Goal: Task Accomplishment & Management: Manage account settings

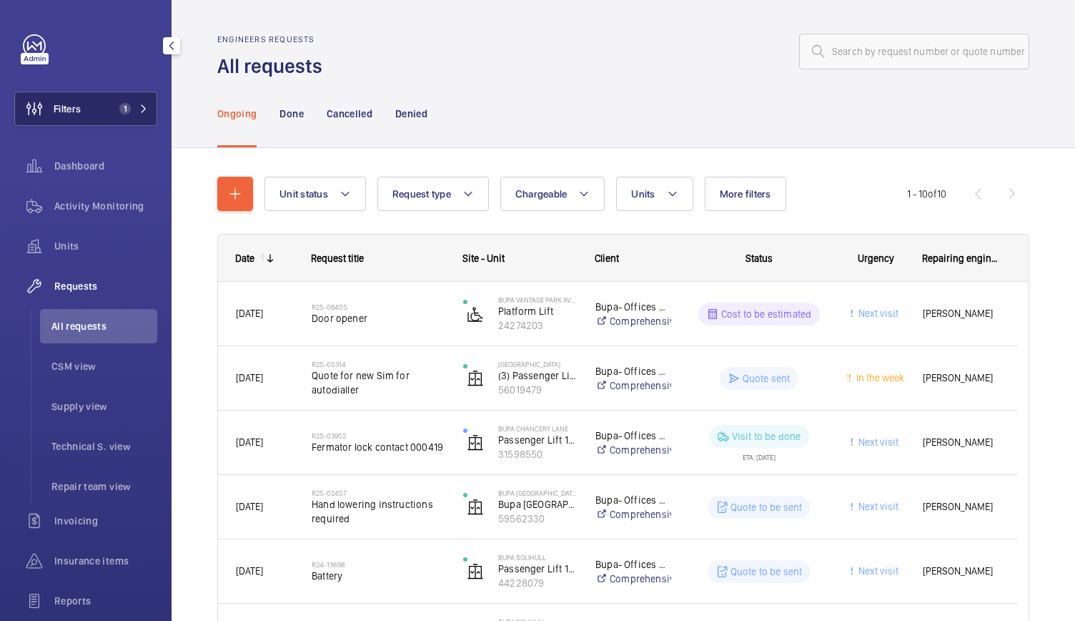
click at [119, 104] on span "1" at bounding box center [124, 108] width 11 height 11
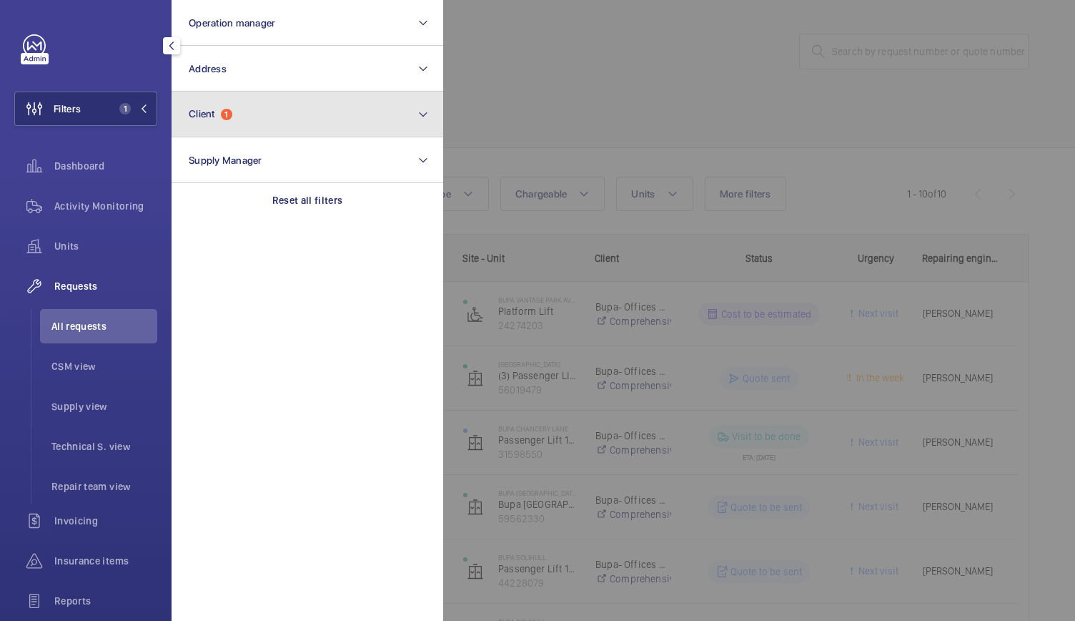
click at [223, 114] on span "1" at bounding box center [226, 114] width 11 height 11
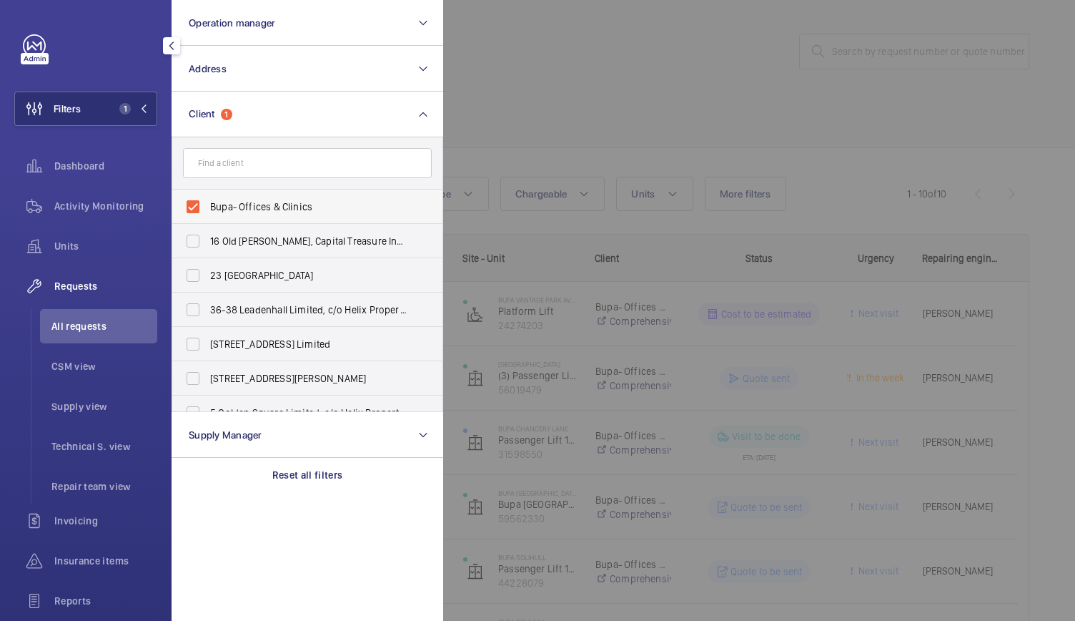
click at [192, 199] on label "Bupa- Offices & Clinics" at bounding box center [296, 206] width 249 height 34
click at [192, 199] on input "Bupa- Offices & Clinics" at bounding box center [193, 206] width 29 height 29
checkbox input "false"
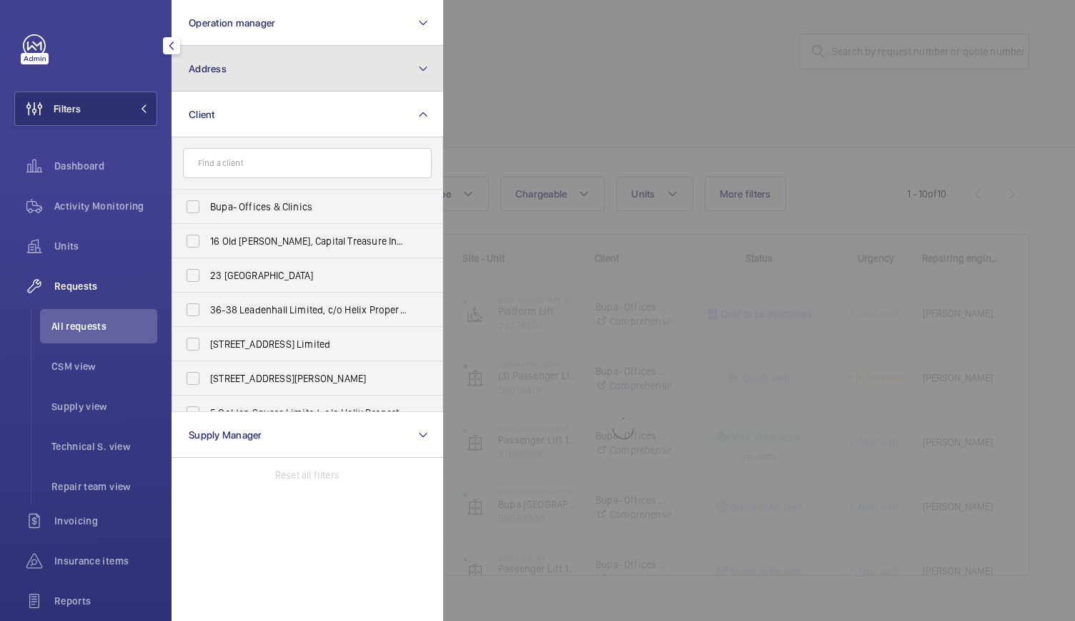
click at [229, 78] on button "Address" at bounding box center [308, 69] width 272 height 46
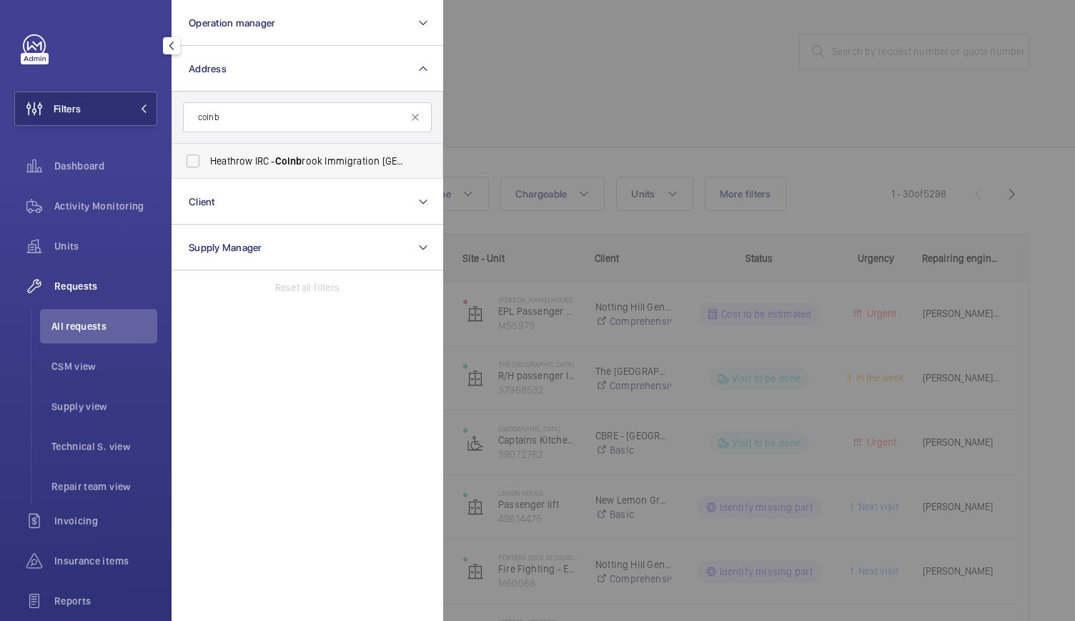
type input "colnb"
click at [247, 165] on span "Heathrow IRC - Colnb rook Immigration Removal Centre, WEST DRAYTON UB7 0HB" at bounding box center [308, 161] width 197 height 14
click at [207, 165] on input "Heathrow IRC - Colnb rook Immigration Removal Centre, WEST DRAYTON UB7 0HB" at bounding box center [193, 161] width 29 height 29
checkbox input "true"
click at [583, 104] on div at bounding box center [980, 310] width 1075 height 621
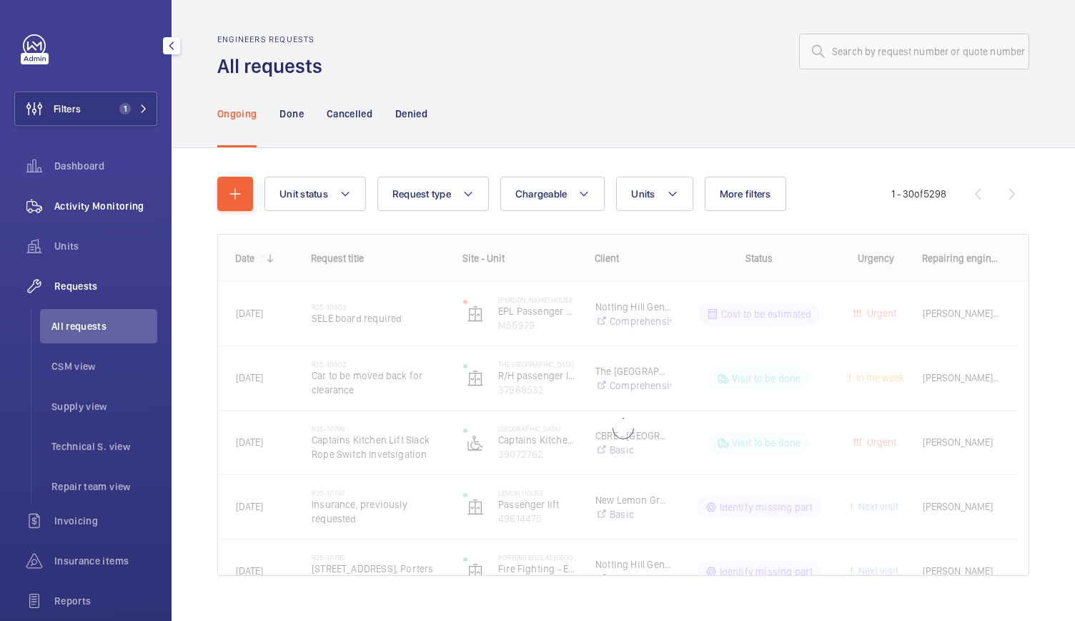
click at [92, 218] on div "Activity Monitoring" at bounding box center [85, 206] width 143 height 34
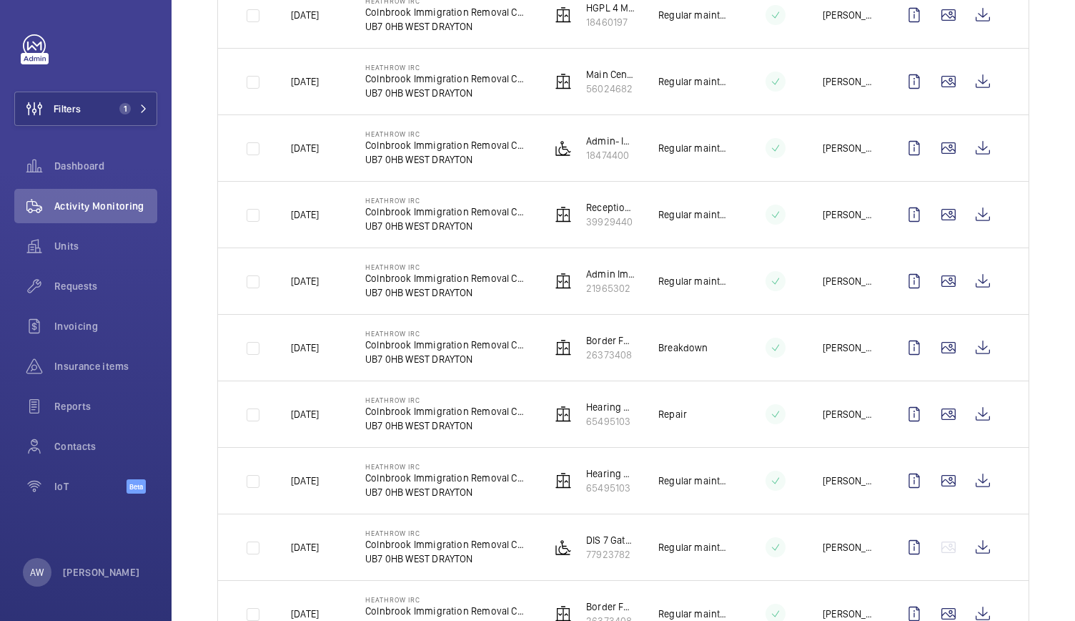
scroll to position [896, 0]
click at [979, 412] on wm-front-icon-button at bounding box center [983, 413] width 34 height 34
click at [102, 95] on button "Filters 1" at bounding box center [85, 109] width 143 height 34
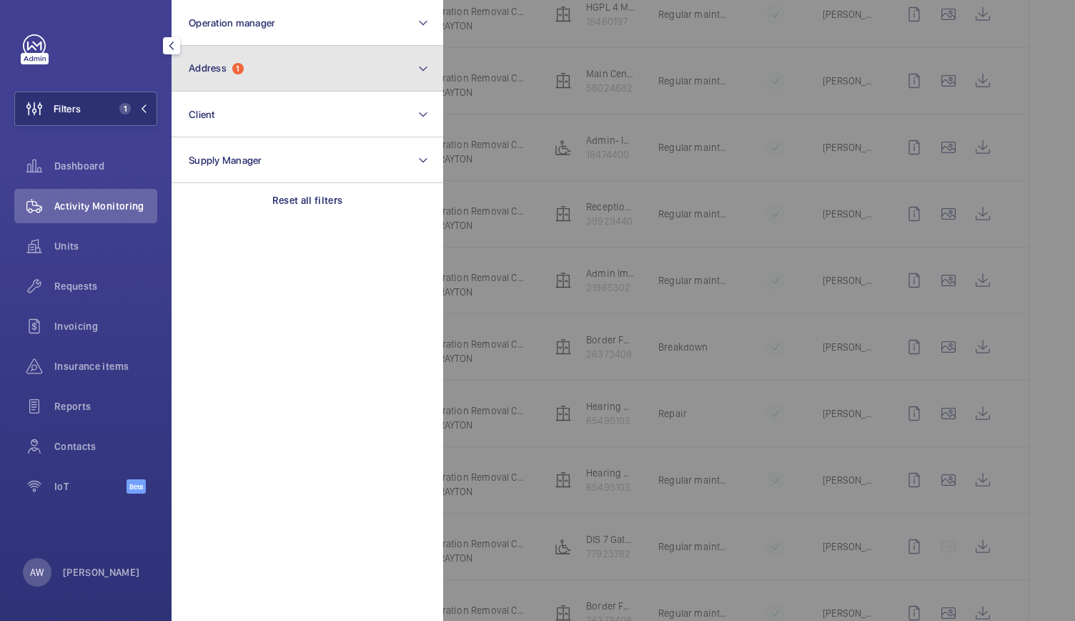
click at [204, 65] on span "Address" at bounding box center [208, 67] width 38 height 11
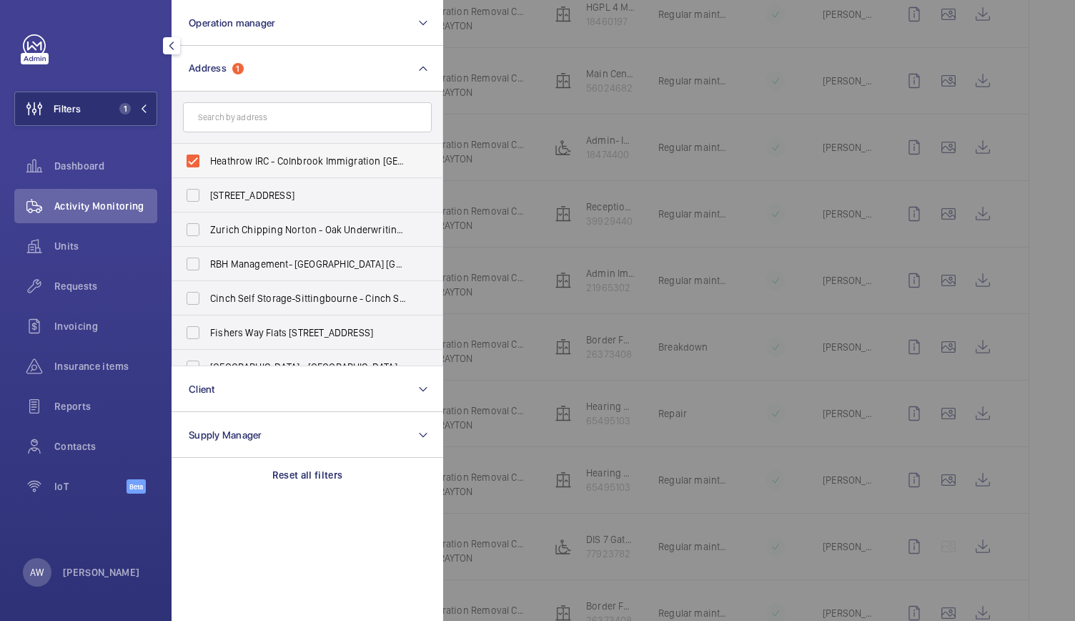
click at [193, 156] on label "Heathrow IRC - Colnbrook Immigration Removal Centre, WEST DRAYTON UB7 0HB" at bounding box center [296, 161] width 249 height 34
click at [193, 156] on input "Heathrow IRC - Colnbrook Immigration Removal Centre, WEST DRAYTON UB7 0HB" at bounding box center [193, 161] width 29 height 29
checkbox input "false"
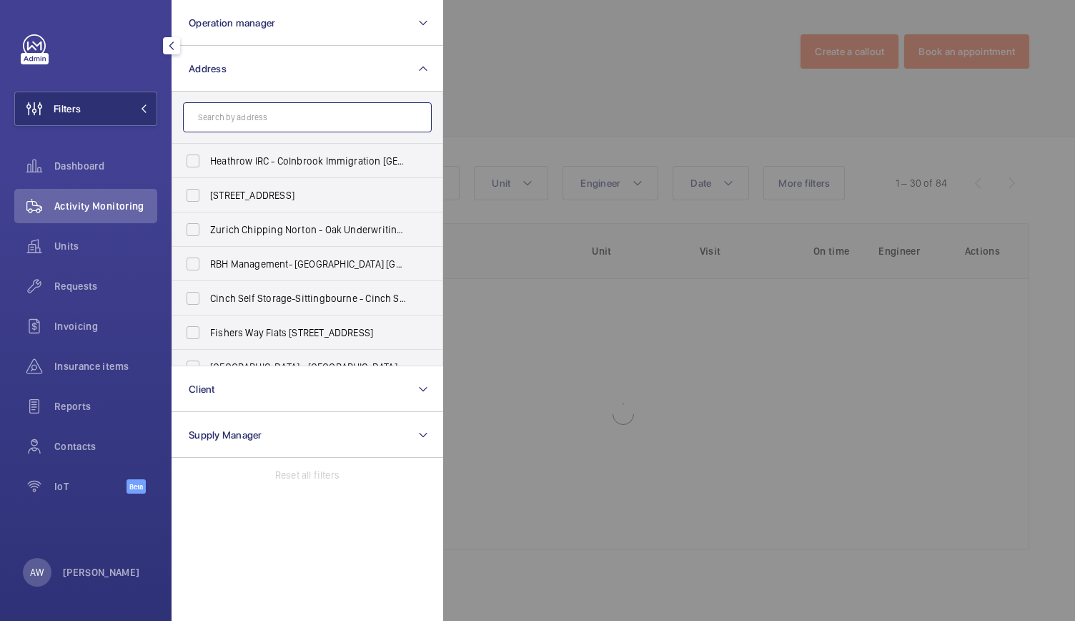
click at [219, 109] on input "text" at bounding box center [307, 117] width 249 height 30
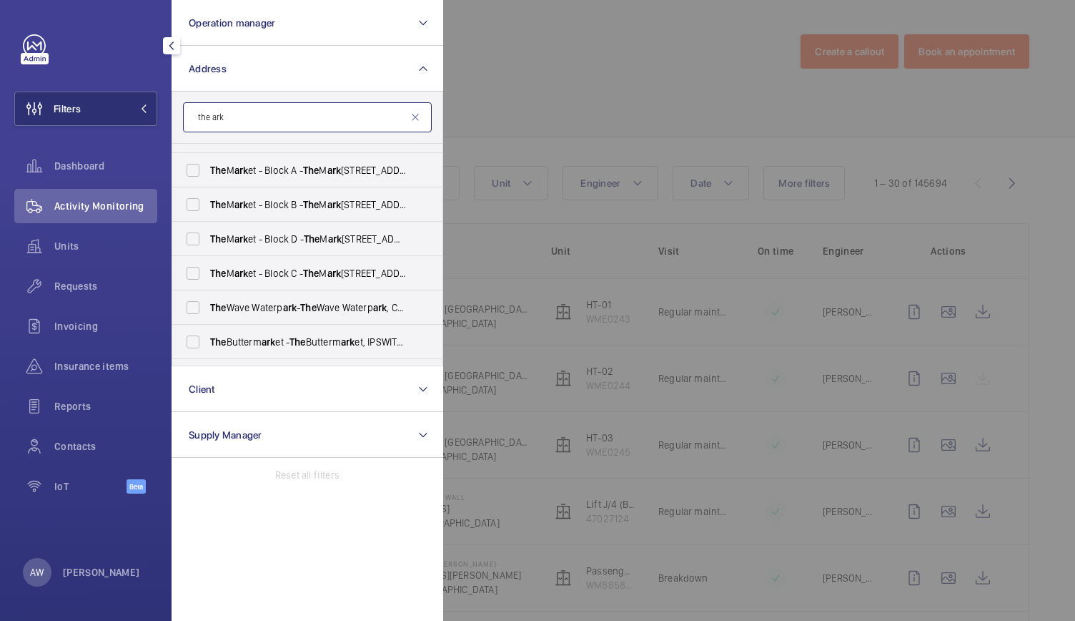
scroll to position [259, 0]
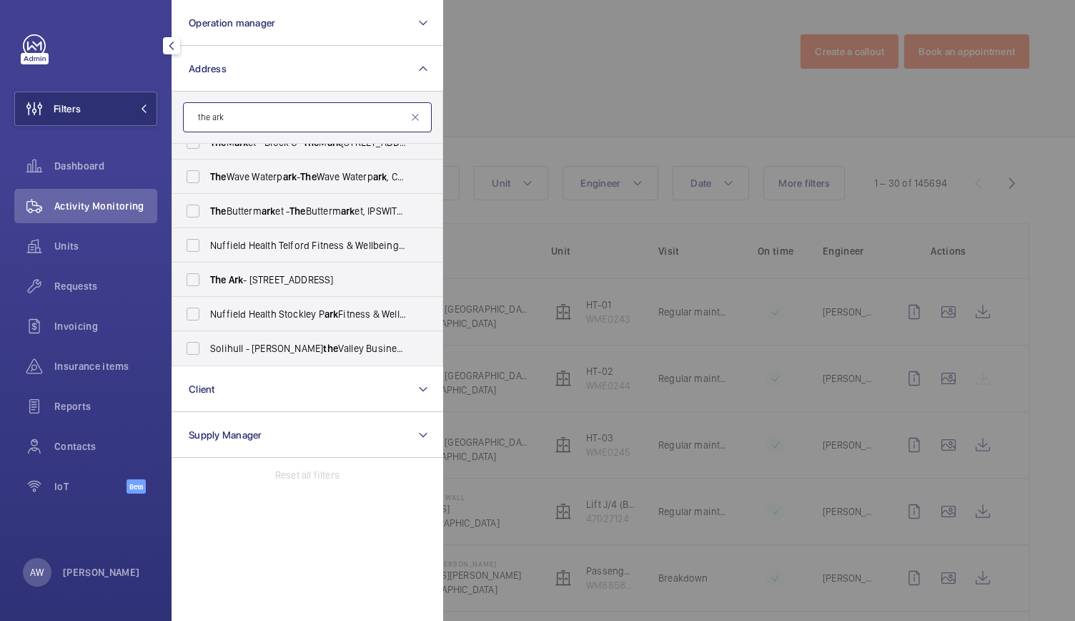
click at [243, 117] on input "the ark" at bounding box center [307, 117] width 249 height 30
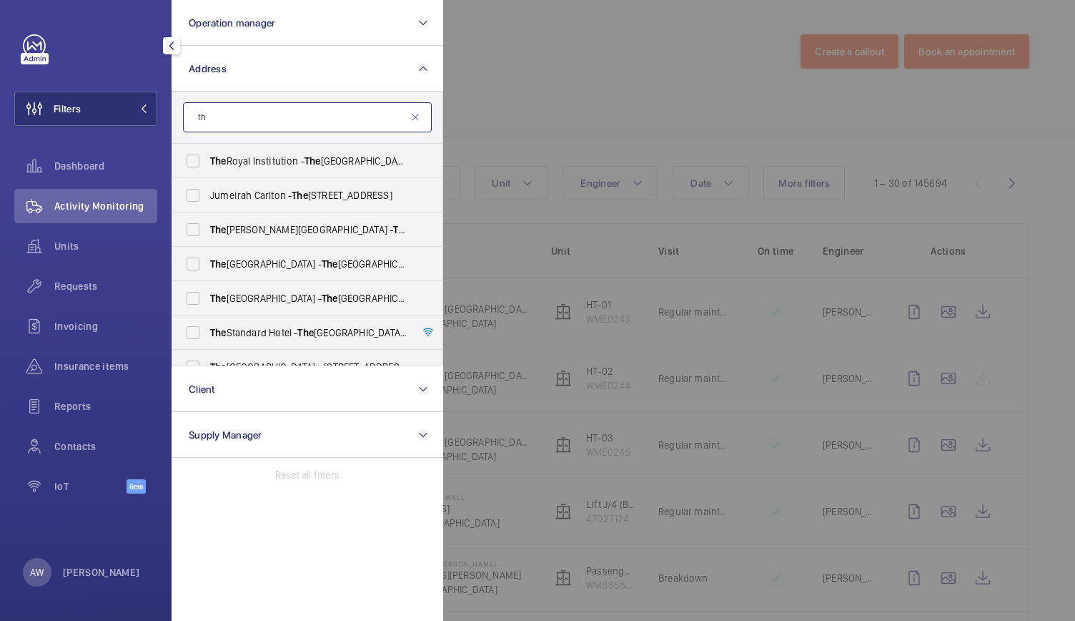
type input "t"
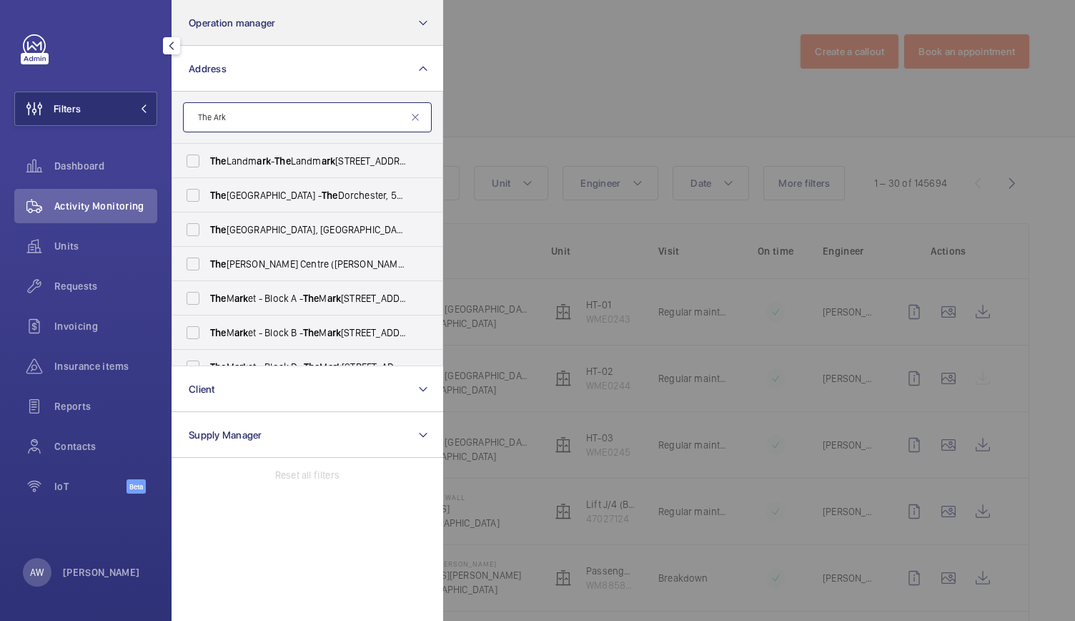
type input "The Ark"
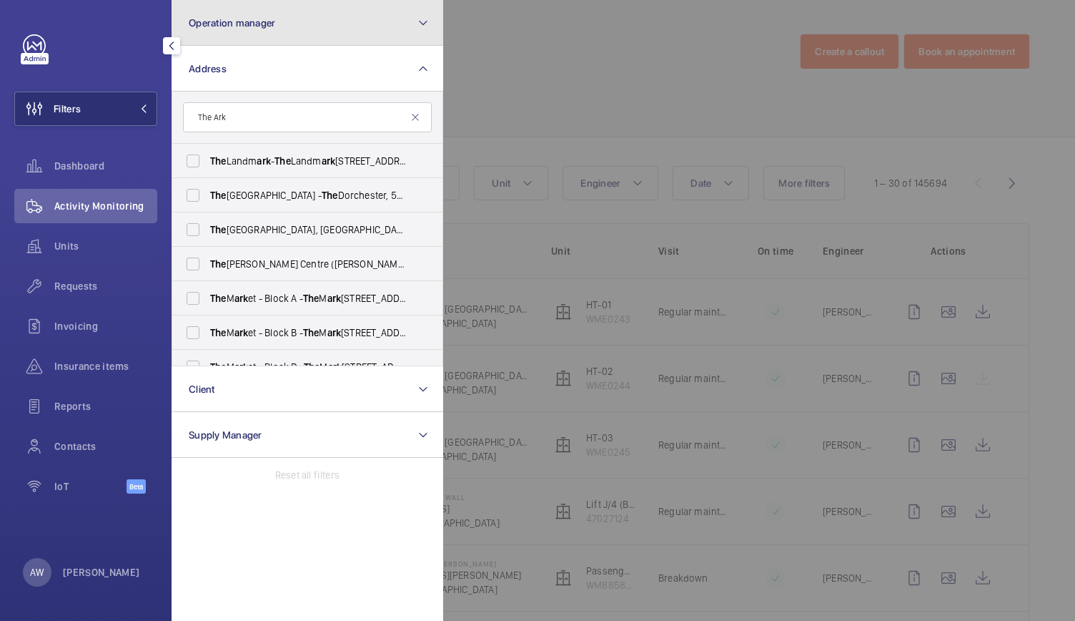
click at [231, 26] on span "Operation manager" at bounding box center [232, 22] width 87 height 11
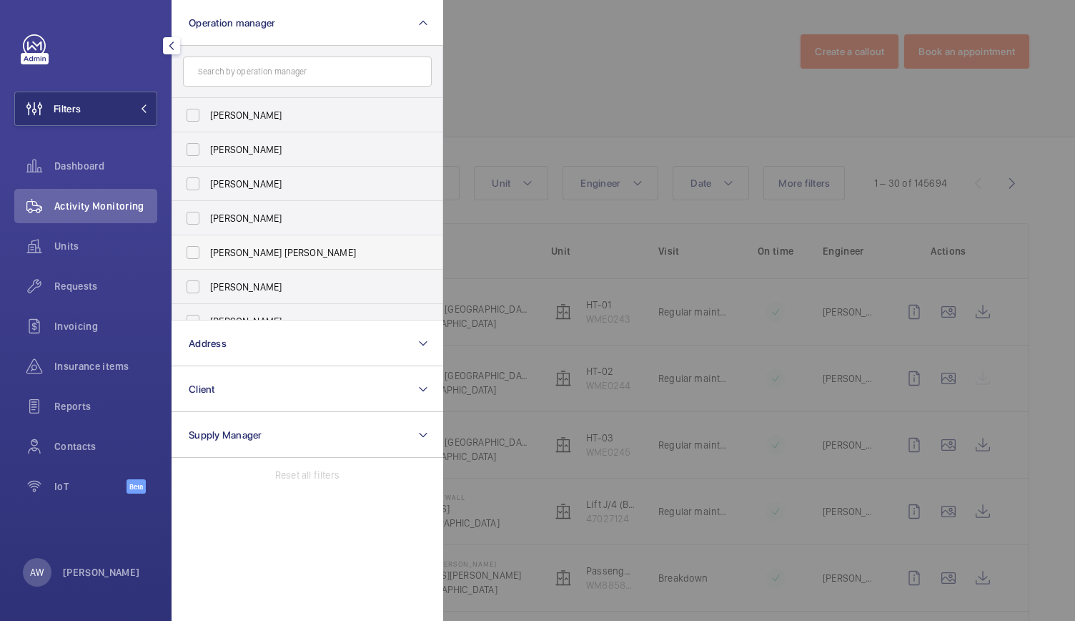
scroll to position [53, 0]
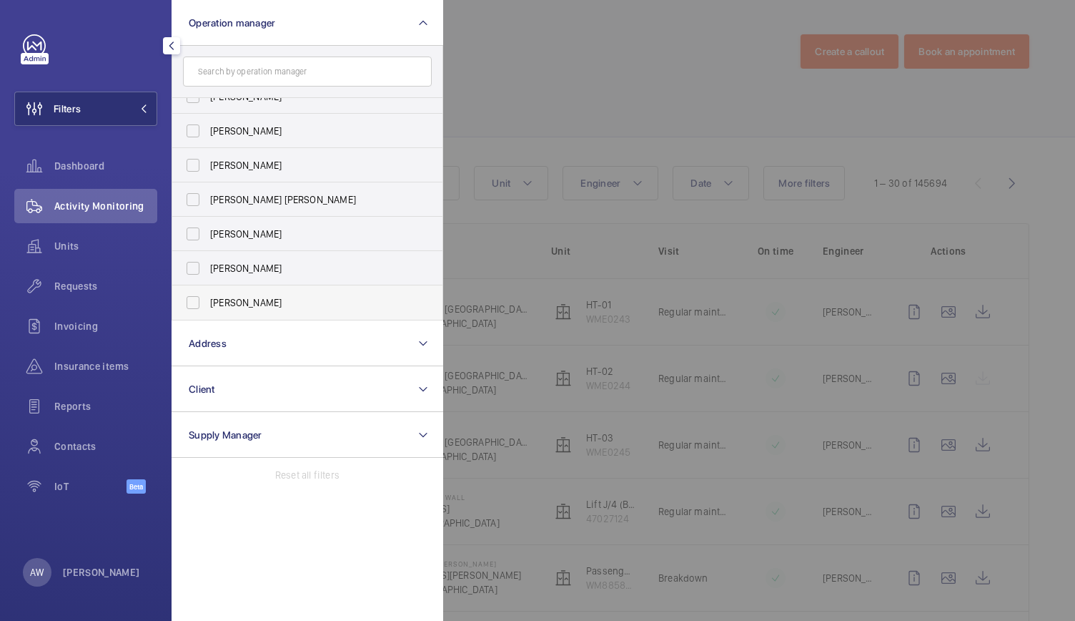
click at [231, 316] on label "[PERSON_NAME]" at bounding box center [296, 302] width 249 height 34
click at [207, 316] on input "[PERSON_NAME]" at bounding box center [193, 302] width 29 height 29
checkbox input "true"
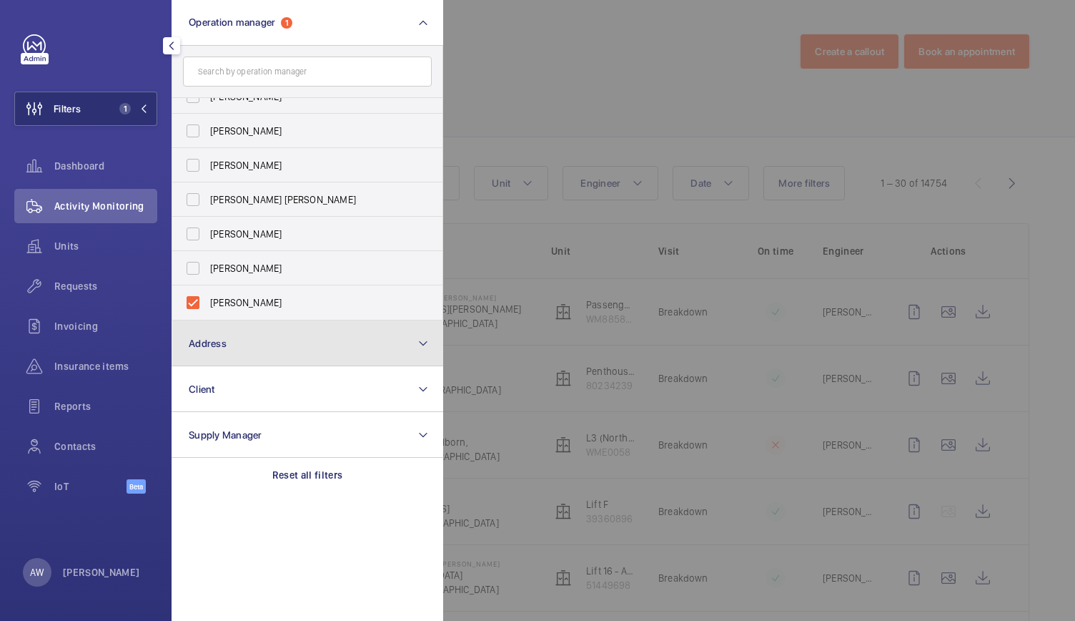
click at [284, 361] on button "Address" at bounding box center [308, 343] width 272 height 46
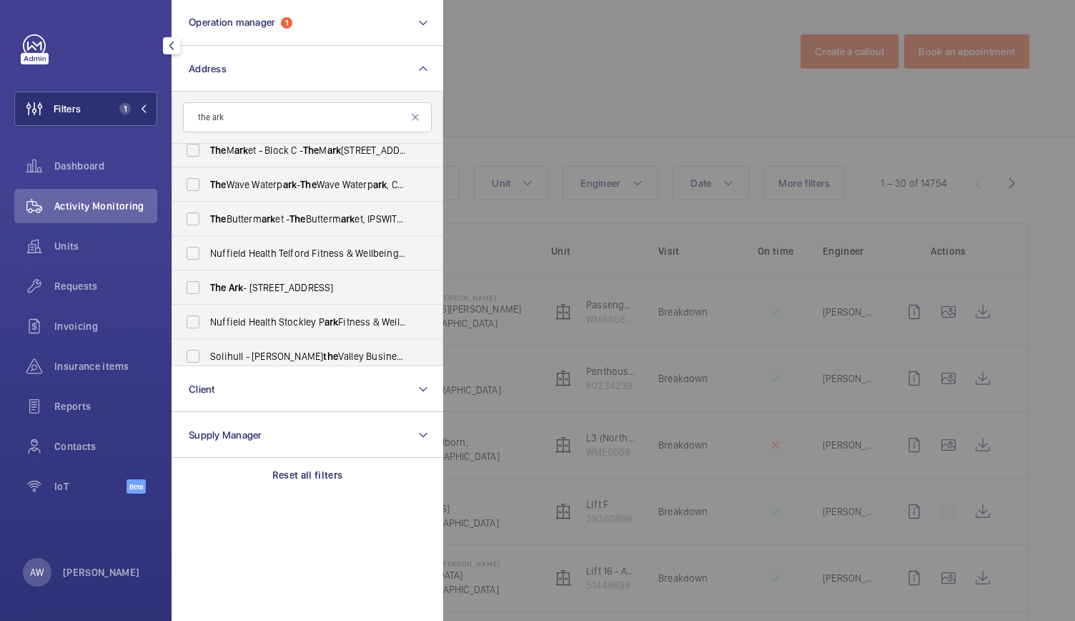
scroll to position [259, 0]
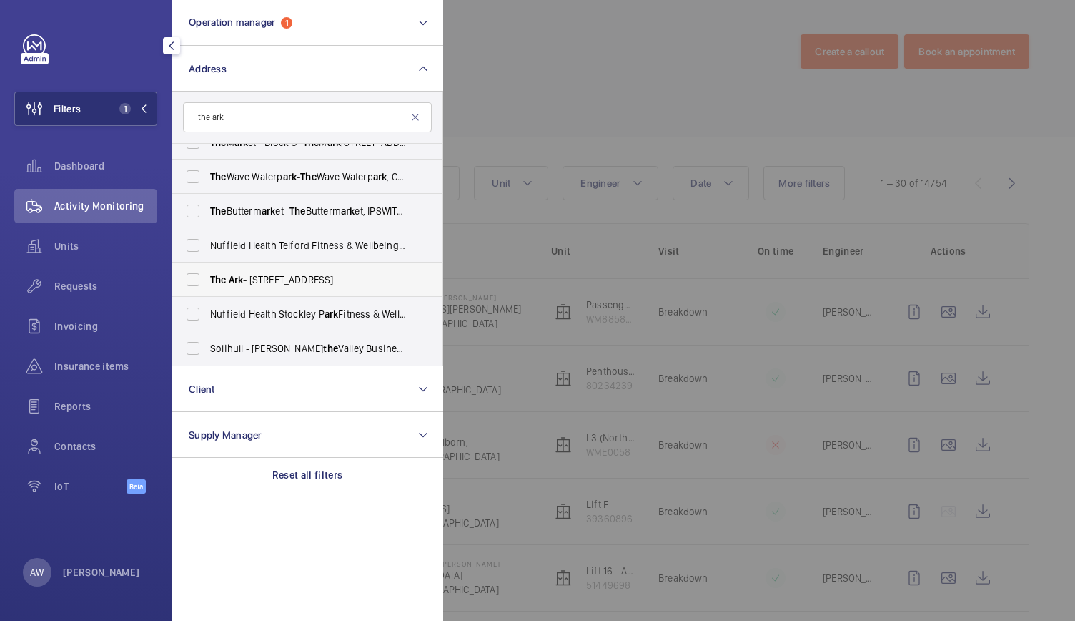
type input "the ark"
click at [237, 285] on span "Ark" at bounding box center [236, 279] width 15 height 11
click at [207, 285] on input "The Ark - 201 Talgarth Road, LONDON W6 8BJ" at bounding box center [193, 279] width 29 height 29
checkbox input "true"
click at [572, 99] on div at bounding box center [980, 310] width 1075 height 621
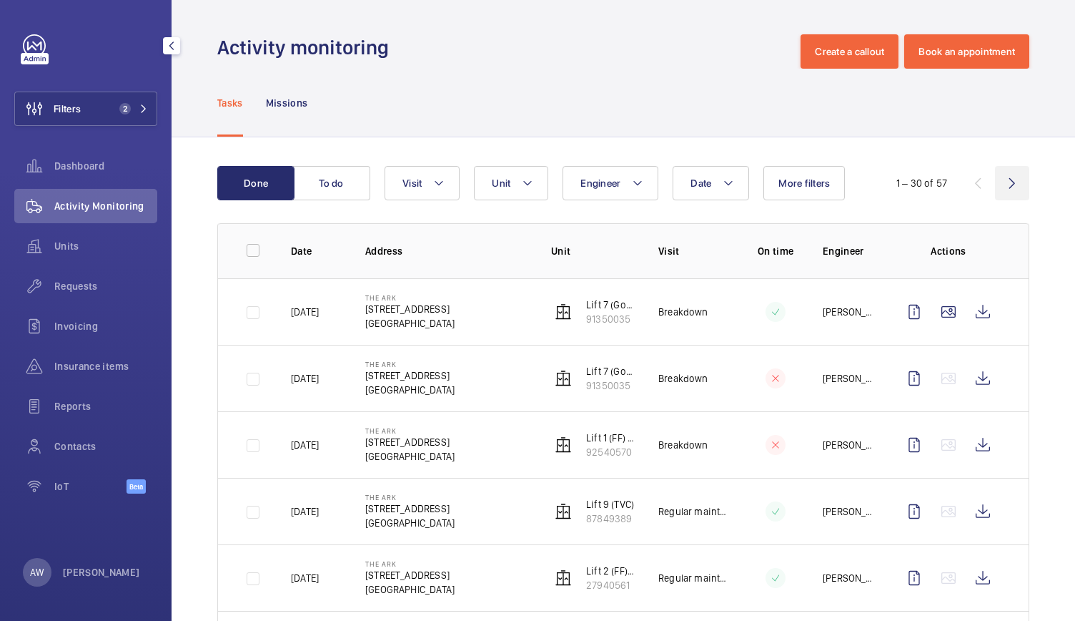
click at [1002, 185] on wm-front-icon-button at bounding box center [1012, 183] width 34 height 34
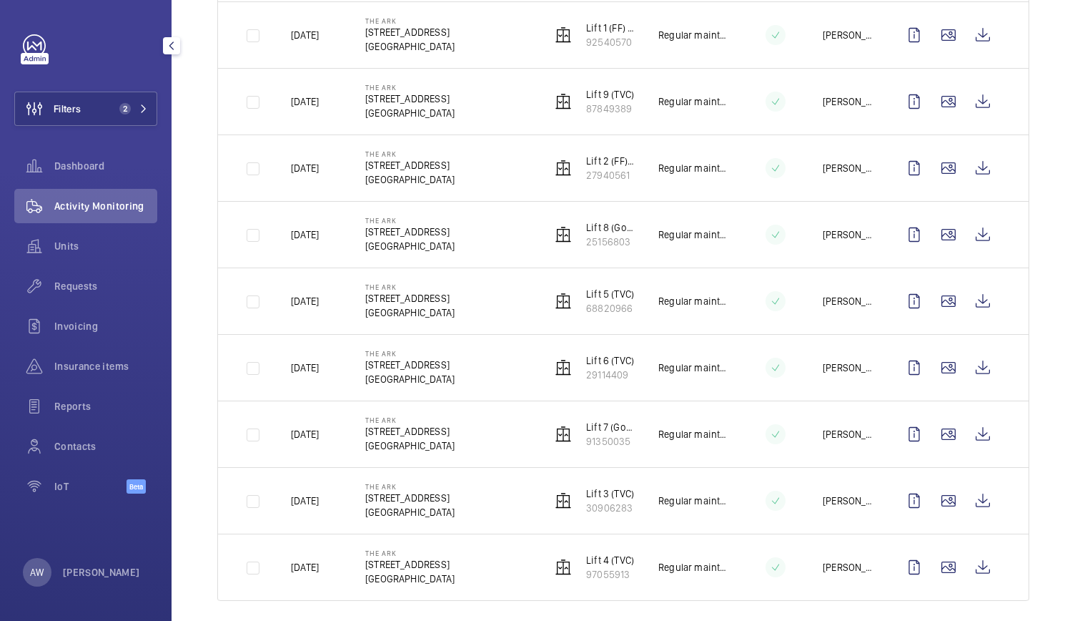
scroll to position [1474, 0]
click at [973, 295] on wm-front-icon-button at bounding box center [983, 300] width 34 height 34
click at [966, 562] on wm-front-icon-button at bounding box center [983, 566] width 34 height 34
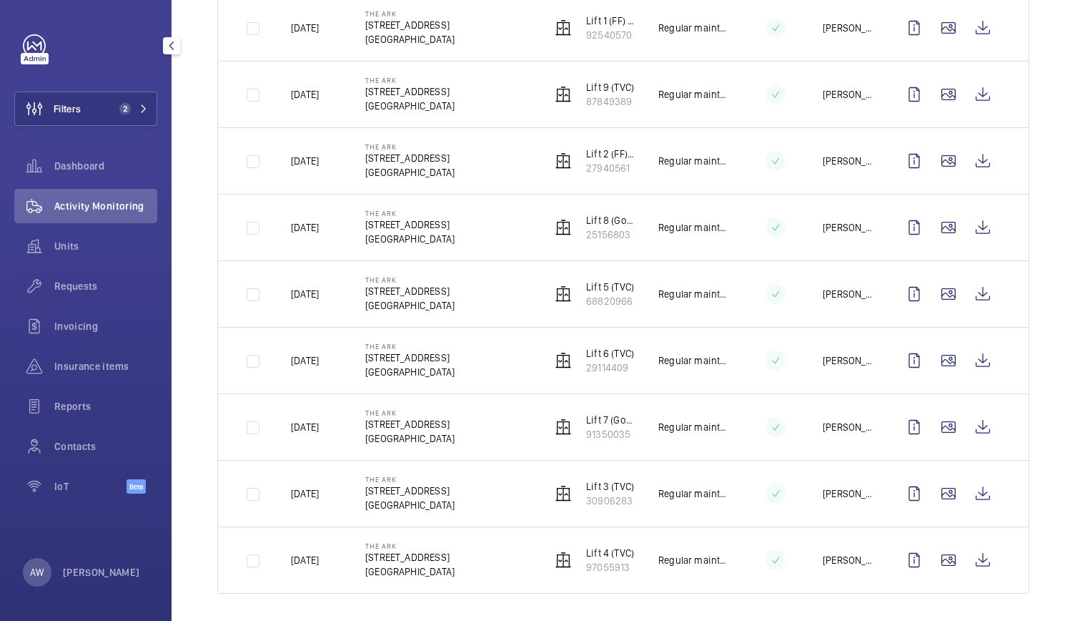
click at [615, 133] on td "Lift 2 (FF) (TVC) 27940561" at bounding box center [581, 160] width 107 height 66
click at [603, 119] on td "Lift 9 (TVC) 87849389" at bounding box center [581, 94] width 107 height 66
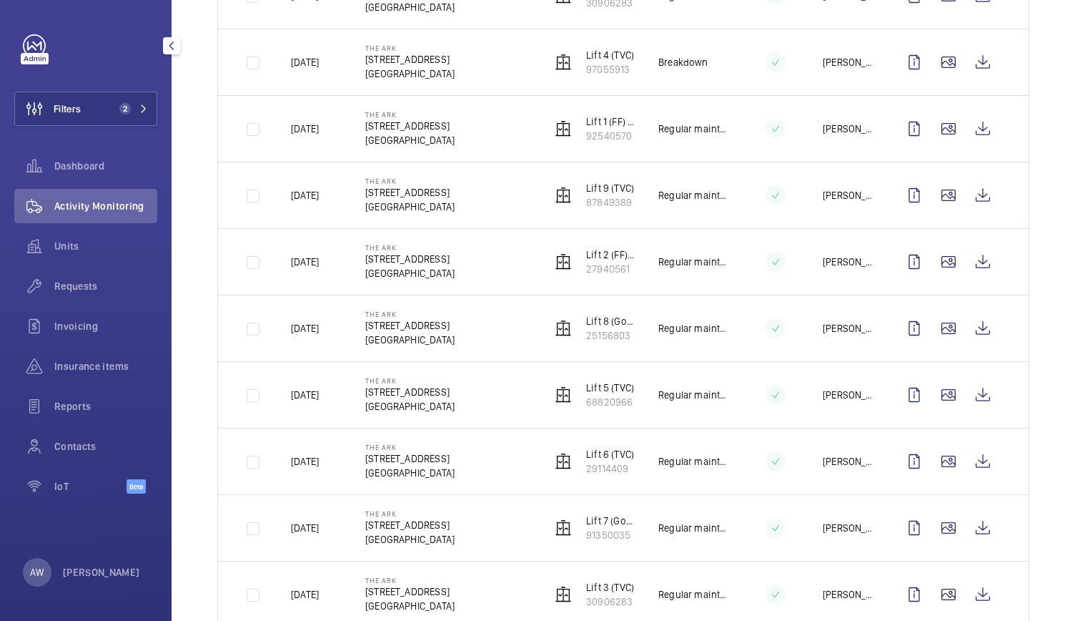
scroll to position [1379, 0]
click at [117, 117] on button "Filters 2" at bounding box center [85, 109] width 143 height 34
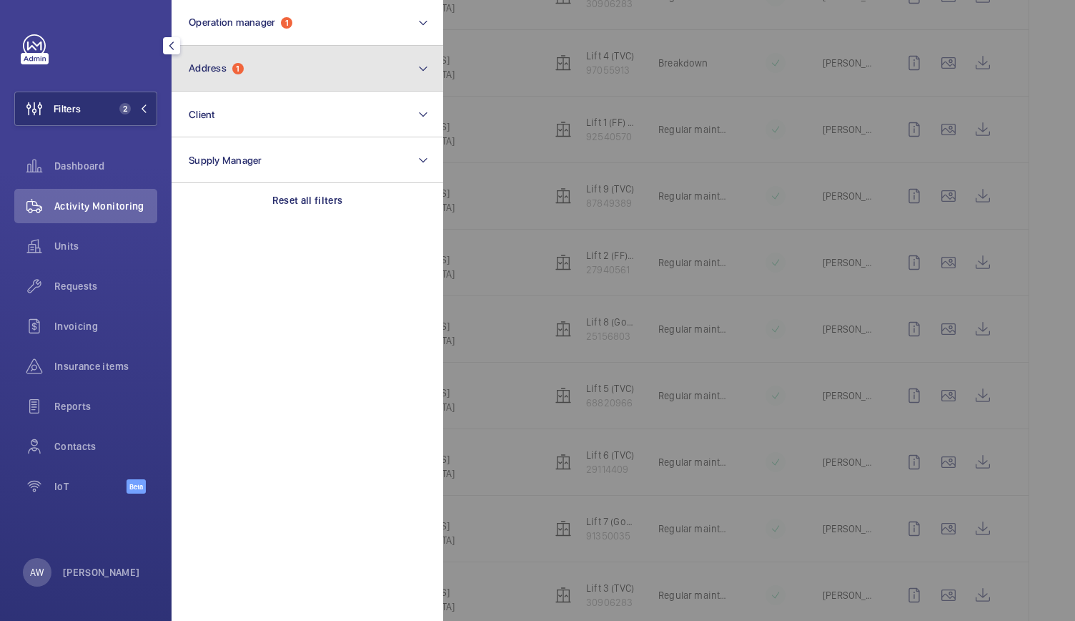
click at [217, 71] on span "Address" at bounding box center [208, 67] width 38 height 11
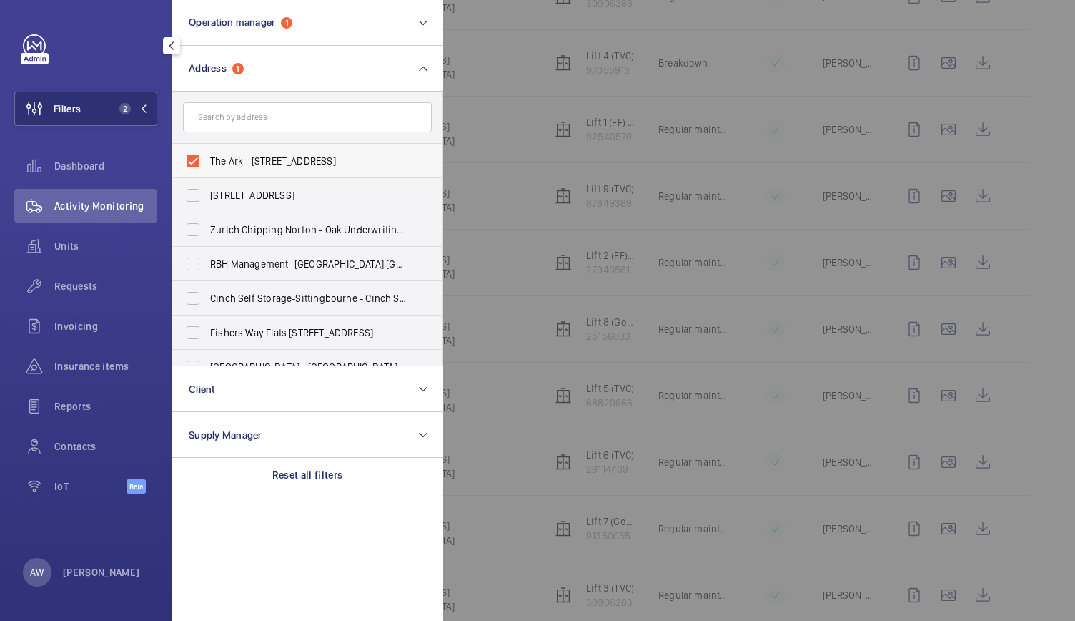
click at [192, 165] on label "The Ark - 201 Talgarth Road, LONDON W6 8BJ" at bounding box center [296, 161] width 249 height 34
click at [192, 165] on input "The Ark - 201 Talgarth Road, LONDON W6 8BJ" at bounding box center [193, 161] width 29 height 29
checkbox input "false"
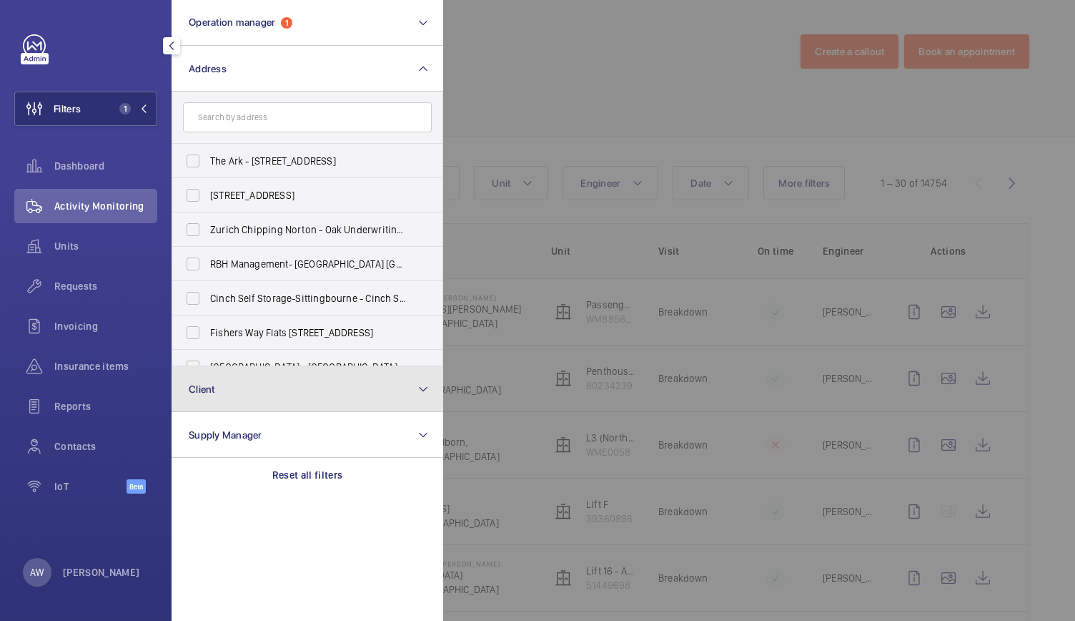
click at [204, 387] on span "Client" at bounding box center [202, 388] width 26 height 11
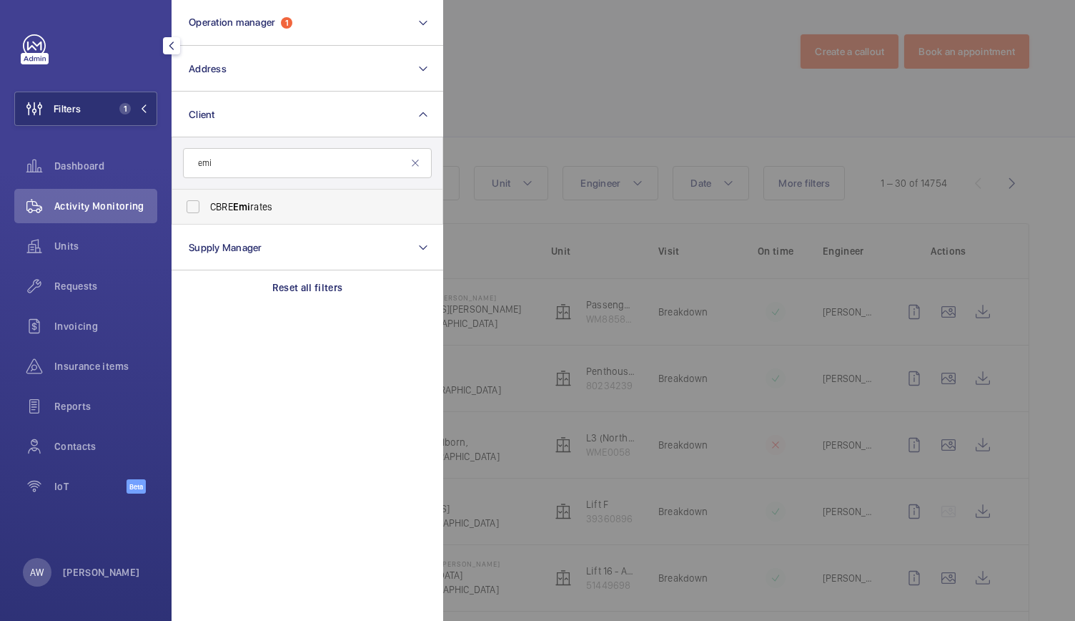
type input "emi"
click at [221, 218] on label "CBRE Emi rates" at bounding box center [296, 206] width 249 height 34
click at [207, 218] on input "CBRE Emi rates" at bounding box center [193, 206] width 29 height 29
checkbox input "true"
click at [535, 132] on div at bounding box center [980, 310] width 1075 height 621
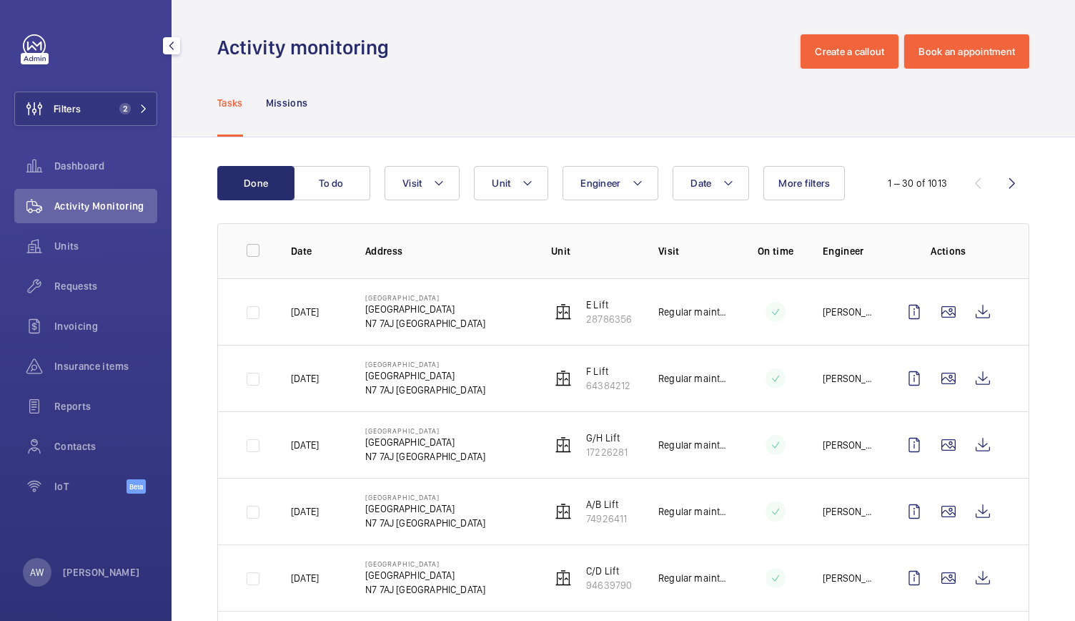
click at [162, 372] on div "Filters 2 Dashboard Activity Monitoring Units Requests Invoicing Insurance item…" at bounding box center [86, 310] width 172 height 621
click at [88, 287] on span "Requests" at bounding box center [105, 286] width 103 height 14
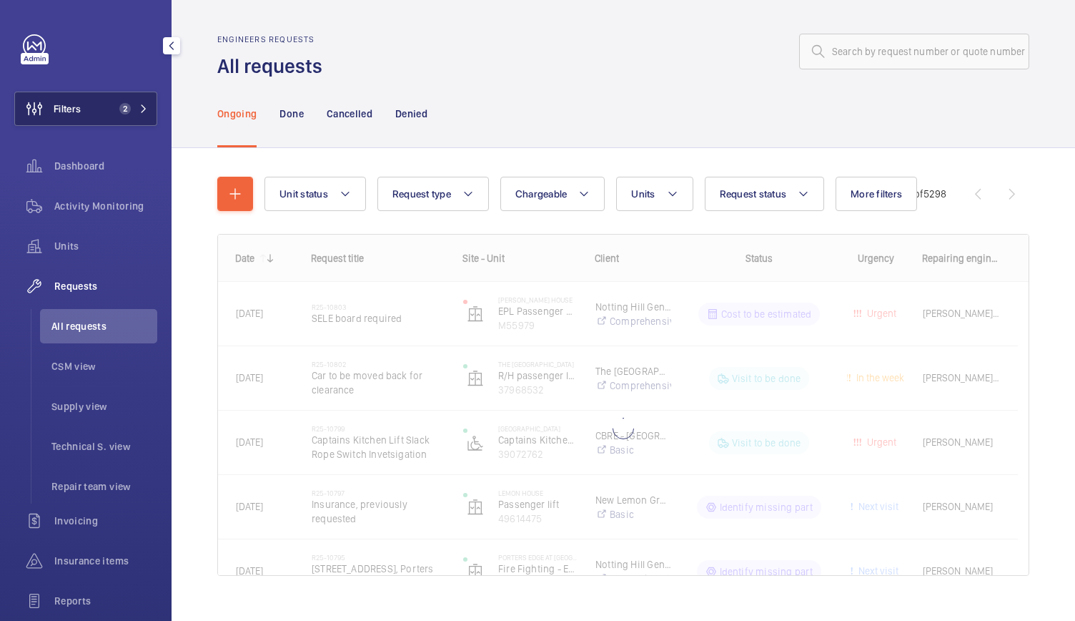
click at [113, 121] on button "Filters 2" at bounding box center [85, 109] width 143 height 34
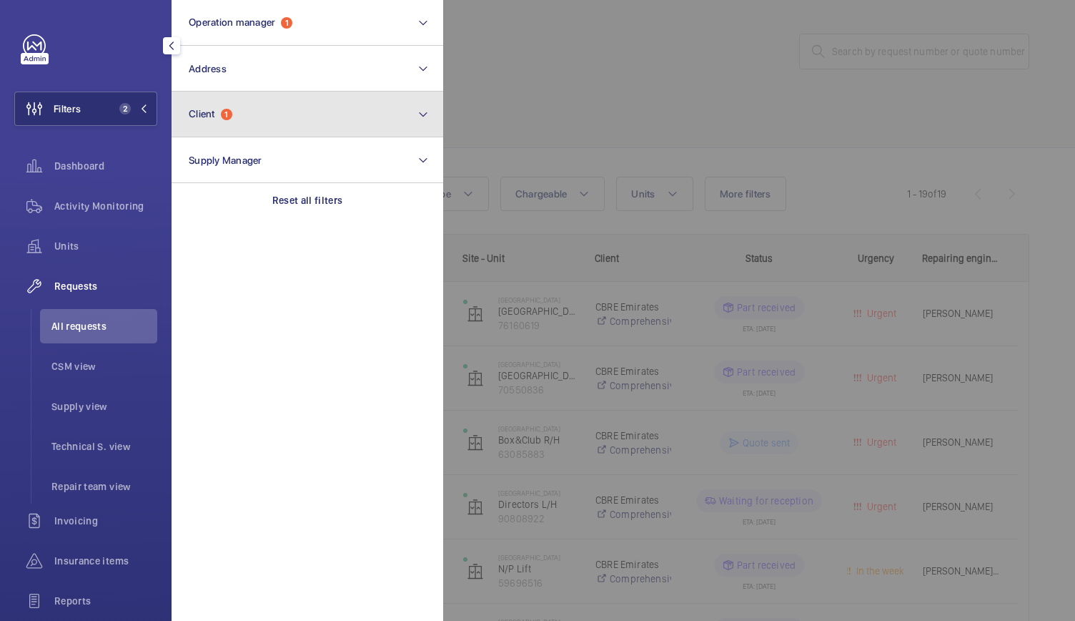
click at [214, 124] on button "Client 1" at bounding box center [308, 115] width 272 height 46
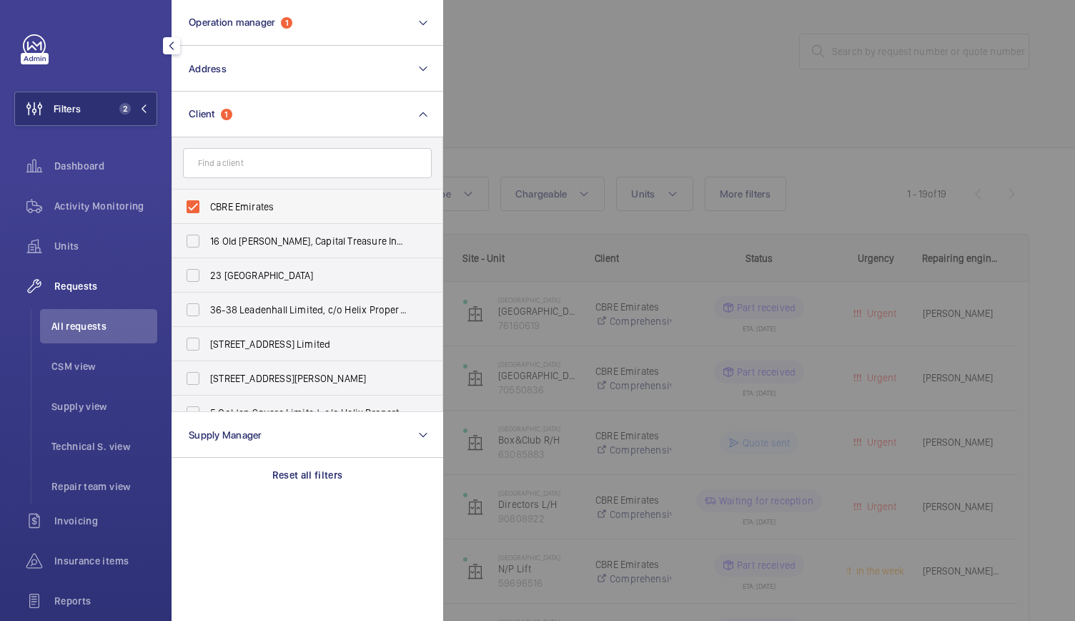
click at [192, 209] on label "CBRE Emirates" at bounding box center [296, 206] width 249 height 34
click at [192, 209] on input "CBRE Emirates" at bounding box center [193, 206] width 29 height 29
checkbox input "false"
click at [215, 167] on input "text" at bounding box center [307, 163] width 249 height 30
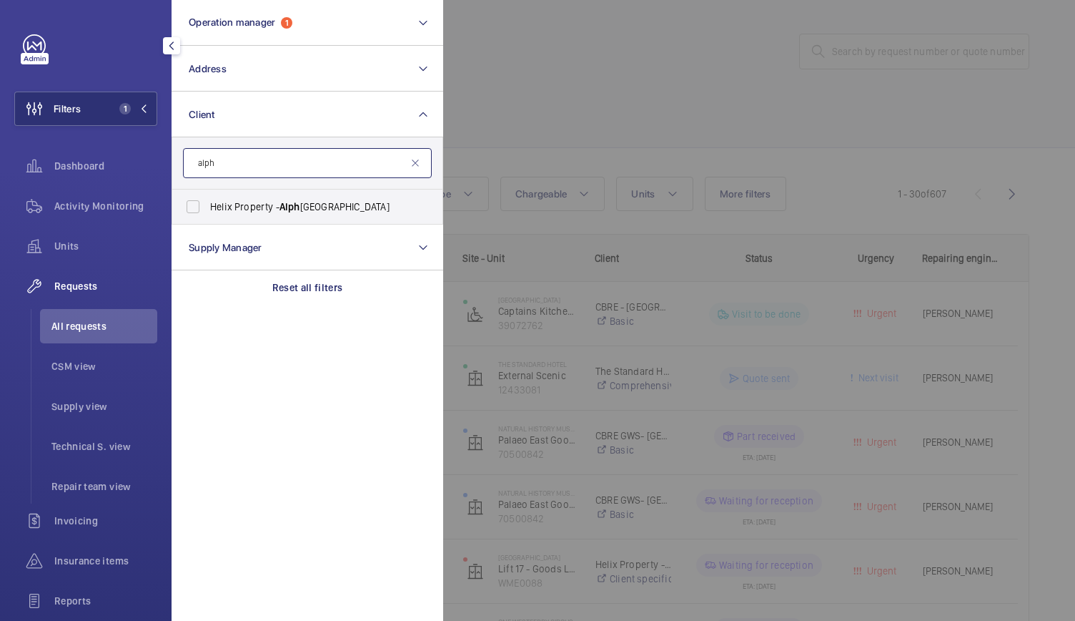
type input "alph"
click at [229, 202] on span "Helix Property - Alph abeta Building" at bounding box center [308, 206] width 197 height 14
click at [207, 202] on input "Helix Property - Alph abeta Building" at bounding box center [193, 206] width 29 height 29
checkbox input "true"
click at [535, 119] on div at bounding box center [980, 310] width 1075 height 621
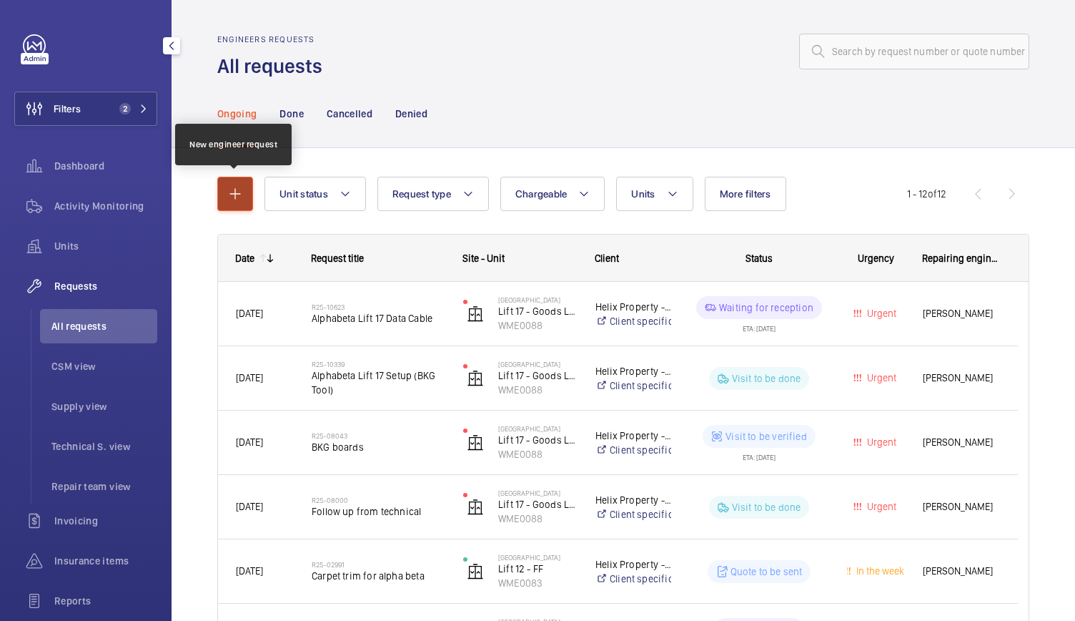
click at [241, 192] on mat-icon "button" at bounding box center [235, 193] width 17 height 17
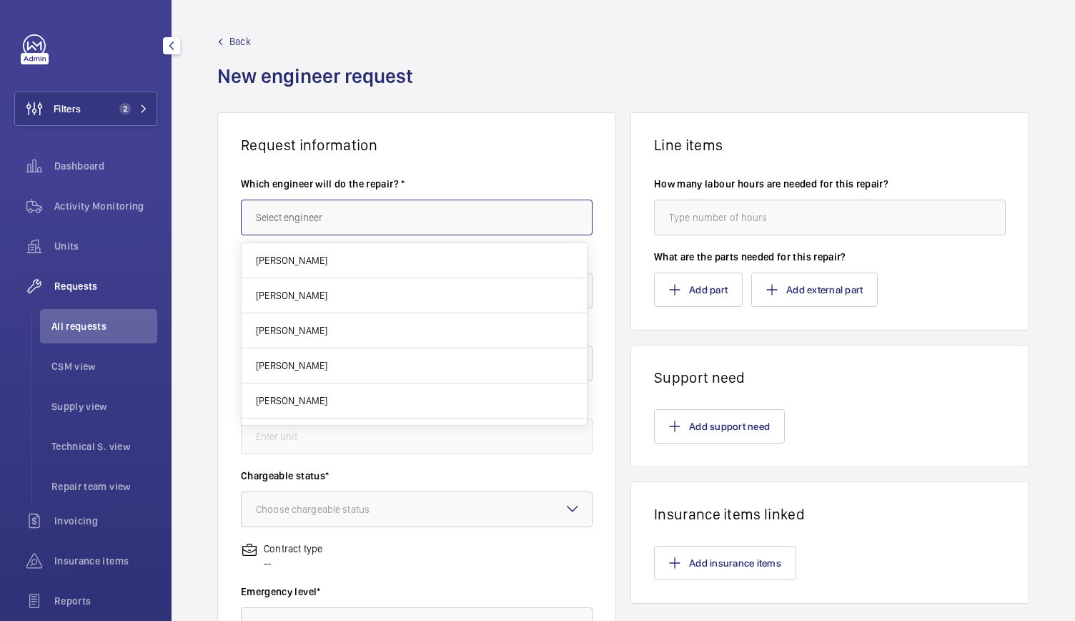
click at [292, 217] on input "text" at bounding box center [417, 217] width 352 height 36
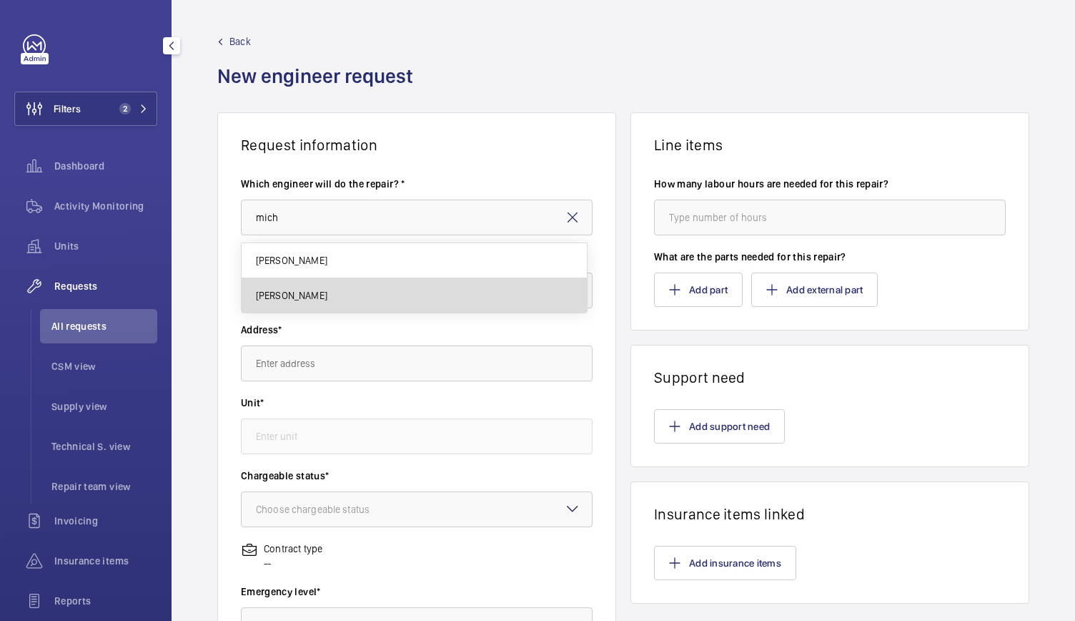
click at [295, 295] on span "[PERSON_NAME]" at bounding box center [291, 295] width 71 height 14
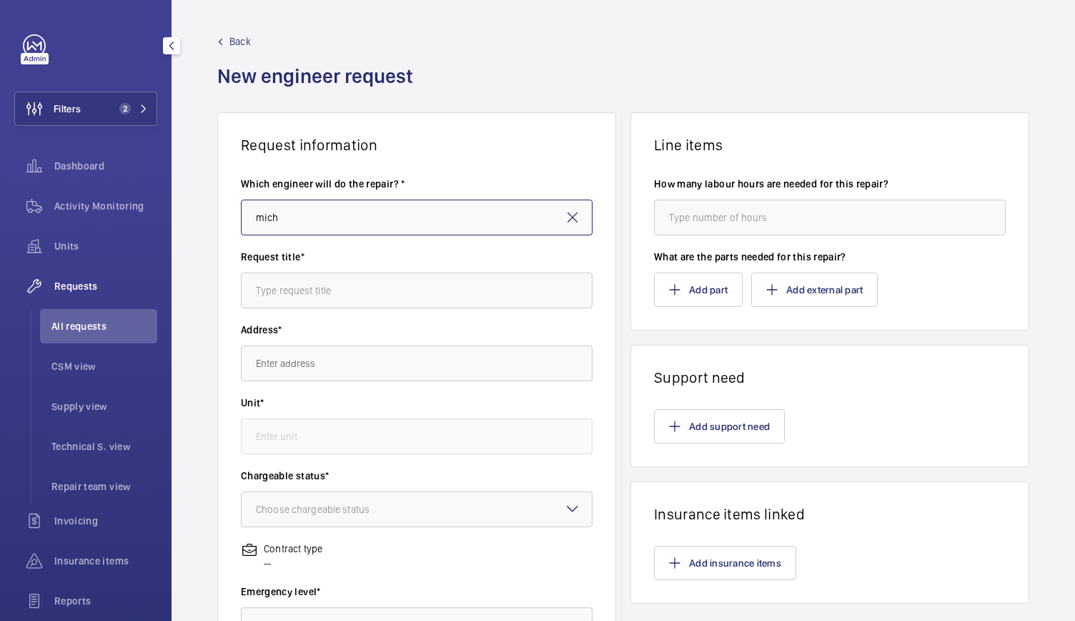
type input "[PERSON_NAME]"
click at [292, 295] on input "text" at bounding box center [417, 290] width 352 height 36
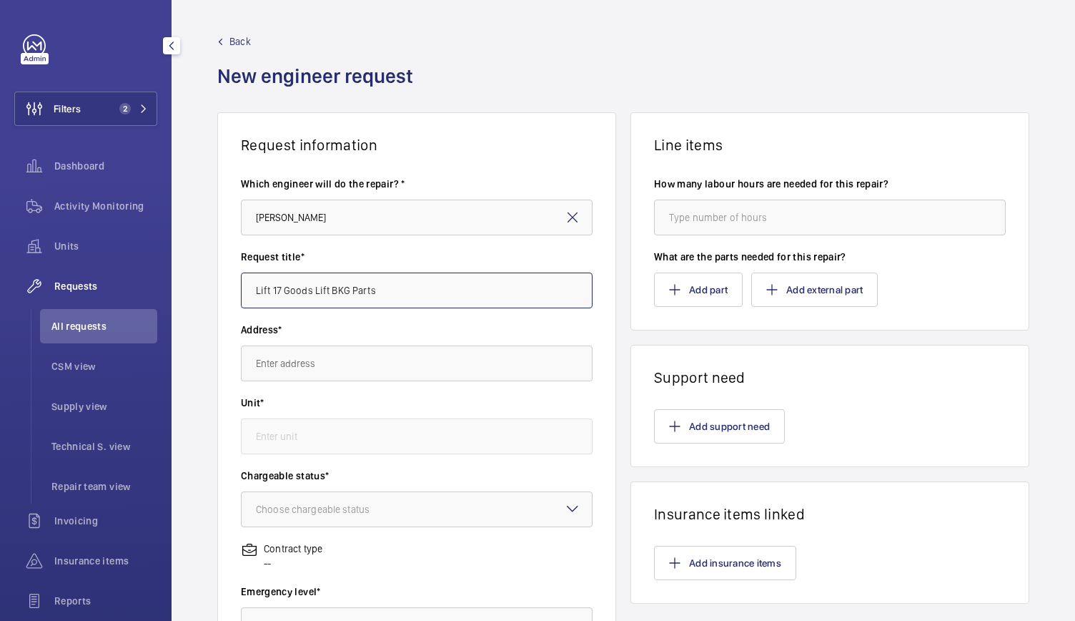
type input "Lift 17 Goods Lift BKG Parts"
click at [389, 342] on wm-front-autocomplete-dropdown-select "Address*" at bounding box center [417, 351] width 352 height 59
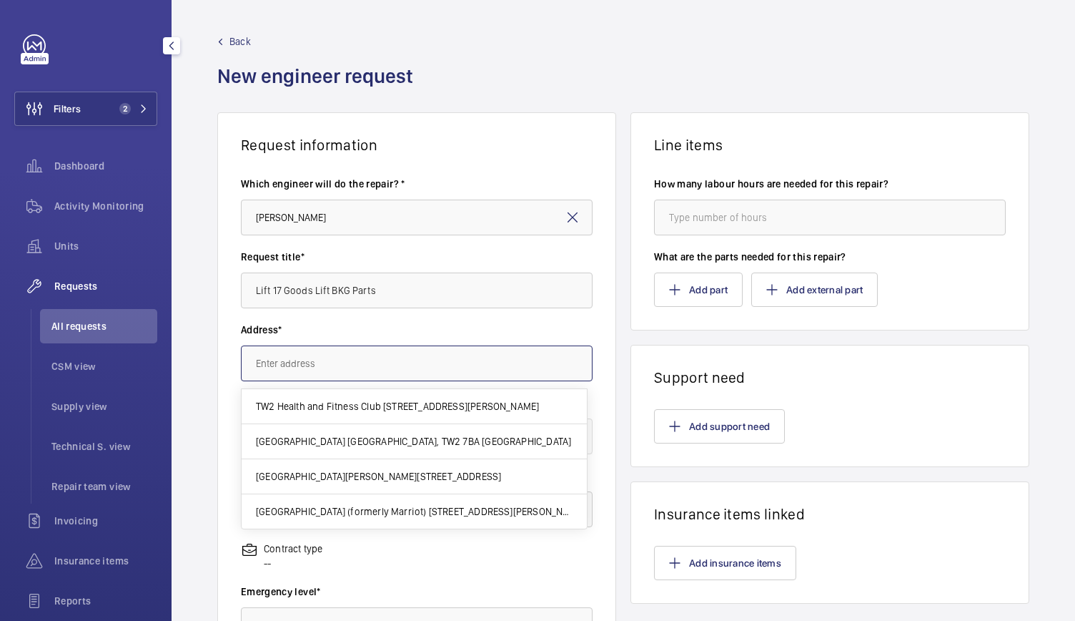
click at [382, 358] on input "text" at bounding box center [417, 363] width 352 height 36
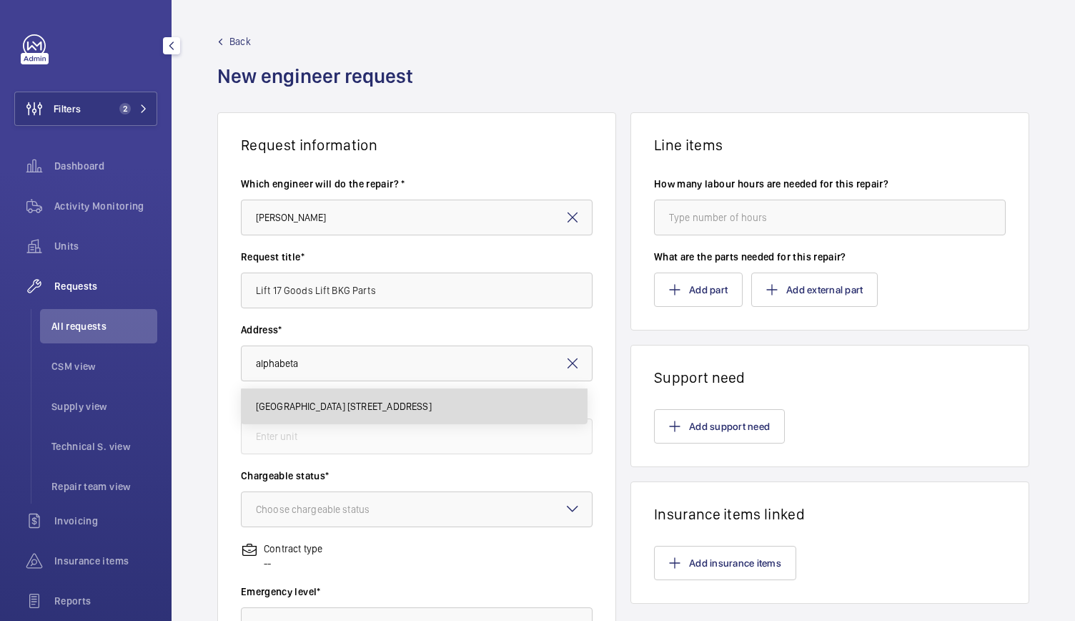
click at [329, 407] on span "Alphabeta Building 14 - 18 Finsbury Square, EC2A 1AH LONDON" at bounding box center [344, 406] width 176 height 14
type input "Alphabeta Building 14 - 18 Finsbury Square, EC2A 1AH LONDON"
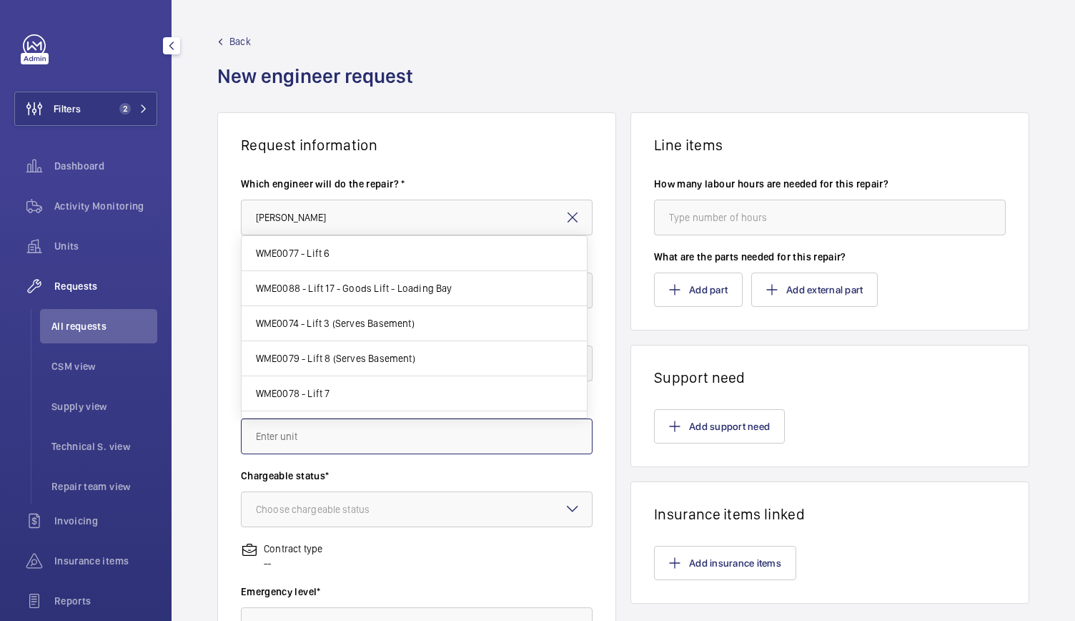
click at [316, 428] on input "text" at bounding box center [417, 436] width 352 height 36
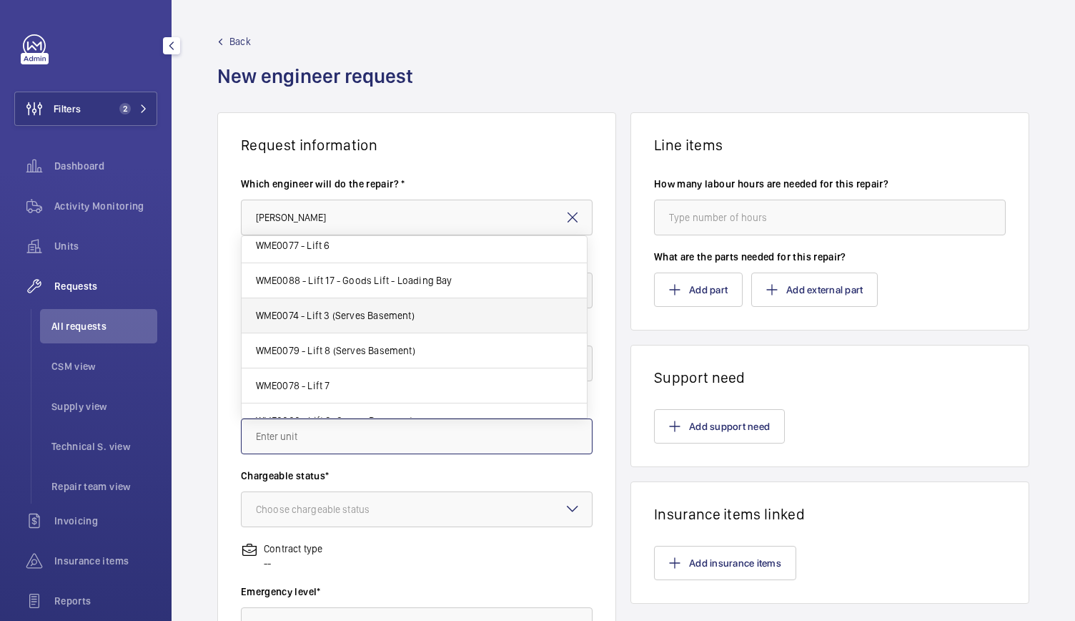
scroll to position [1, 0]
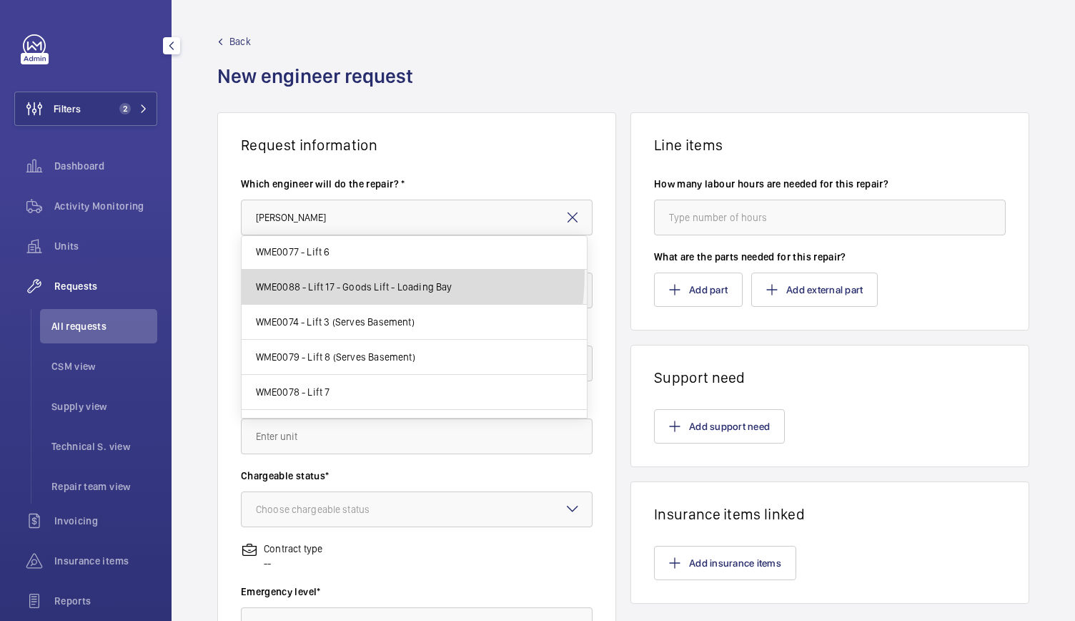
click at [333, 273] on mat-option "WME0088 - Lift 17 - Goods Lift - Loading Bay" at bounding box center [414, 287] width 345 height 35
type input "WME0088 - Lift 17 - Goods Lift - Loading Bay"
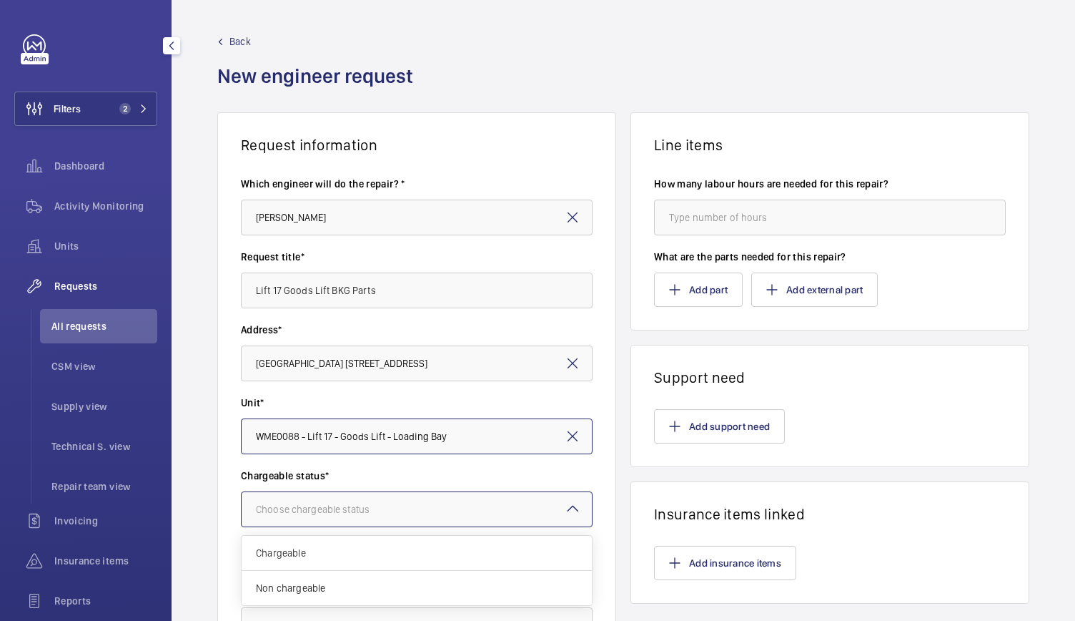
click at [302, 496] on div at bounding box center [417, 509] width 350 height 34
click at [293, 585] on span "Non chargeable" at bounding box center [417, 587] width 322 height 14
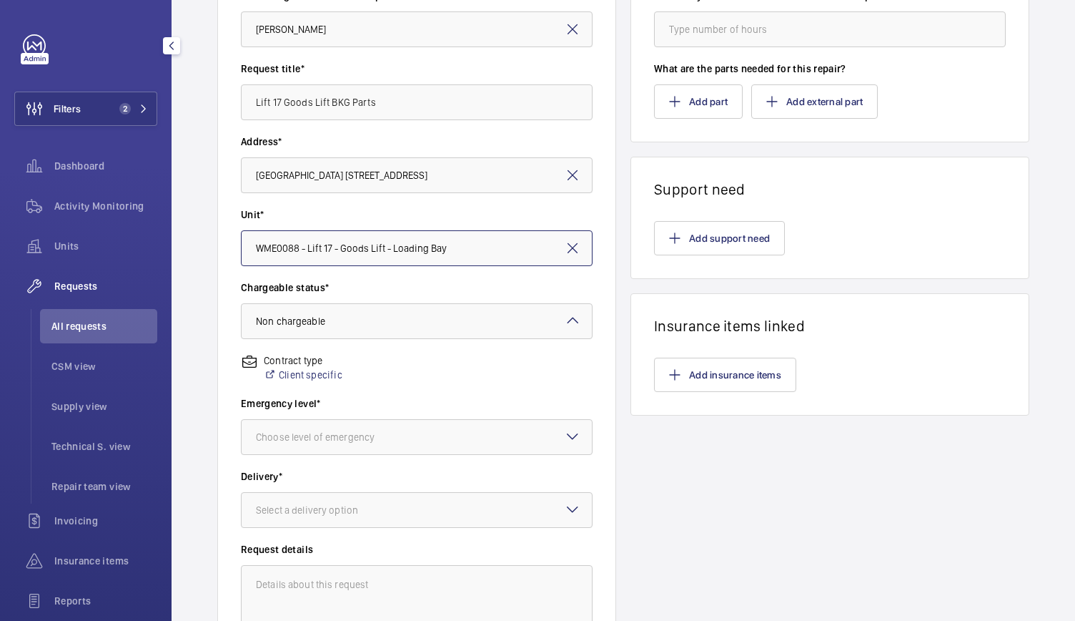
scroll to position [192, 0]
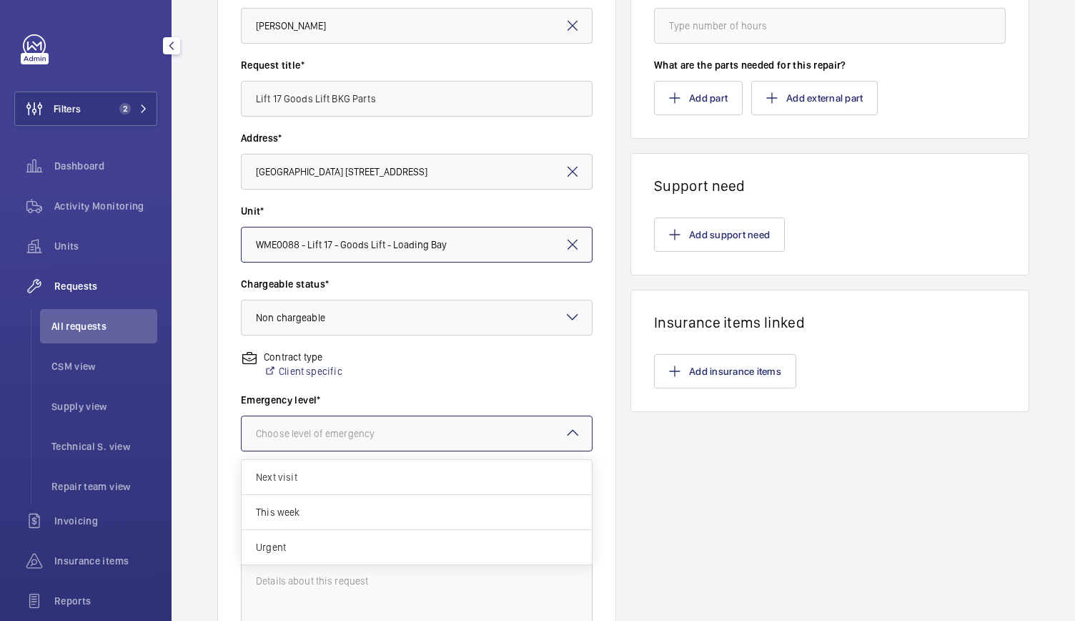
click at [315, 426] on div "Choose level of emergency" at bounding box center [333, 433] width 154 height 14
click at [286, 543] on span "Urgent" at bounding box center [417, 547] width 322 height 14
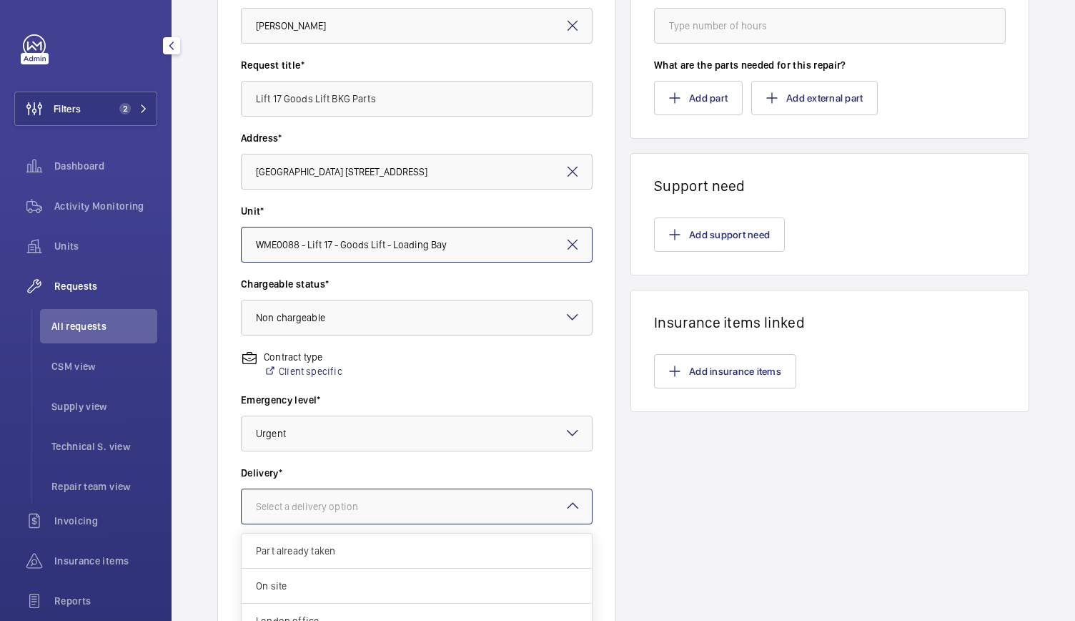
click at [300, 508] on div "Select a delivery option" at bounding box center [325, 506] width 138 height 14
click at [294, 565] on span "London office" at bounding box center [417, 570] width 322 height 14
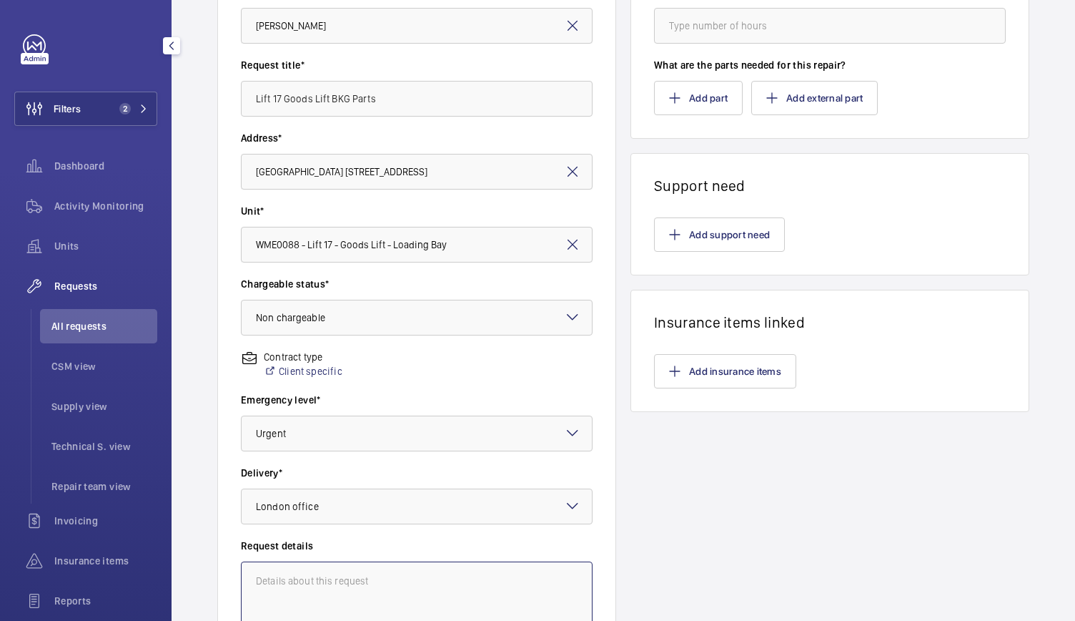
click at [293, 583] on textarea at bounding box center [417, 609] width 352 height 96
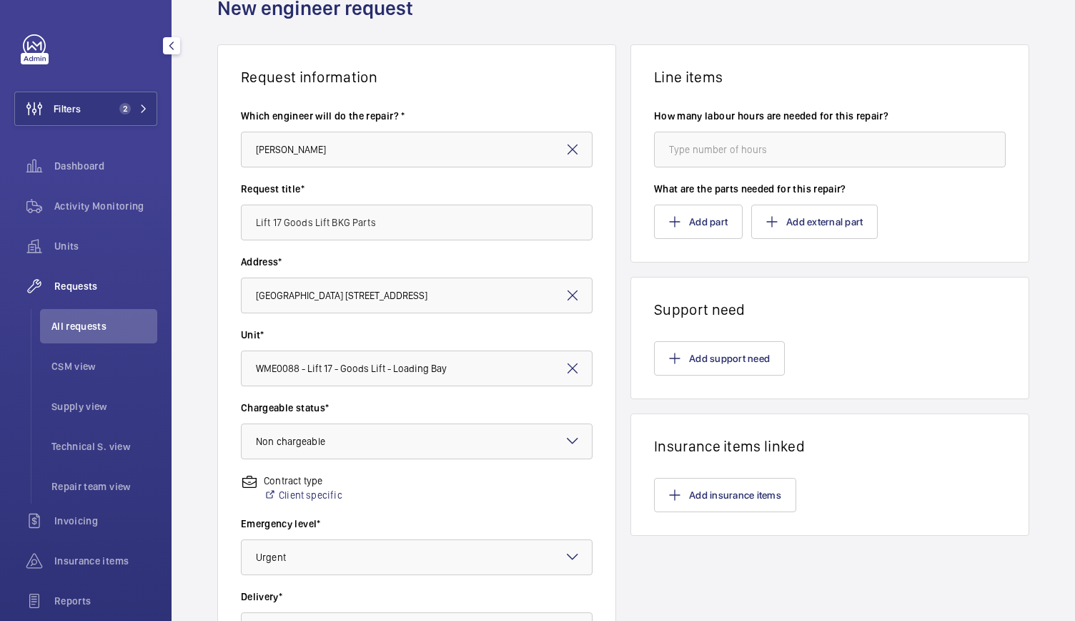
scroll to position [47, 0]
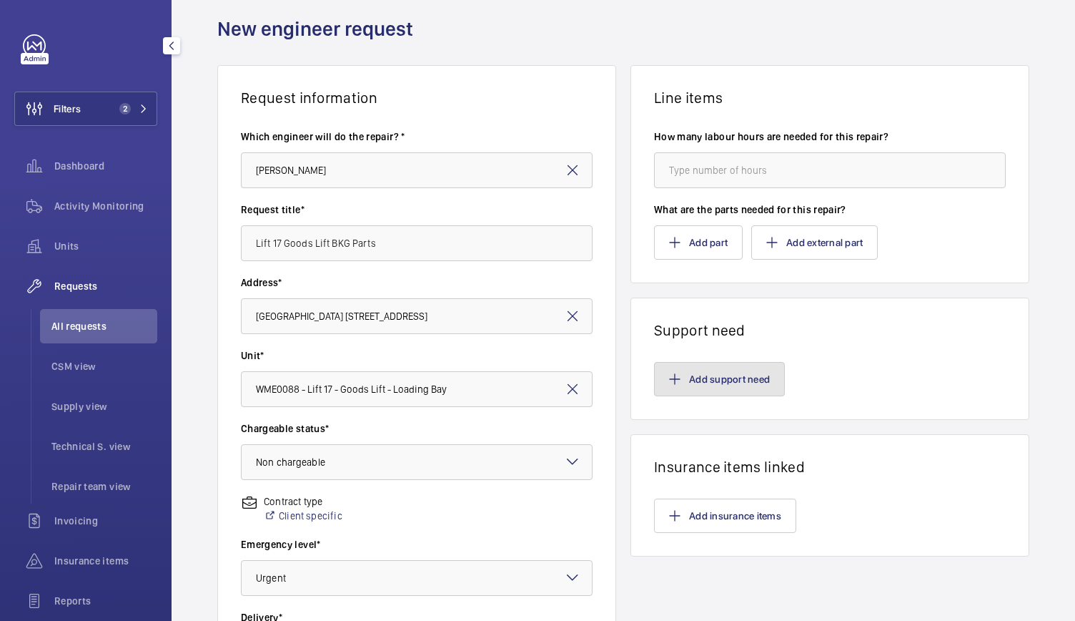
click at [688, 366] on button "Add support need" at bounding box center [719, 379] width 131 height 34
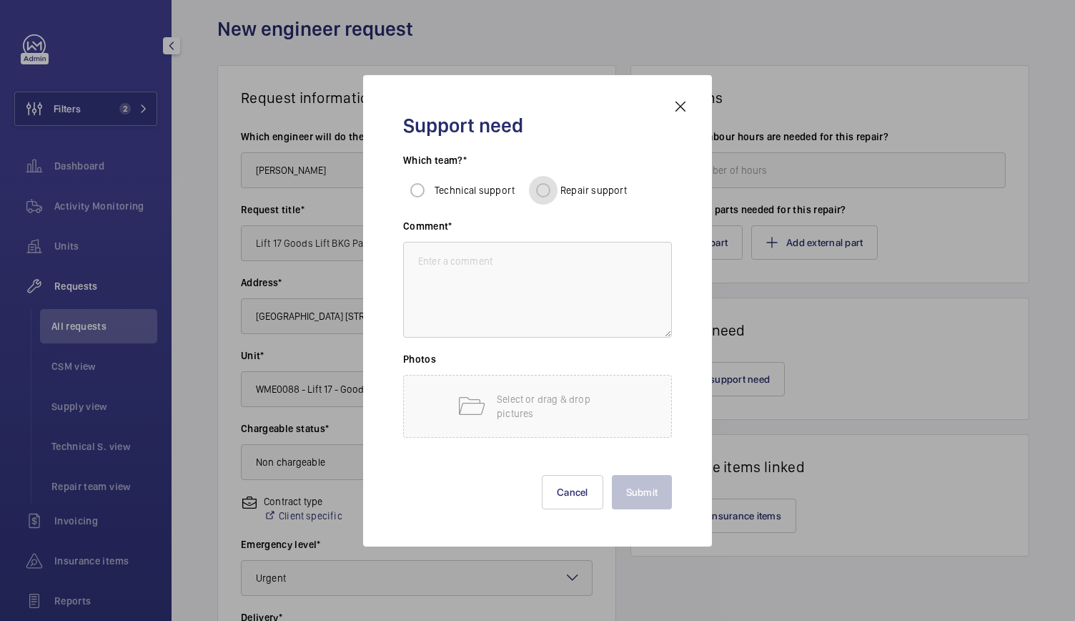
click at [546, 188] on input "Repair support" at bounding box center [543, 190] width 29 height 29
radio input "true"
click at [498, 283] on textarea at bounding box center [537, 290] width 269 height 96
type textarea "t"
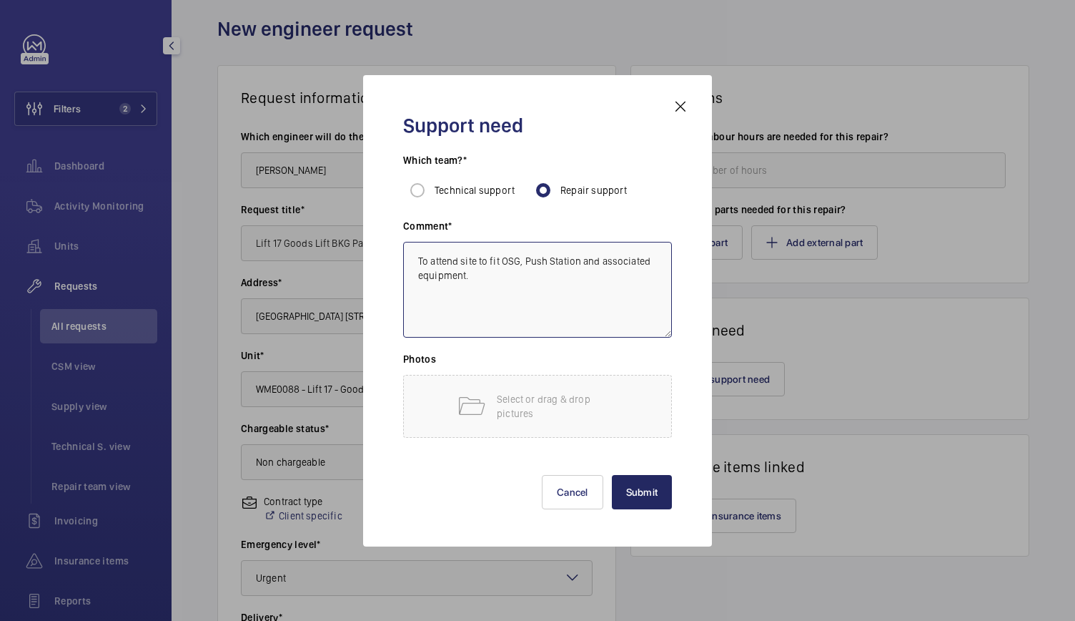
type textarea "To attend site to fit OSG, Push Station and associated equipment."
click at [669, 495] on button "Submit" at bounding box center [642, 492] width 61 height 34
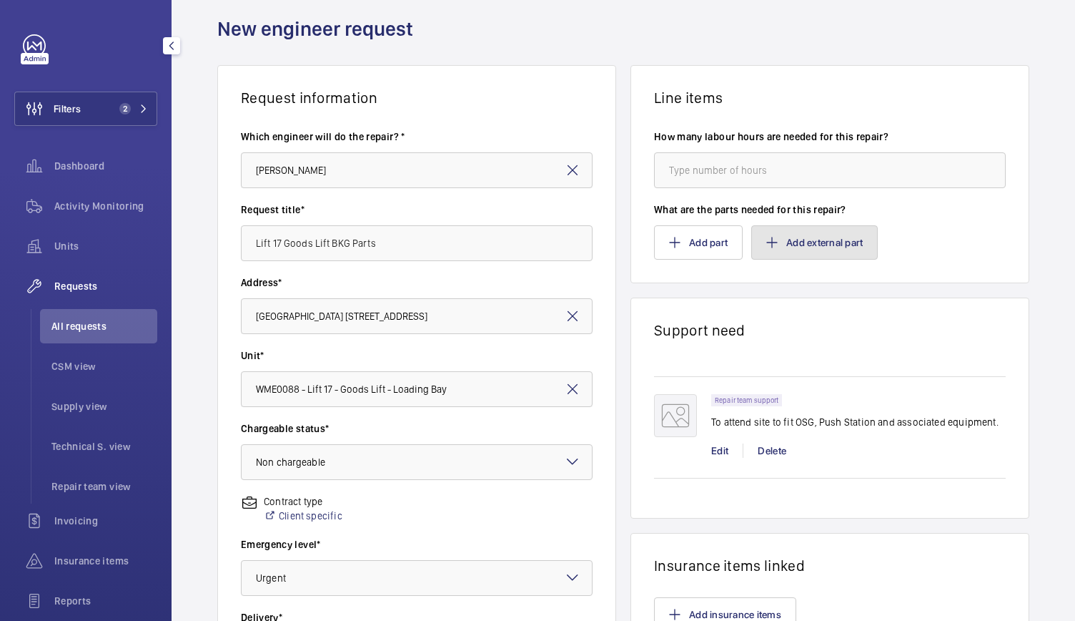
click at [766, 242] on mat-icon "button" at bounding box center [771, 242] width 11 height 11
click at [809, 244] on div at bounding box center [537, 310] width 1075 height 621
click at [770, 235] on button "Add external part" at bounding box center [814, 242] width 127 height 34
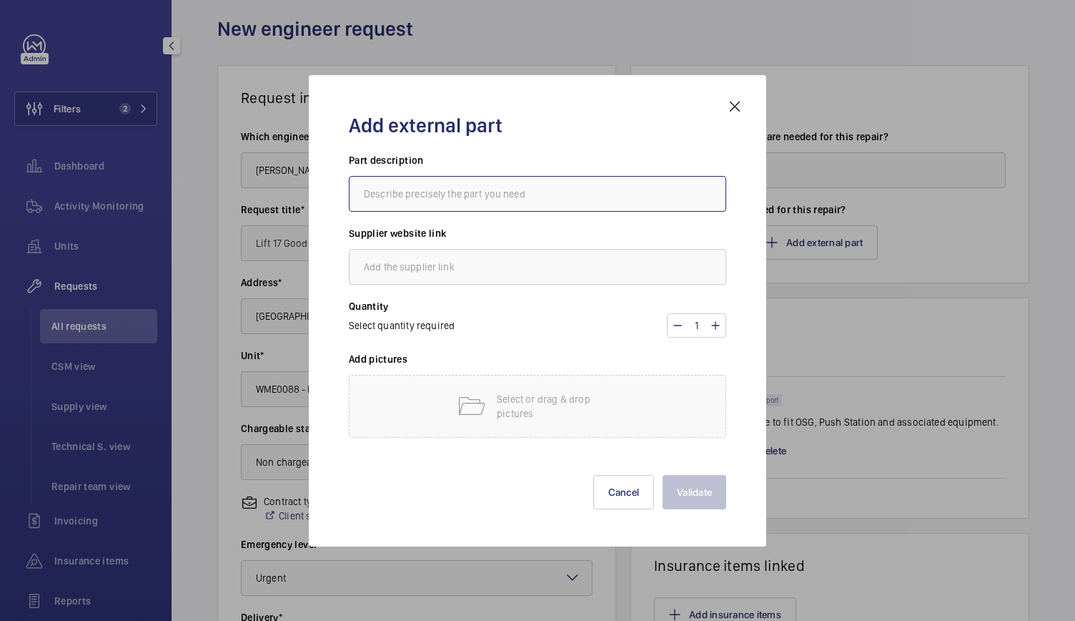
click at [459, 201] on input "text" at bounding box center [537, 194] width 377 height 36
paste input "BKG Overpseed Governor Tripping Speed 0.4m/s with adapter plate acc. Art-no. 3-…"
type input "BKG Overpseed Governor Tripping Speed 0.4m/s with adapter plate acc. Art-no. 3-…"
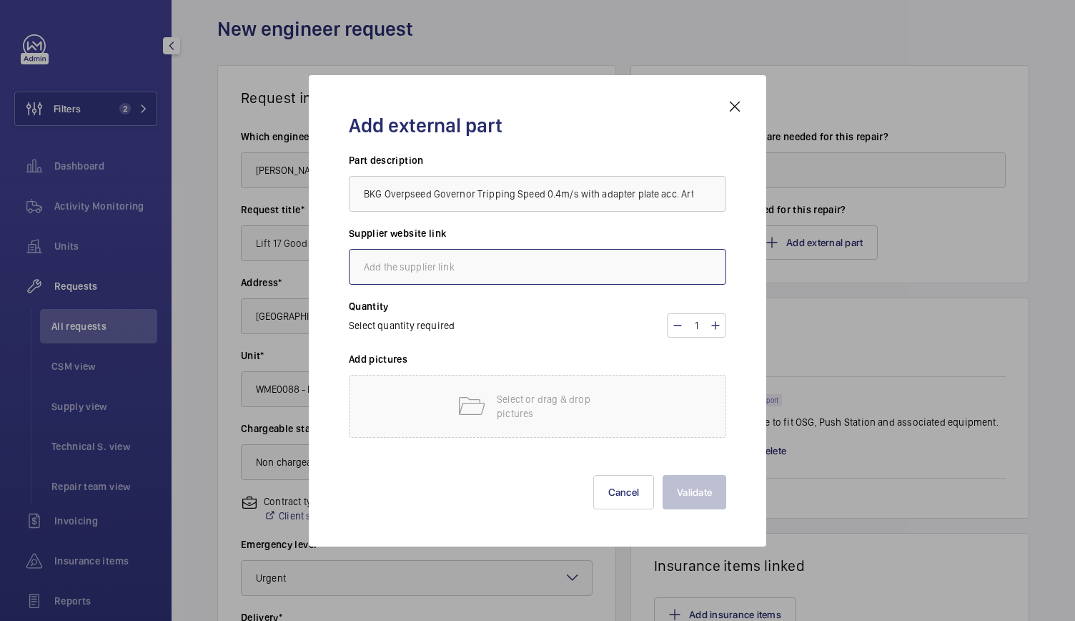
click at [451, 275] on input "text" at bounding box center [537, 267] width 377 height 36
type input "n/a"
click at [438, 375] on div "Select or drag & drop pictures" at bounding box center [537, 406] width 377 height 63
click at [621, 422] on div "Select or drag & drop pictures" at bounding box center [537, 406] width 377 height 63
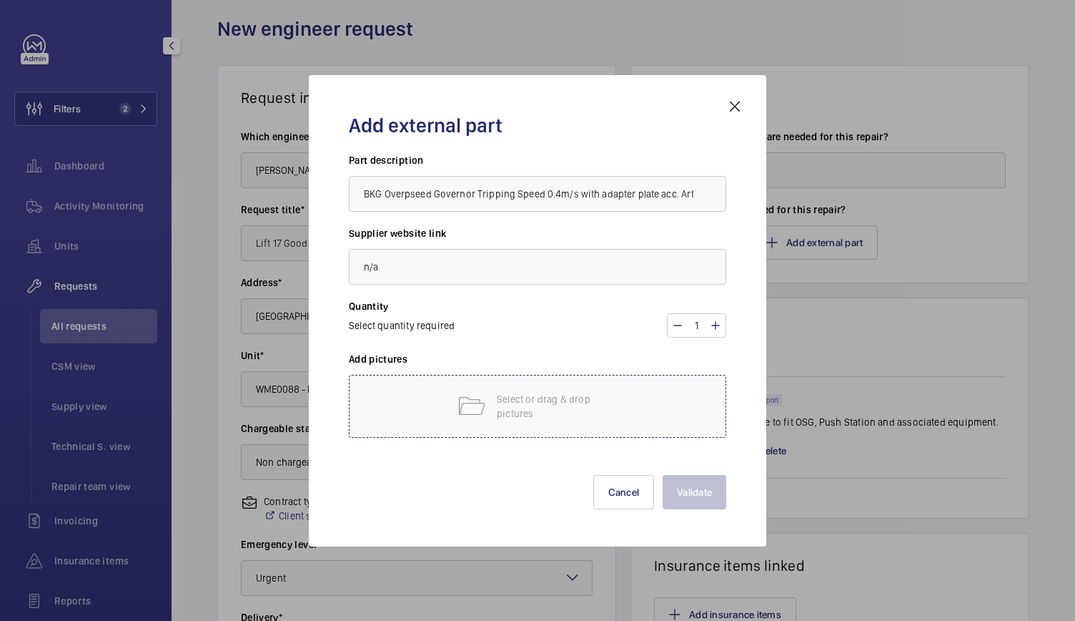
click at [451, 387] on div "Select or drag & drop pictures" at bounding box center [537, 406] width 377 height 63
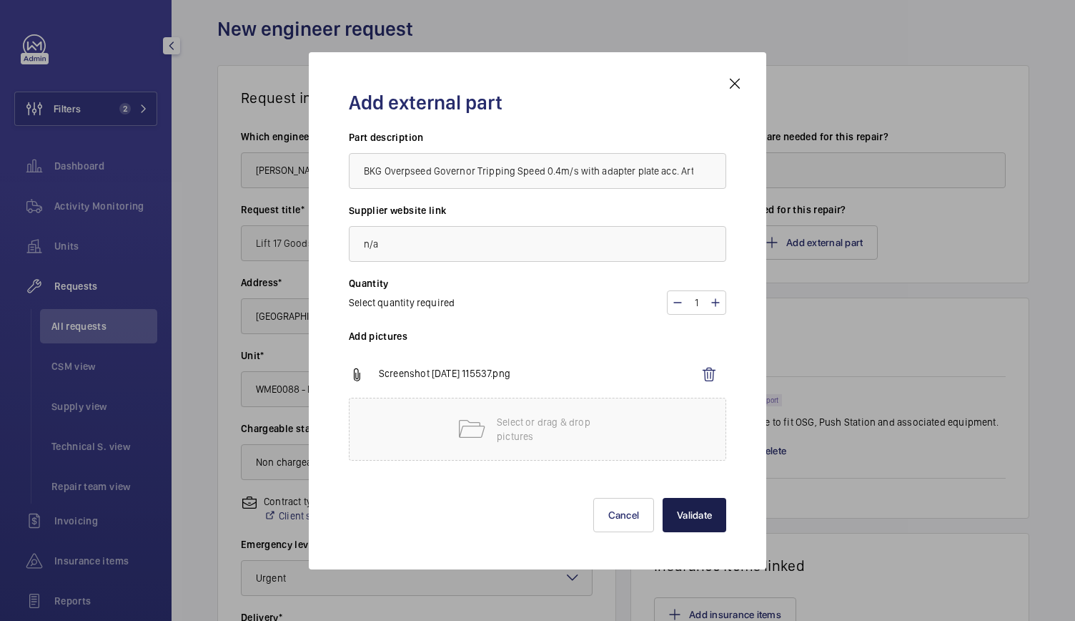
click at [708, 510] on button "Validate" at bounding box center [695, 515] width 64 height 34
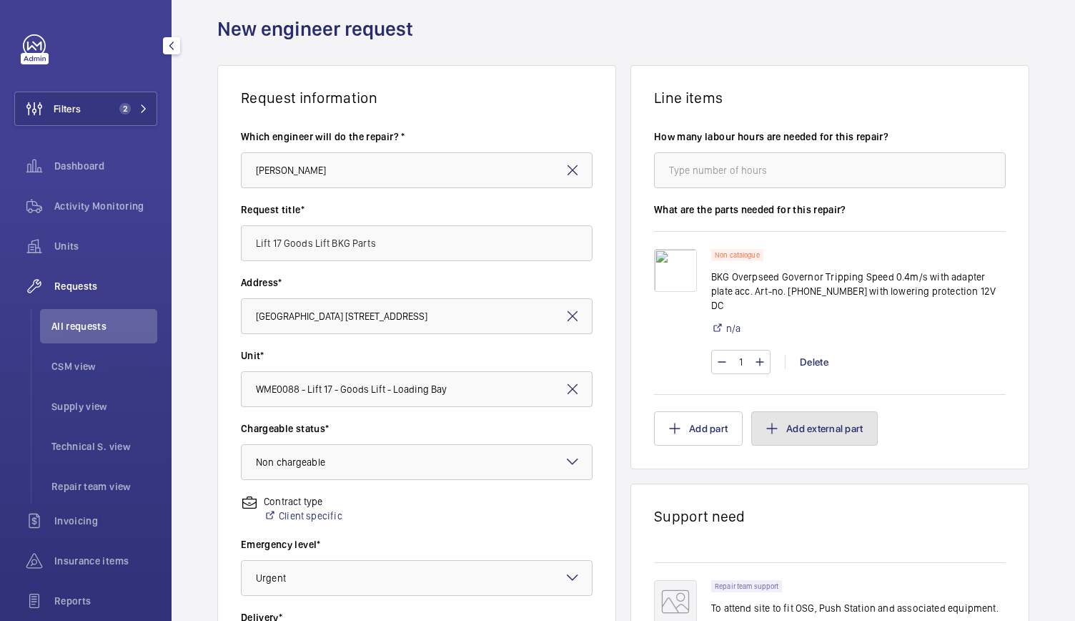
click at [786, 411] on button "Add external part" at bounding box center [814, 428] width 127 height 34
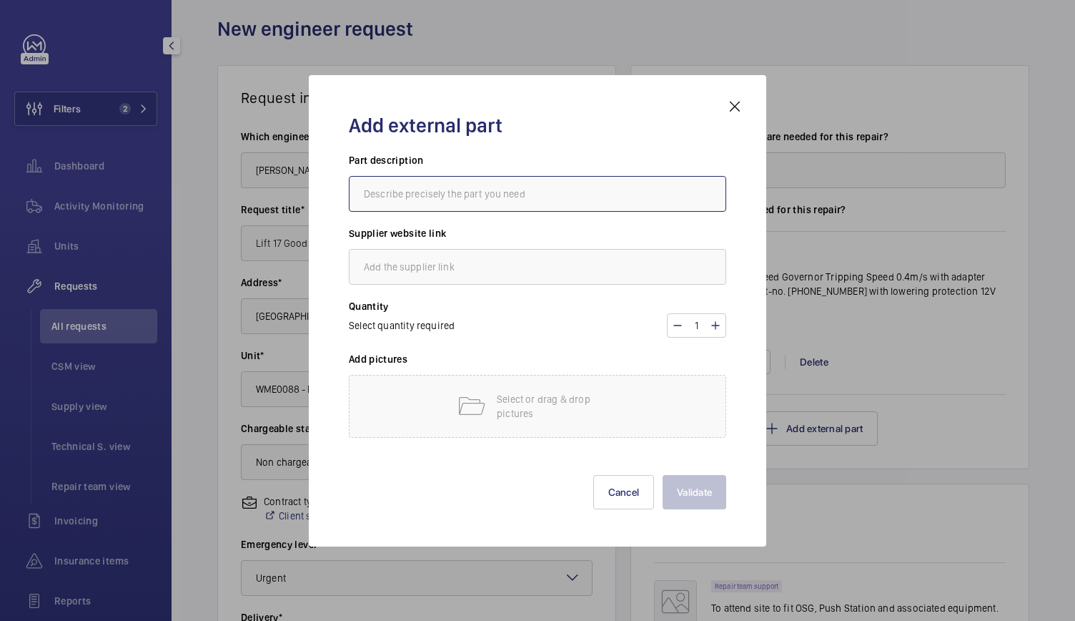
click at [563, 210] on input "text" at bounding box center [537, 194] width 377 height 36
click at [498, 194] on input "text" at bounding box center [537, 194] width 377 height 36
click at [420, 193] on input "text" at bounding box center [537, 194] width 377 height 36
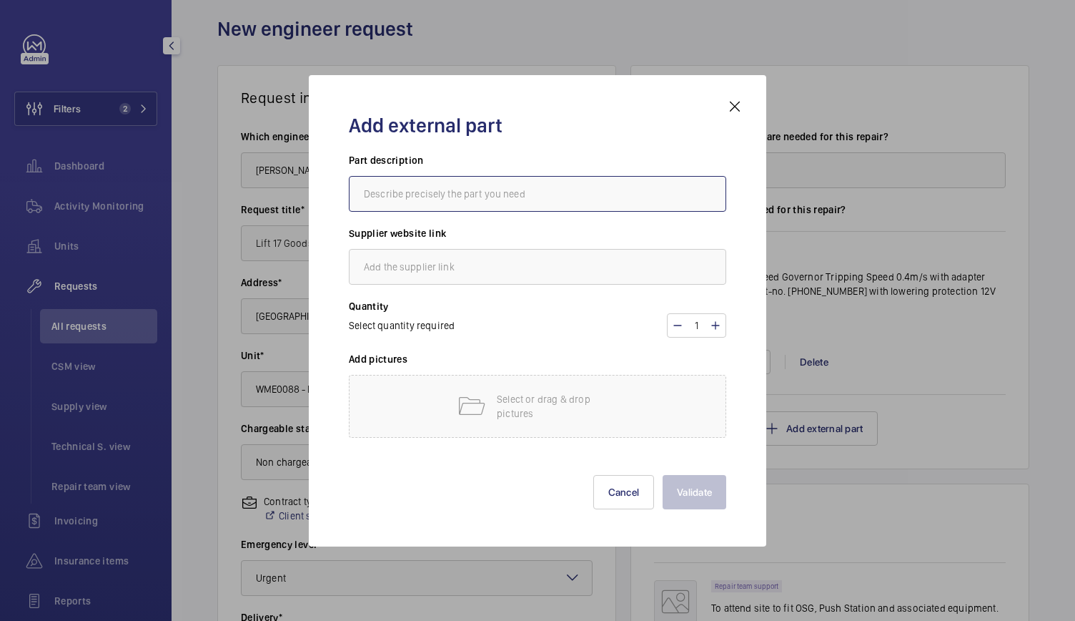
paste input "BKG RT42 Push Station - 3 Stops type: RT42, connecting cable 3.8m floor designa…"
type input "BKG RT42 Push Station - 3 Stops type: RT42, connecting cable 3.8m floor designa…"
click at [417, 277] on input "text" at bounding box center [537, 267] width 377 height 36
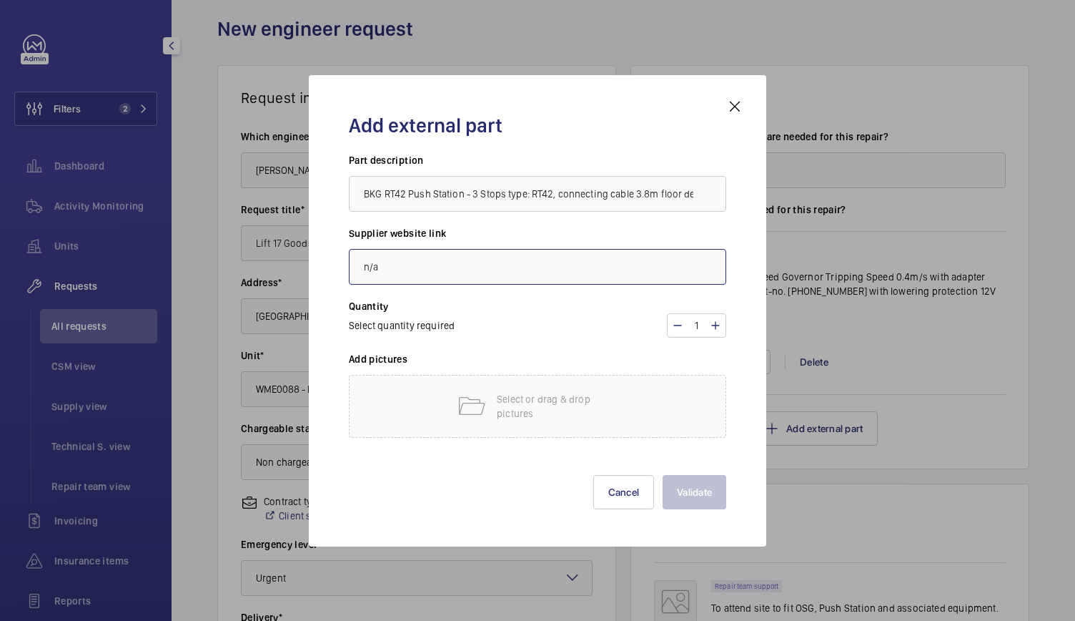
type input "n/a"
click at [495, 420] on div "Select or drag & drop pictures" at bounding box center [537, 406] width 377 height 63
drag, startPoint x: 494, startPoint y: 454, endPoint x: 510, endPoint y: 412, distance: 44.6
click at [510, 412] on form "Part description BKG RT42 Push Station - 3 Stops type: RT42, connecting cable 3…" at bounding box center [537, 331] width 377 height 356
click at [510, 412] on p "Select or drag & drop pictures" at bounding box center [558, 406] width 122 height 29
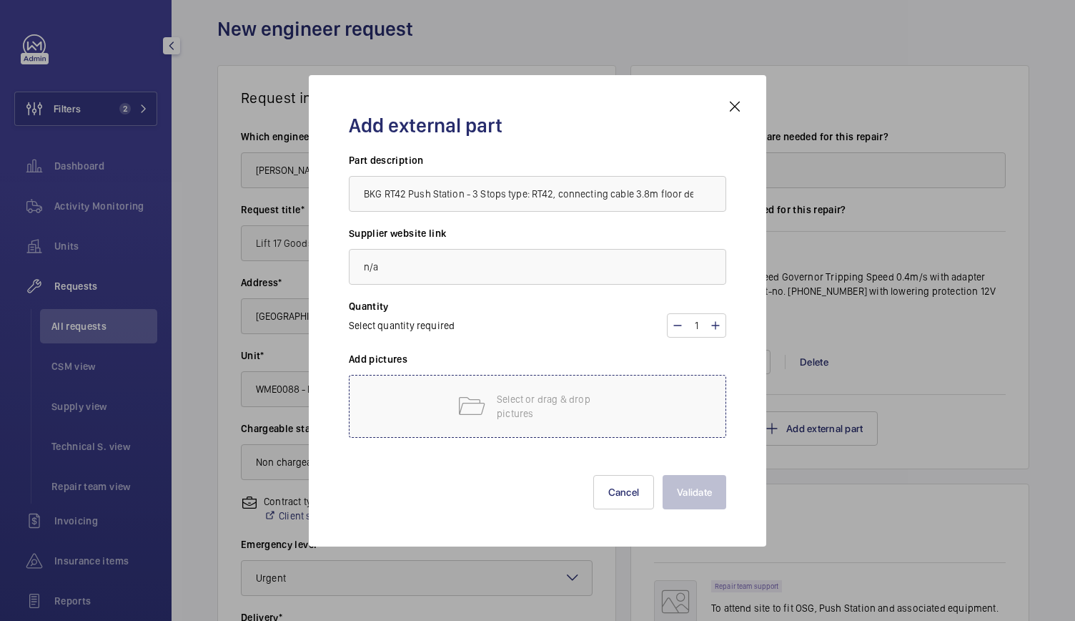
click at [474, 408] on mat-icon at bounding box center [471, 406] width 29 height 29
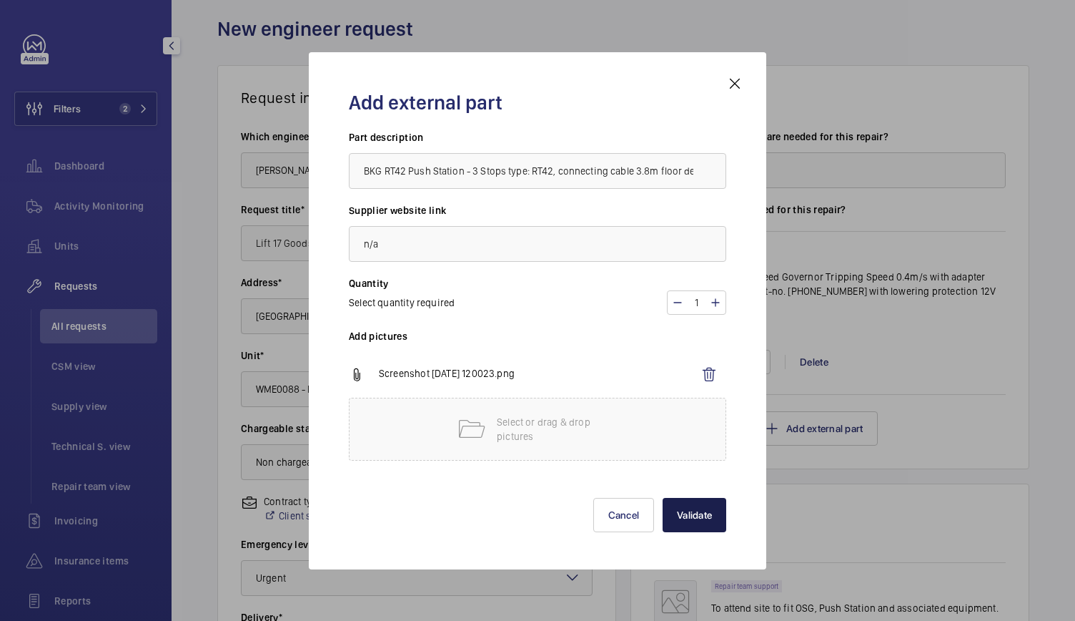
click at [708, 526] on button "Validate" at bounding box center [695, 515] width 64 height 34
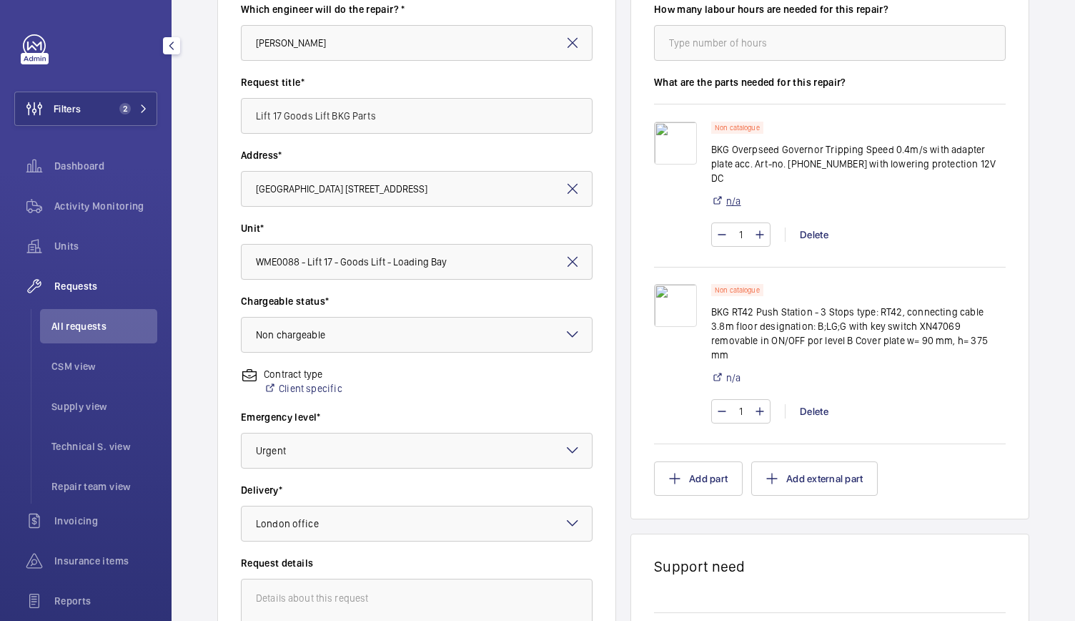
scroll to position [175, 0]
click at [789, 463] on button "Add external part" at bounding box center [814, 477] width 127 height 34
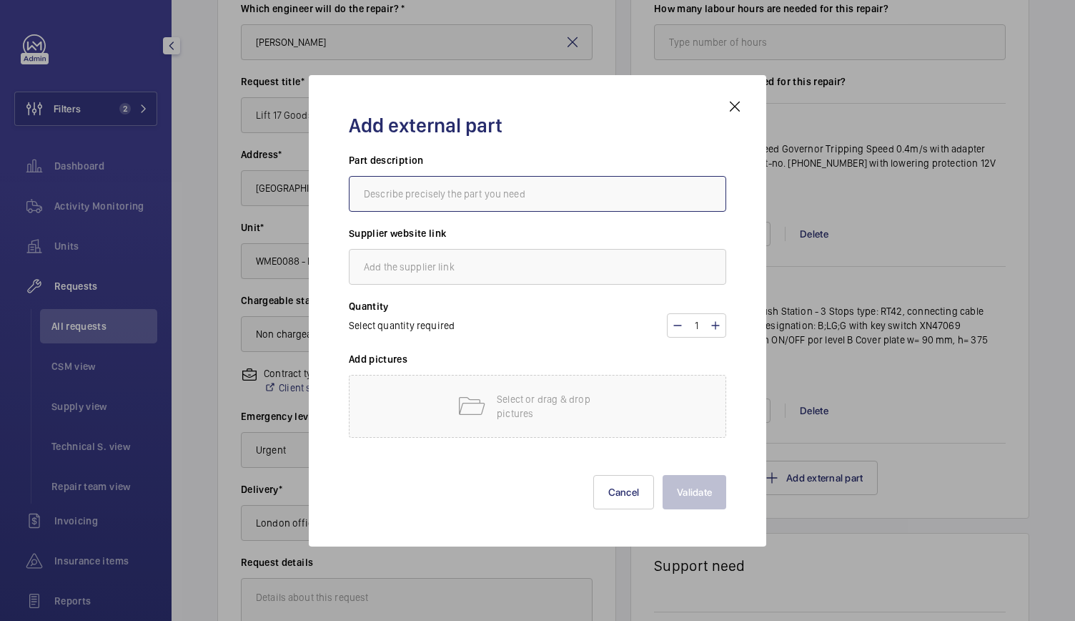
click at [468, 202] on input "text" at bounding box center [537, 194] width 377 height 36
paste input "BK061-0060 BKG Load Plate with Engraving for push button panel acc. to no. 8206…"
type input "BK061-0060 BKG Load Plate with Engraving for push button panel acc. to no. 8206…"
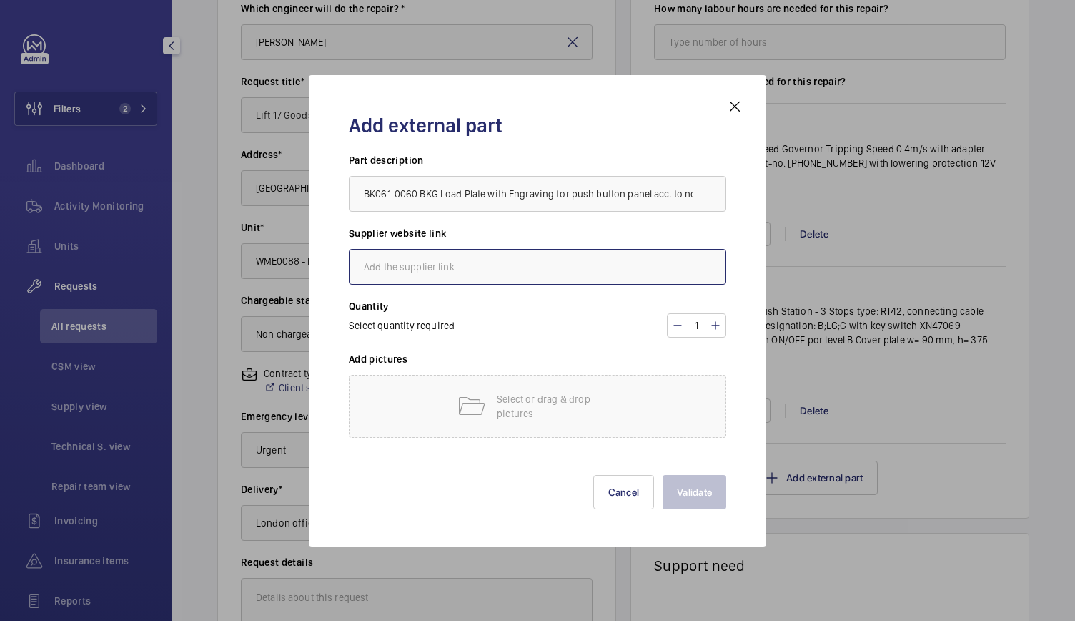
click at [430, 281] on input "text" at bounding box center [537, 267] width 377 height 36
type input "n/a"
click at [450, 412] on div "Select or drag & drop pictures" at bounding box center [537, 406] width 377 height 63
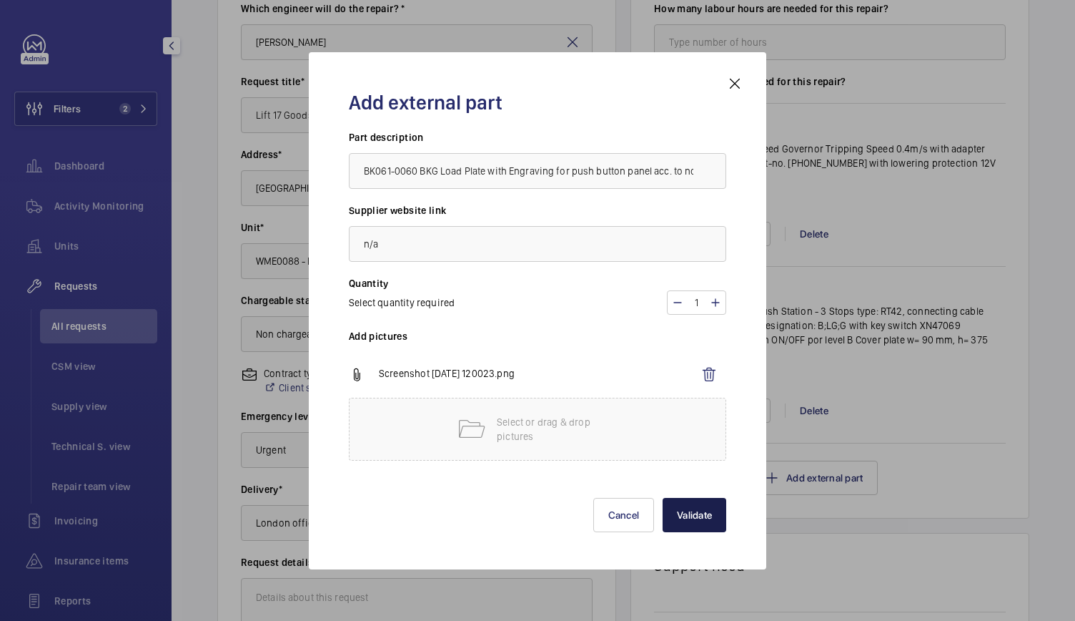
click at [708, 518] on button "Validate" at bounding box center [695, 515] width 64 height 34
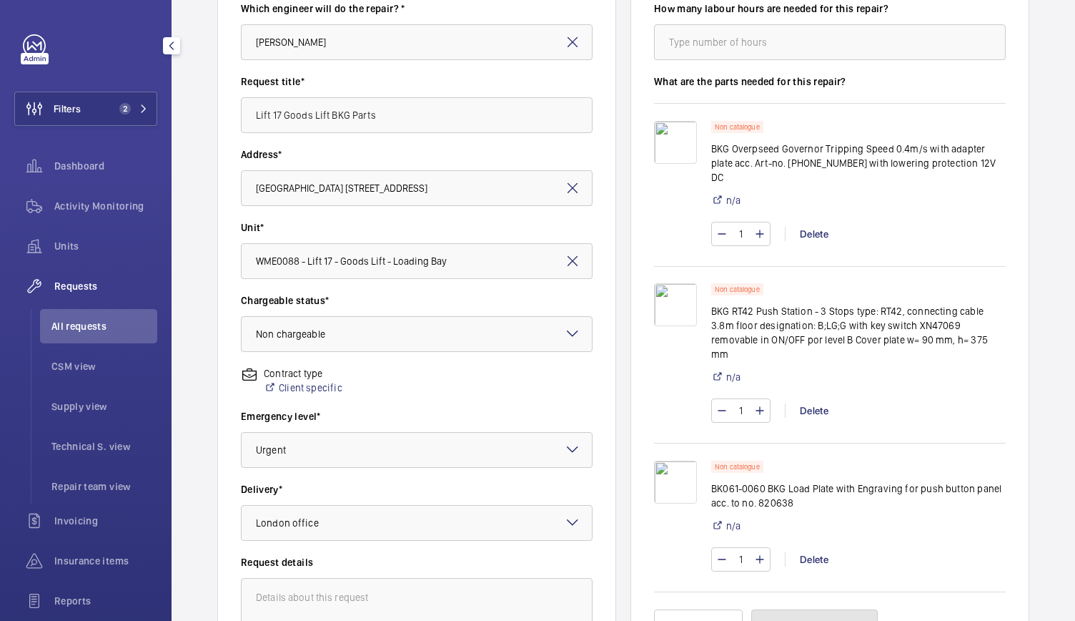
click at [825, 609] on button "Add external part" at bounding box center [814, 626] width 127 height 34
click at [766, 620] on mat-icon "button" at bounding box center [771, 626] width 11 height 11
click at [804, 415] on div at bounding box center [537, 310] width 1075 height 621
click at [626, 193] on h3 "Part description" at bounding box center [538, 193] width 302 height 19
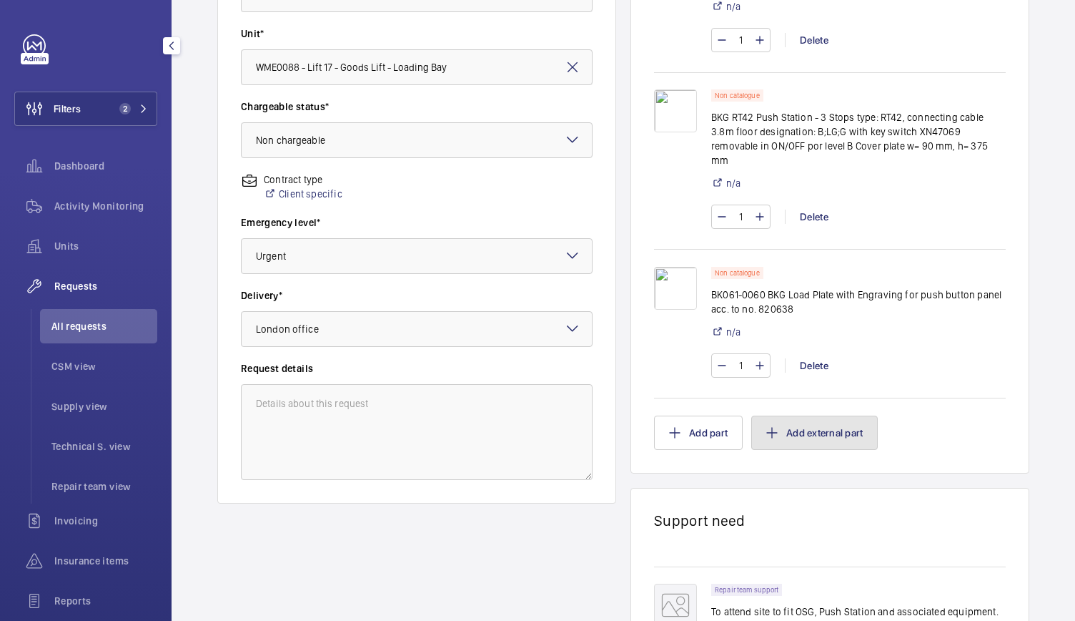
click at [769, 427] on mat-icon "button" at bounding box center [771, 432] width 11 height 11
click at [764, 415] on div "Add external part Part description Supplier website link Quantity Select quanti…" at bounding box center [538, 310] width 458 height 471
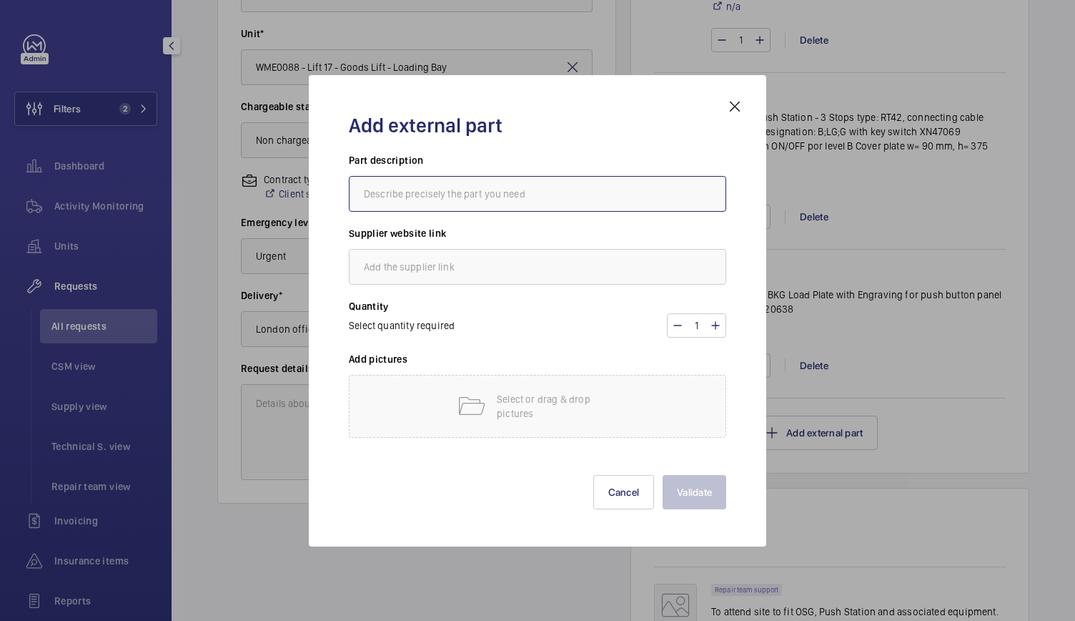
click at [431, 190] on input "text" at bounding box center [537, 194] width 377 height 36
paste input "BK042-0006 BKG Magnetic Floor Switch. ETS. MKS 130.1"
type input "BK042-0006 BKG Magnetic Floor Switch. ETS. MKS 130.1"
click at [412, 271] on input "text" at bounding box center [537, 267] width 377 height 36
type input "n/a"
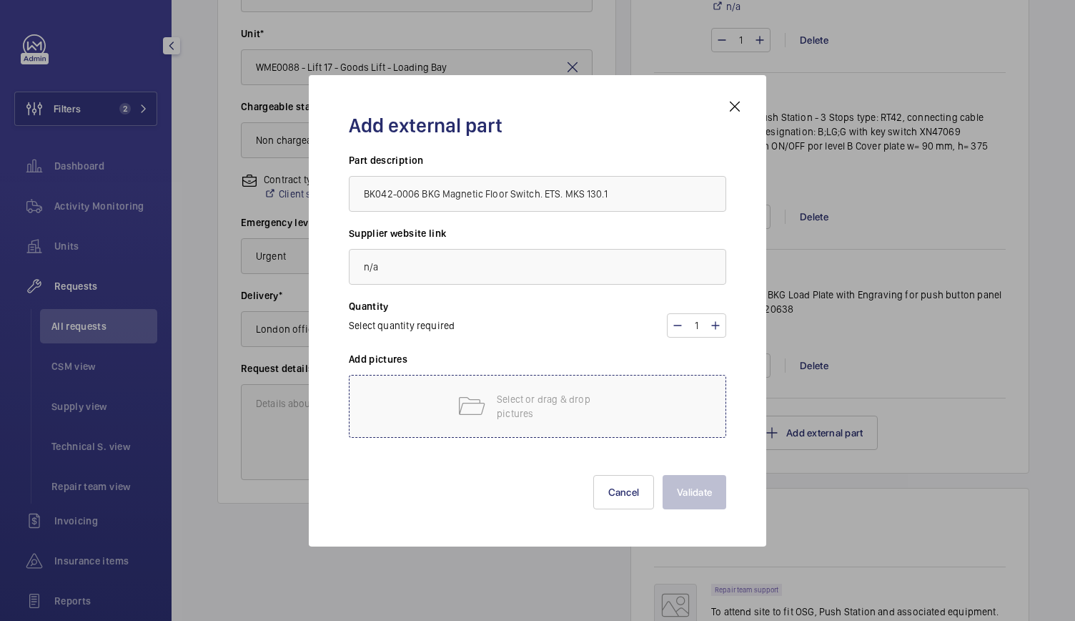
click at [403, 411] on div "Select or drag & drop pictures" at bounding box center [537, 406] width 377 height 63
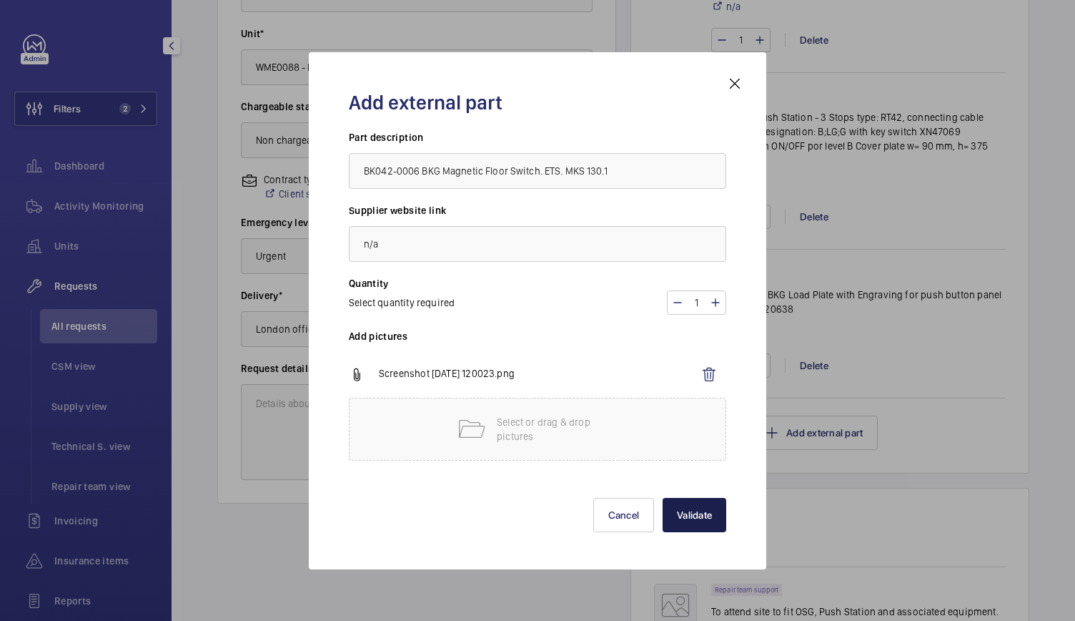
click at [707, 513] on button "Validate" at bounding box center [695, 515] width 64 height 34
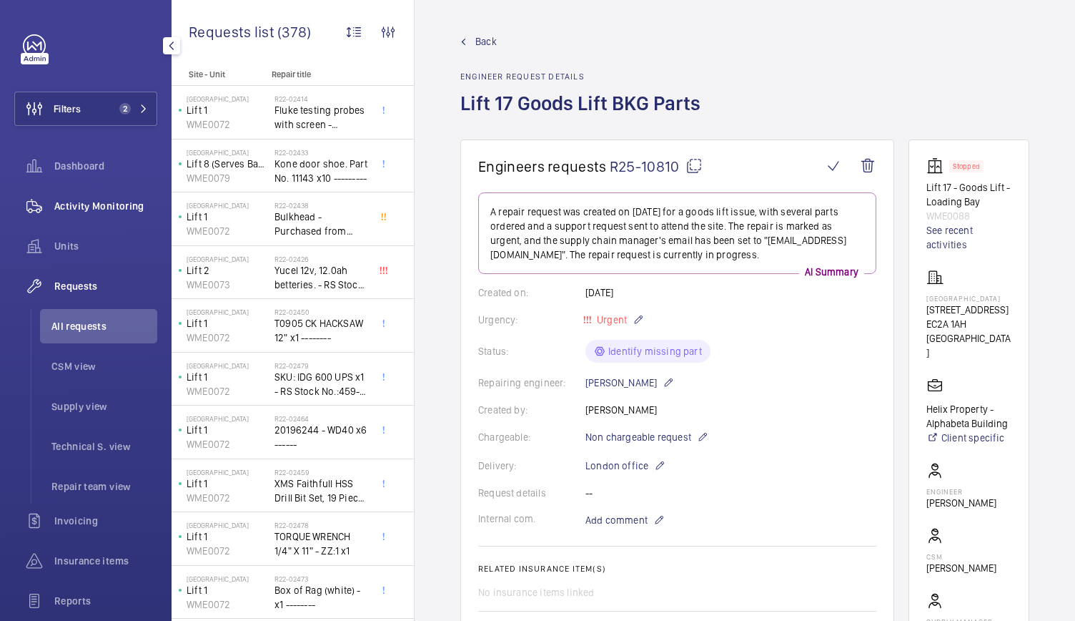
click at [860, 81] on div "Back Engineer request details Lift 17 Goods Lift BKG Parts" at bounding box center [744, 86] width 569 height 105
click at [92, 207] on span "Activity Monitoring" at bounding box center [105, 206] width 103 height 14
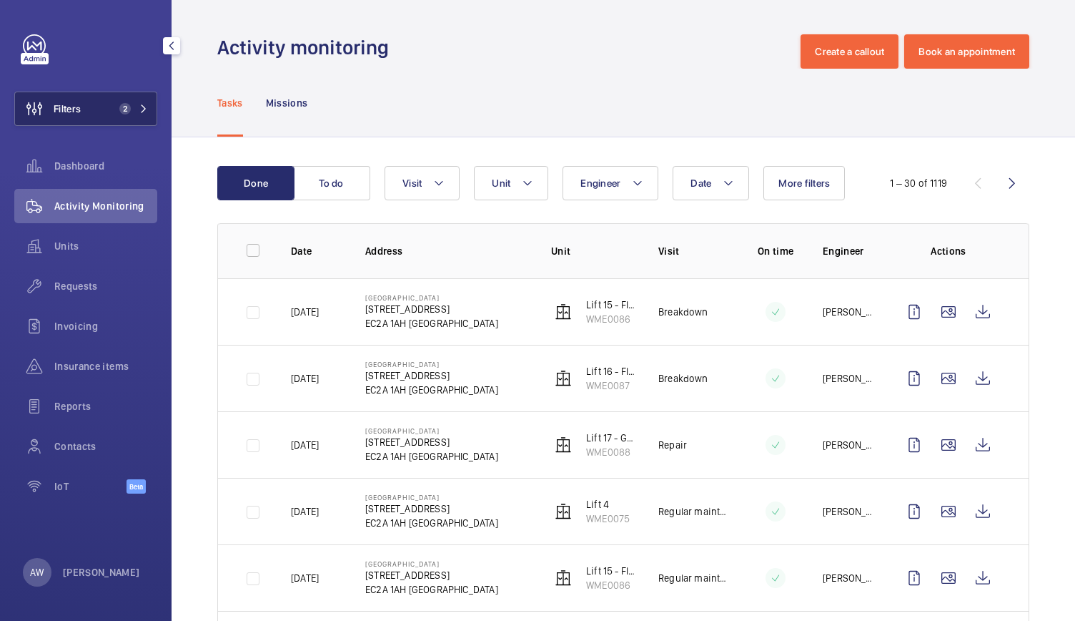
click at [81, 111] on button "Filters 2" at bounding box center [85, 109] width 143 height 34
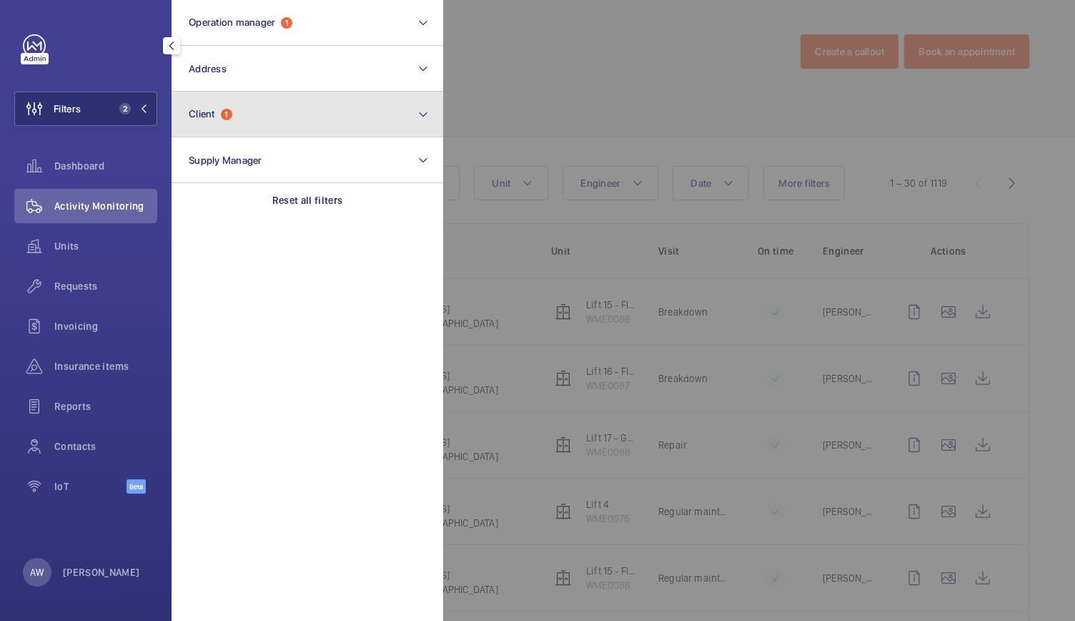
click at [194, 108] on span "Client" at bounding box center [202, 113] width 26 height 11
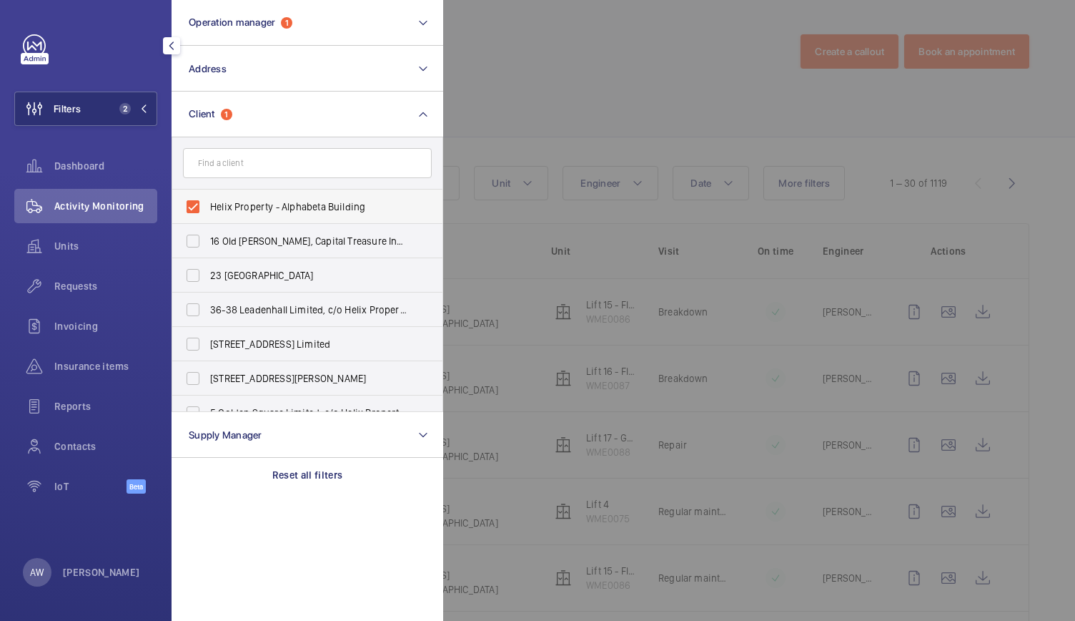
click at [193, 204] on label "Helix Property - Alphabeta Building" at bounding box center [296, 206] width 249 height 34
click at [193, 204] on input "Helix Property - Alphabeta Building" at bounding box center [193, 206] width 29 height 29
checkbox input "false"
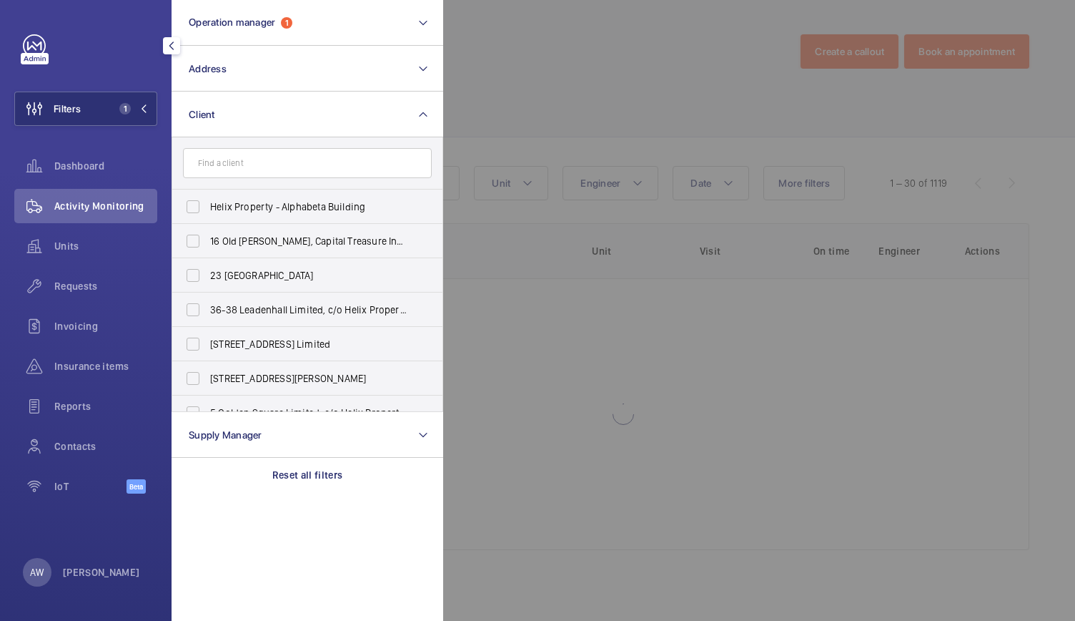
click at [533, 92] on div at bounding box center [980, 310] width 1075 height 621
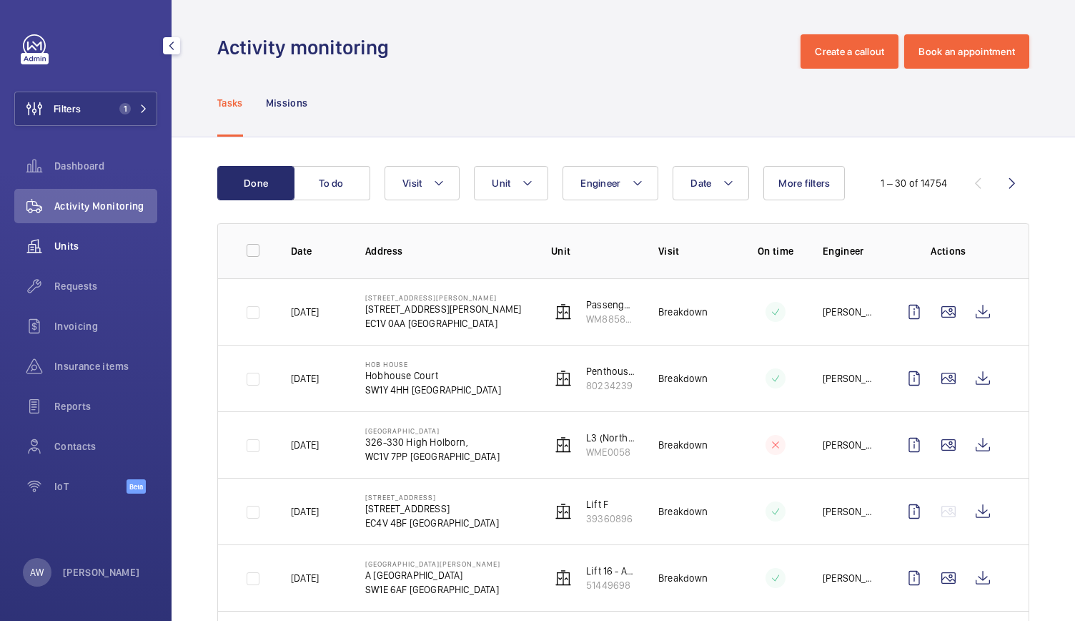
click at [73, 255] on div "Units" at bounding box center [85, 246] width 143 height 34
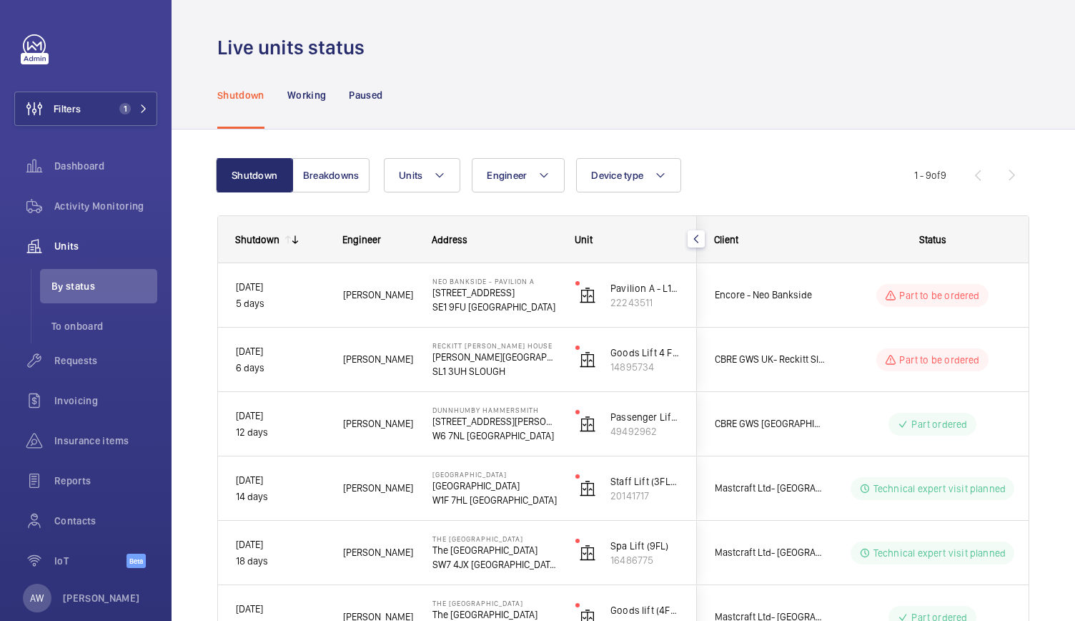
scroll to position [301, 0]
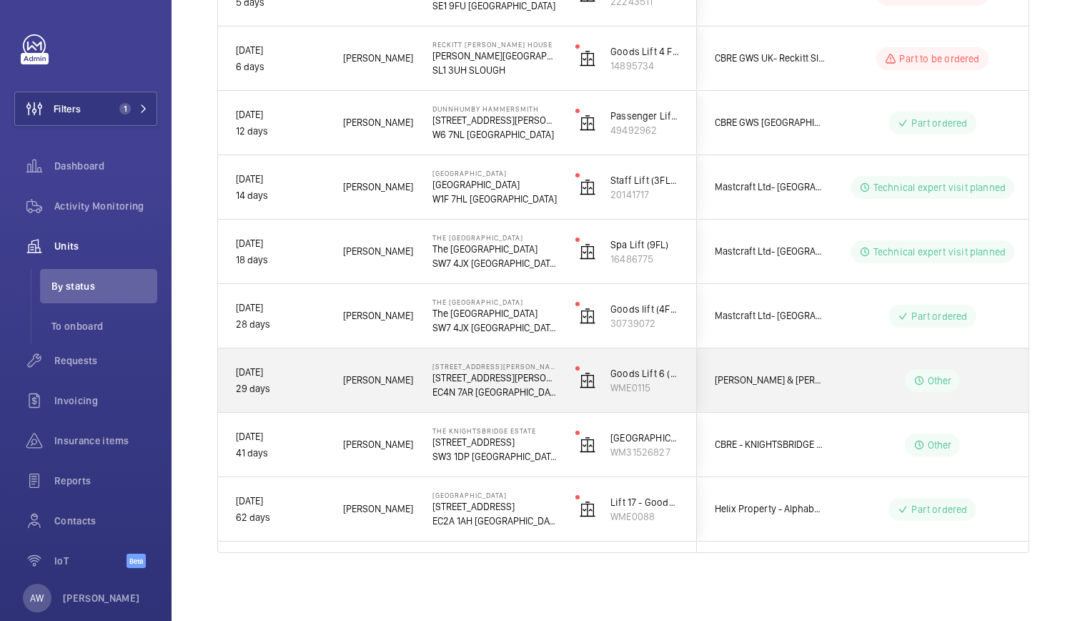
click at [455, 375] on p "[STREET_ADDRESS][PERSON_NAME]" at bounding box center [495, 377] width 124 height 14
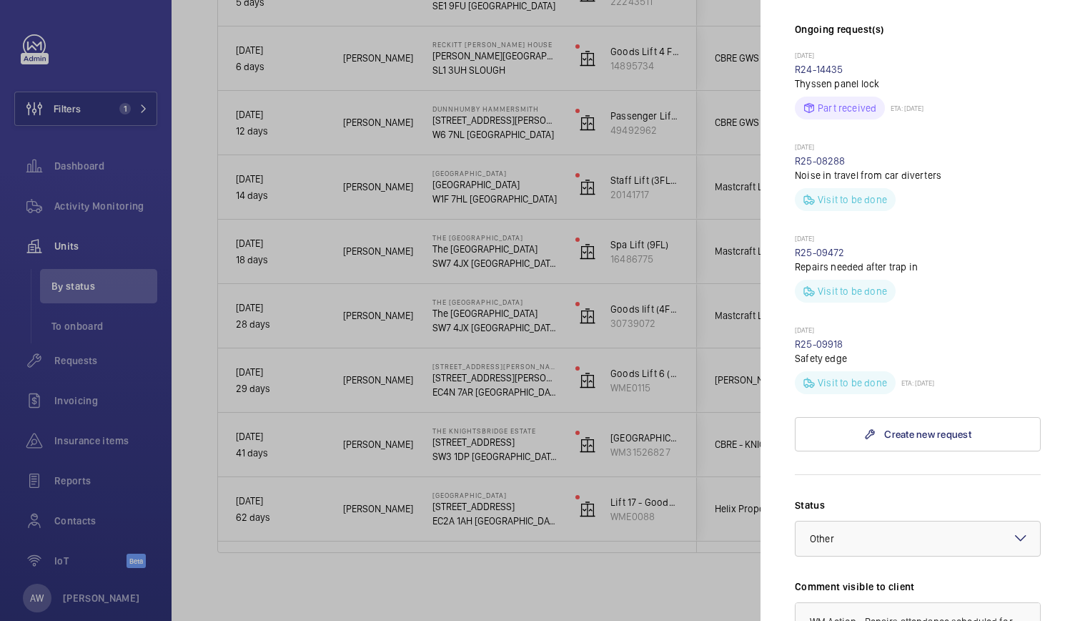
scroll to position [463, 0]
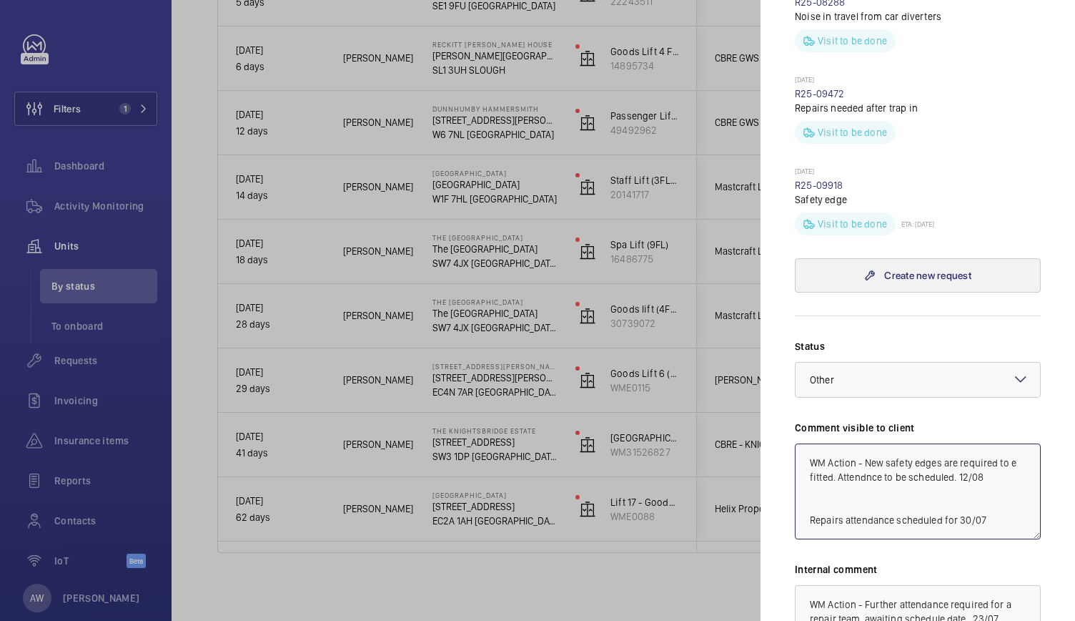
scroll to position [745, 0]
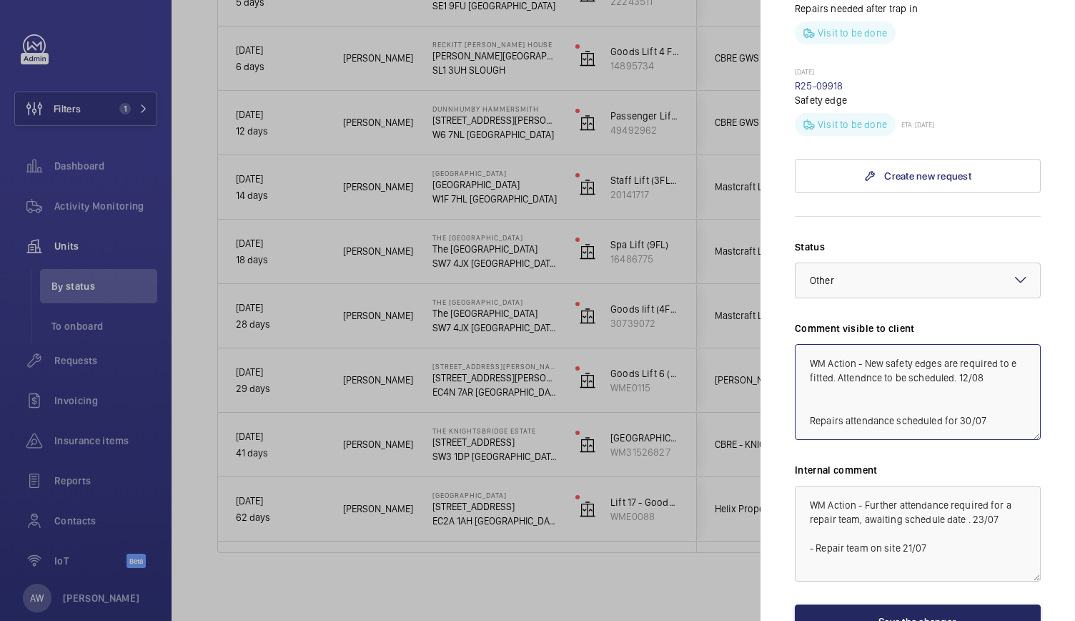
type textarea "WM Action - New safety edges are required to e fitted. Attendnce to be schedule…"
click at [822, 604] on button "Save the changes" at bounding box center [918, 621] width 246 height 34
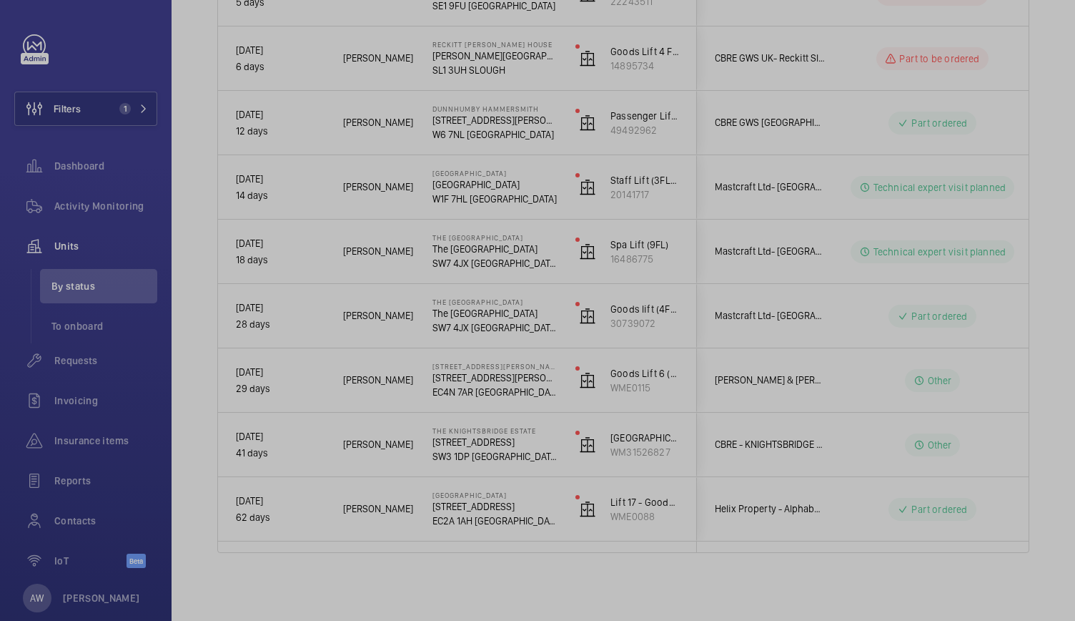
scroll to position [0, 0]
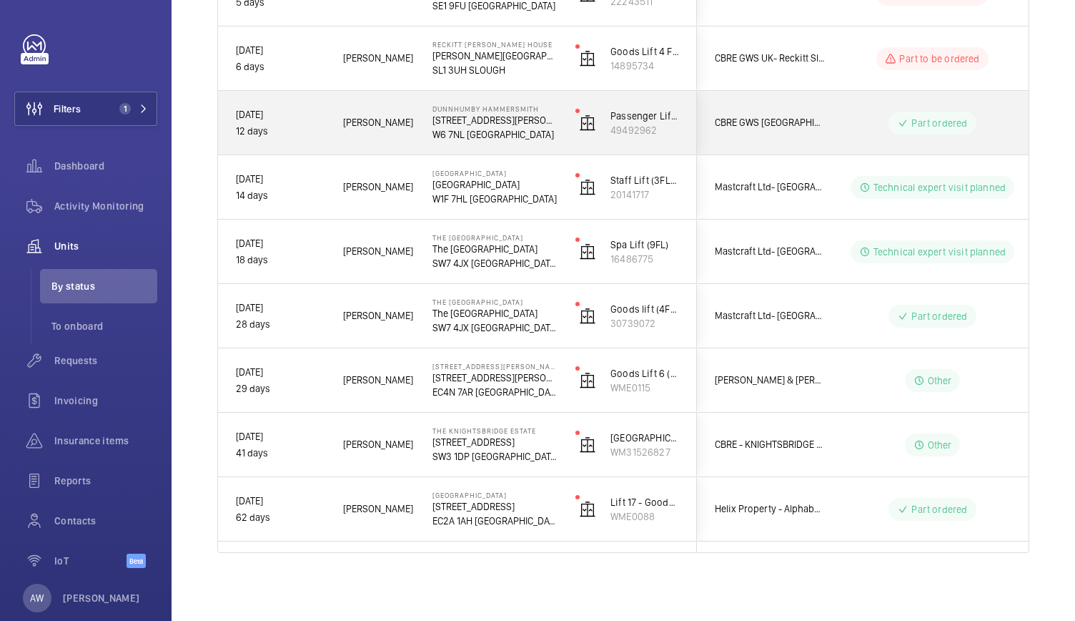
click at [939, 140] on div "Part ordered" at bounding box center [923, 122] width 195 height 51
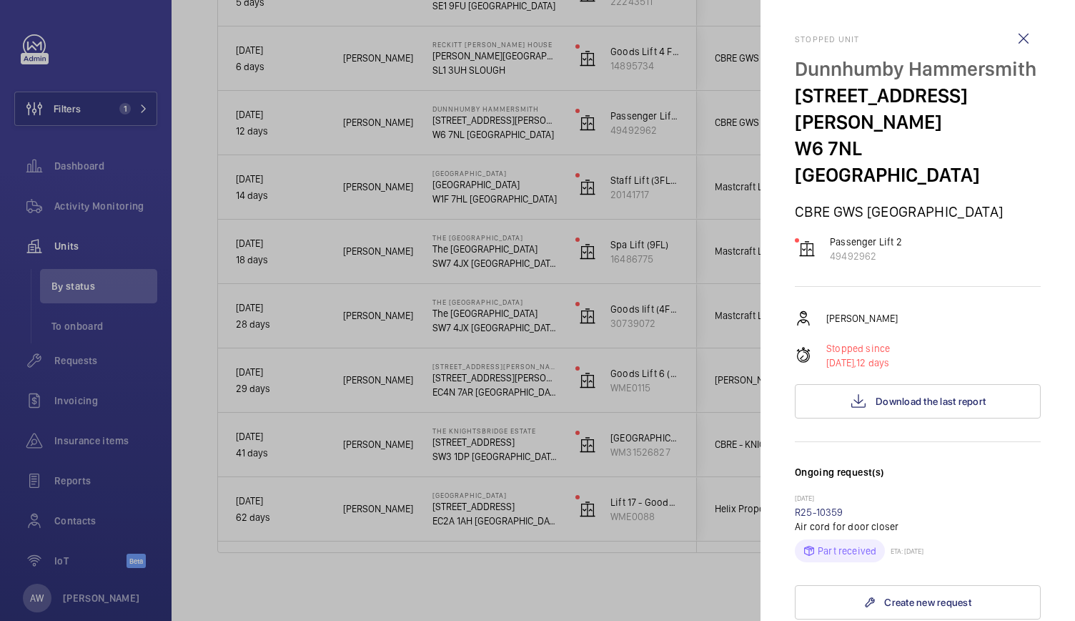
click at [525, 565] on div at bounding box center [537, 310] width 1075 height 621
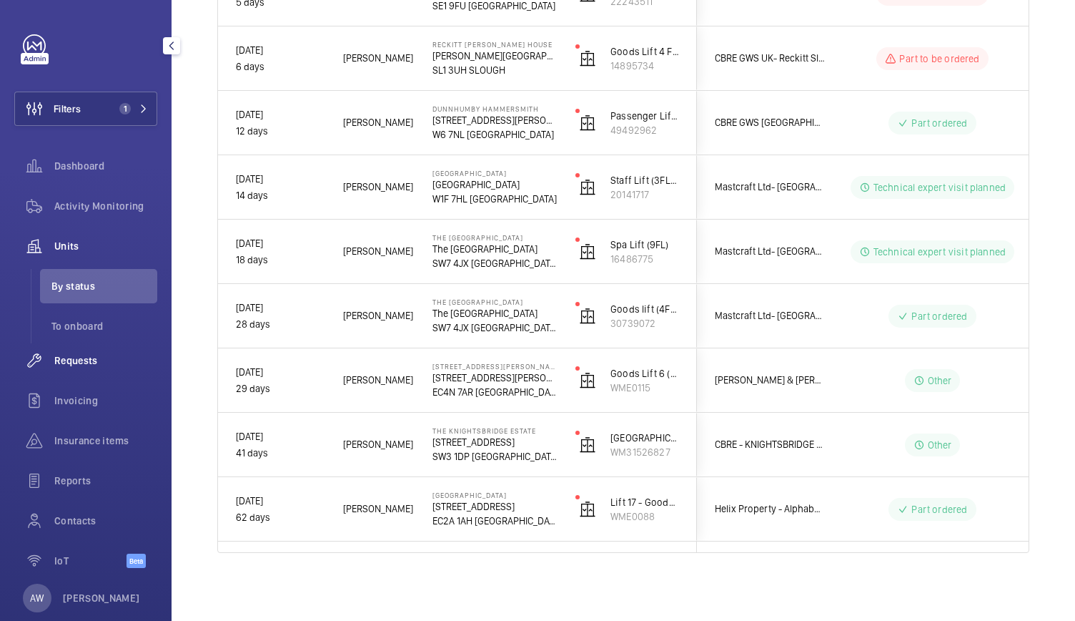
click at [81, 355] on span "Requests" at bounding box center [105, 360] width 103 height 14
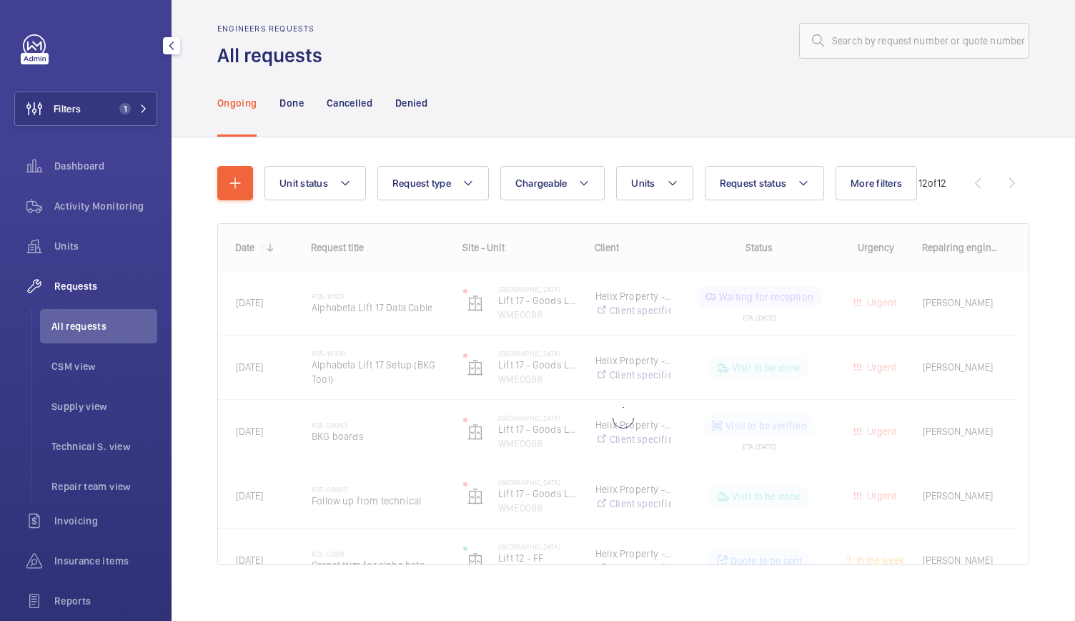
scroll to position [17, 0]
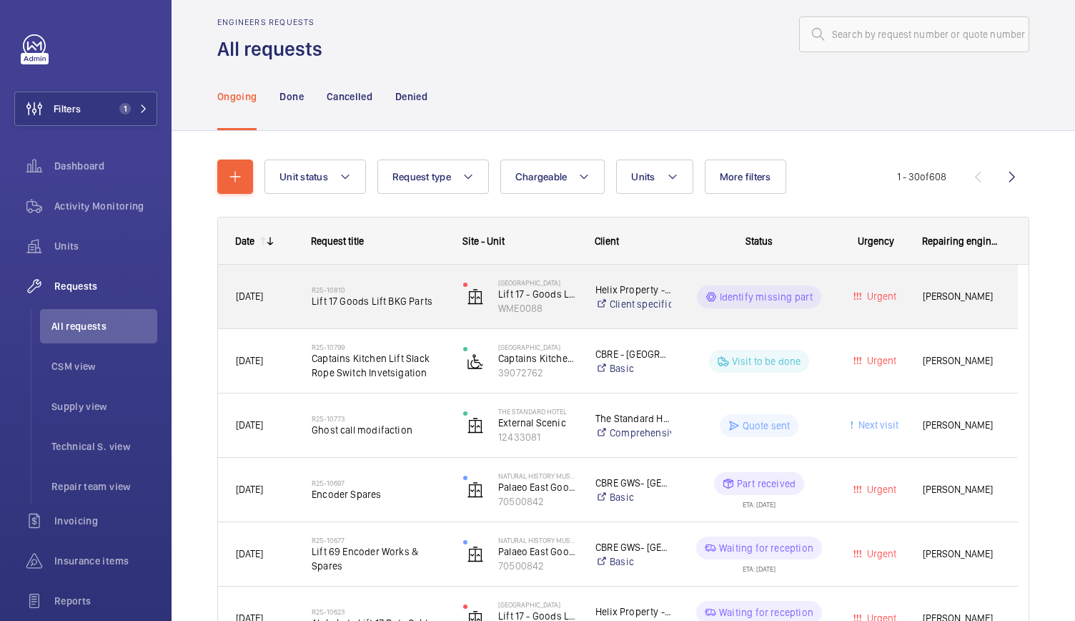
click at [439, 314] on div "R25-10810 Lift 17 Goods Lift BKG Parts" at bounding box center [378, 296] width 133 height 41
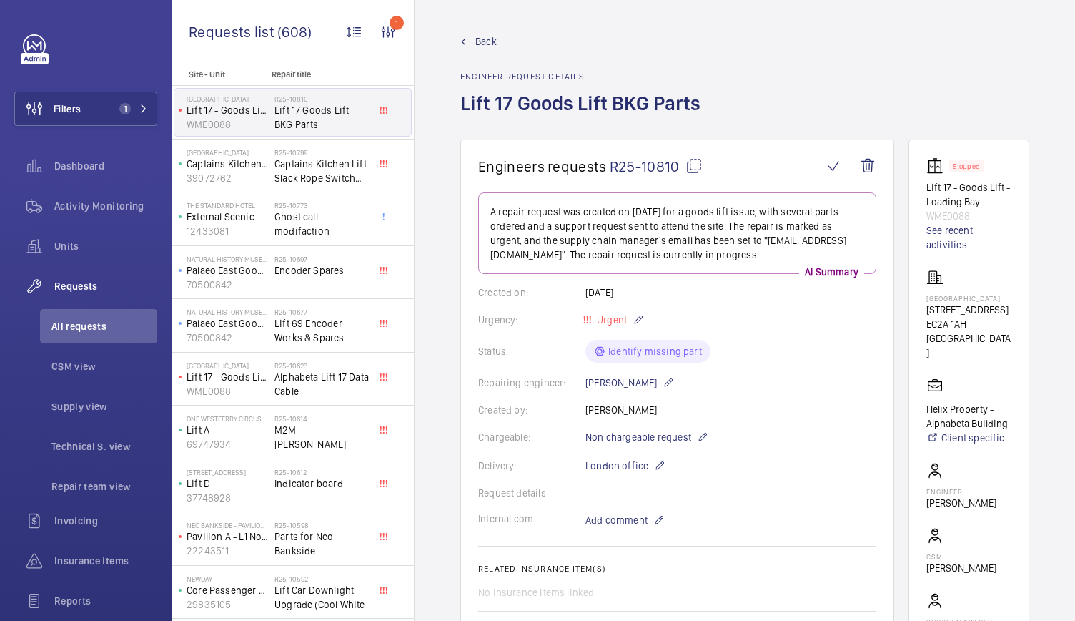
click at [623, 167] on span "R25-10810" at bounding box center [656, 166] width 93 height 18
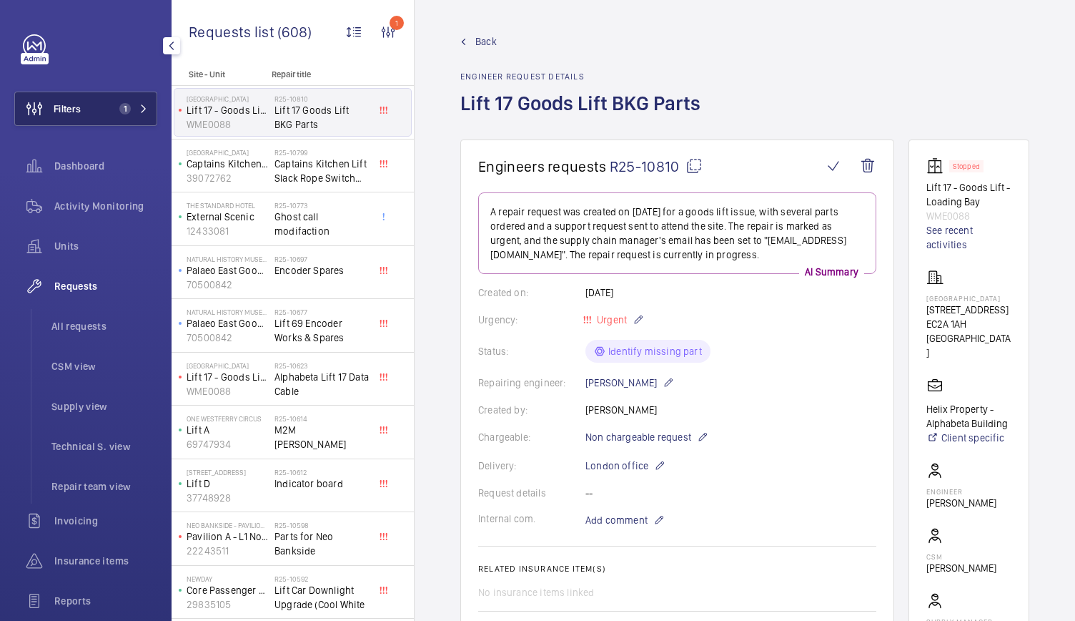
click at [124, 108] on span "1" at bounding box center [124, 108] width 11 height 11
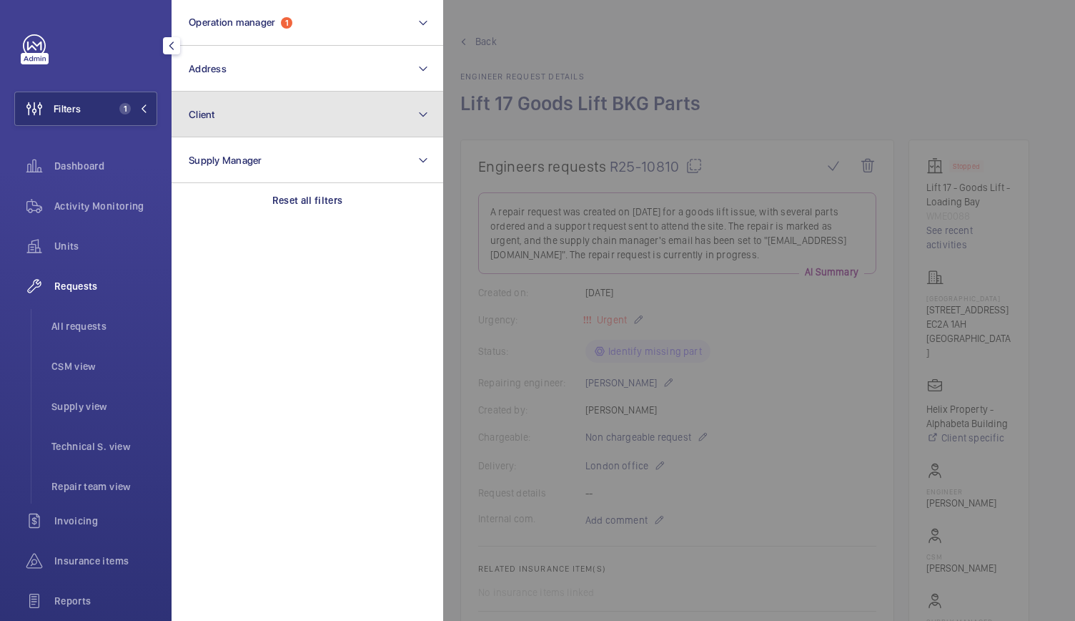
click at [249, 119] on button "Client" at bounding box center [308, 115] width 272 height 46
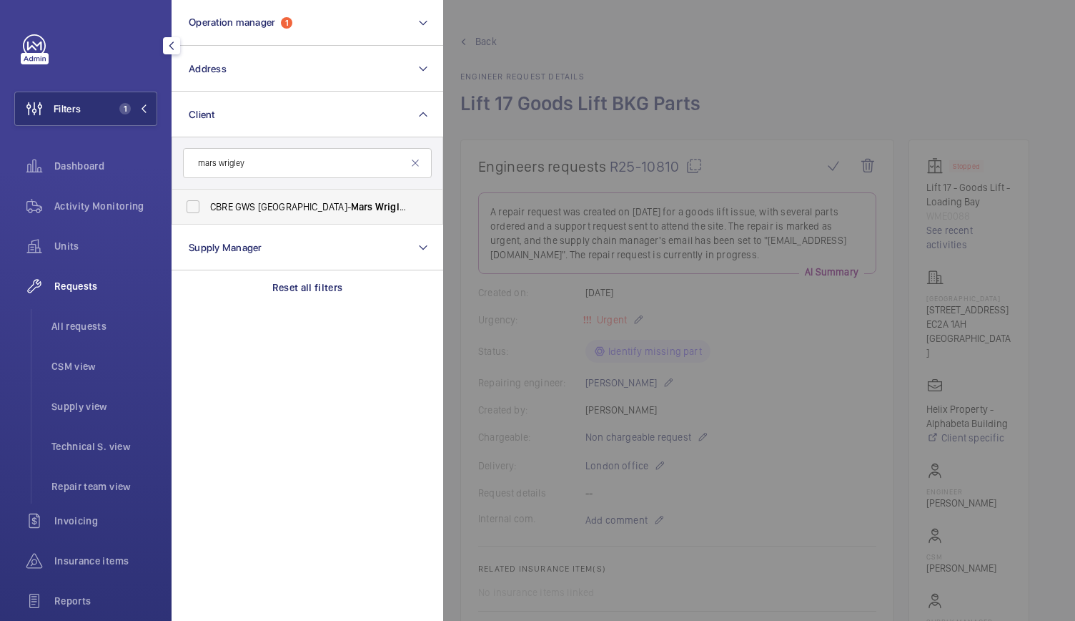
type input "mars wrigley"
click at [261, 216] on label "CBRE GWS UK- Mars Wrigley UK" at bounding box center [296, 206] width 249 height 34
click at [207, 216] on input "CBRE GWS UK- Mars Wrigley UK" at bounding box center [193, 206] width 29 height 29
checkbox input "true"
click at [718, 152] on div at bounding box center [980, 310] width 1075 height 621
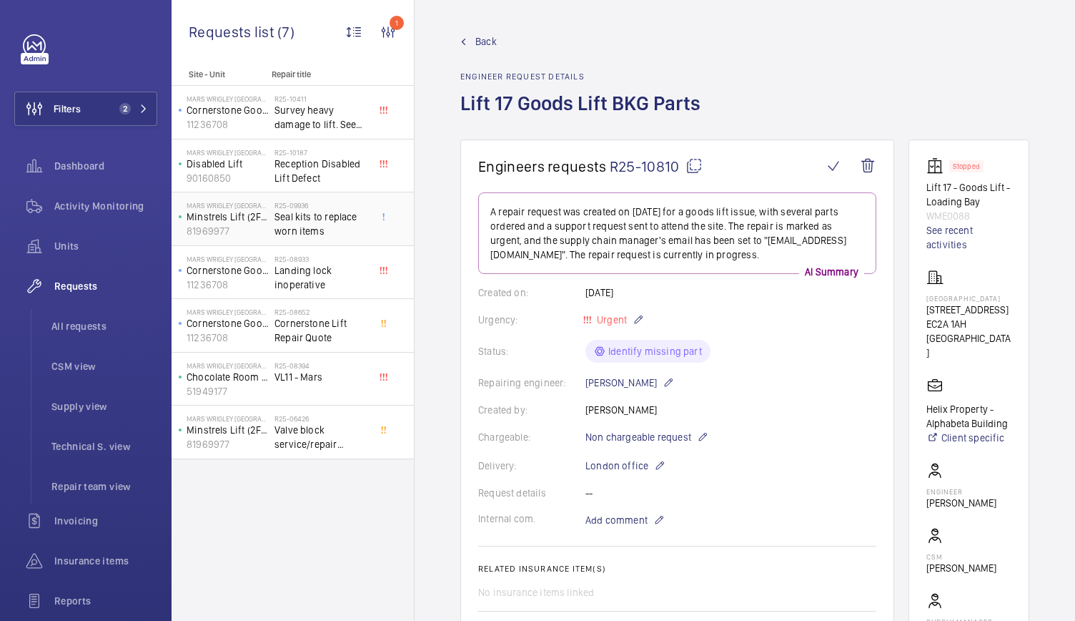
click at [298, 217] on span "Seal kits to replace worn items" at bounding box center [322, 223] width 94 height 29
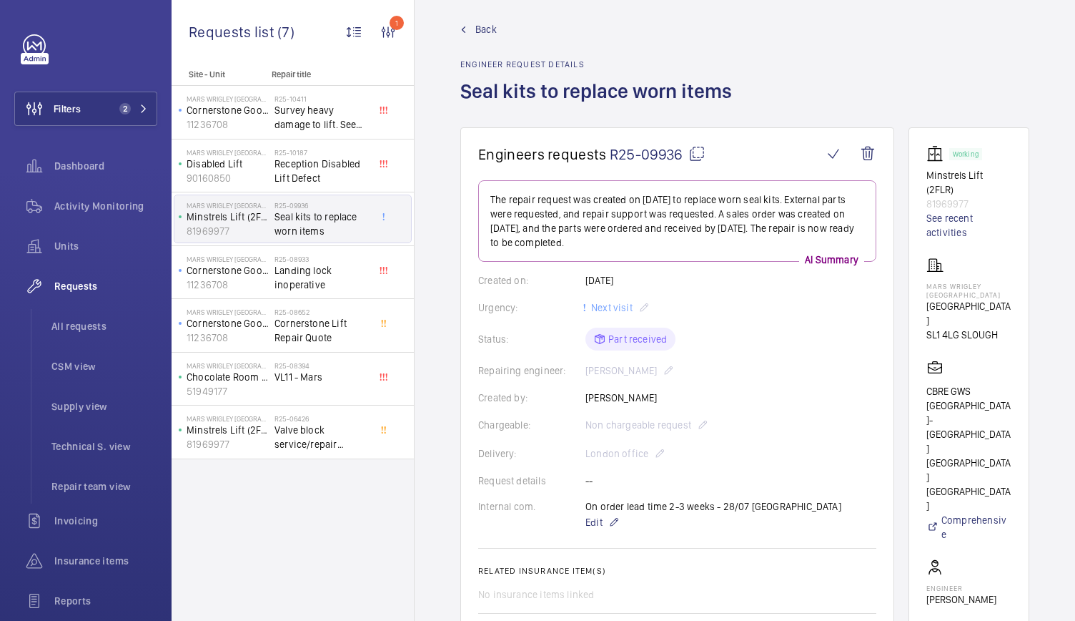
scroll to position [2, 0]
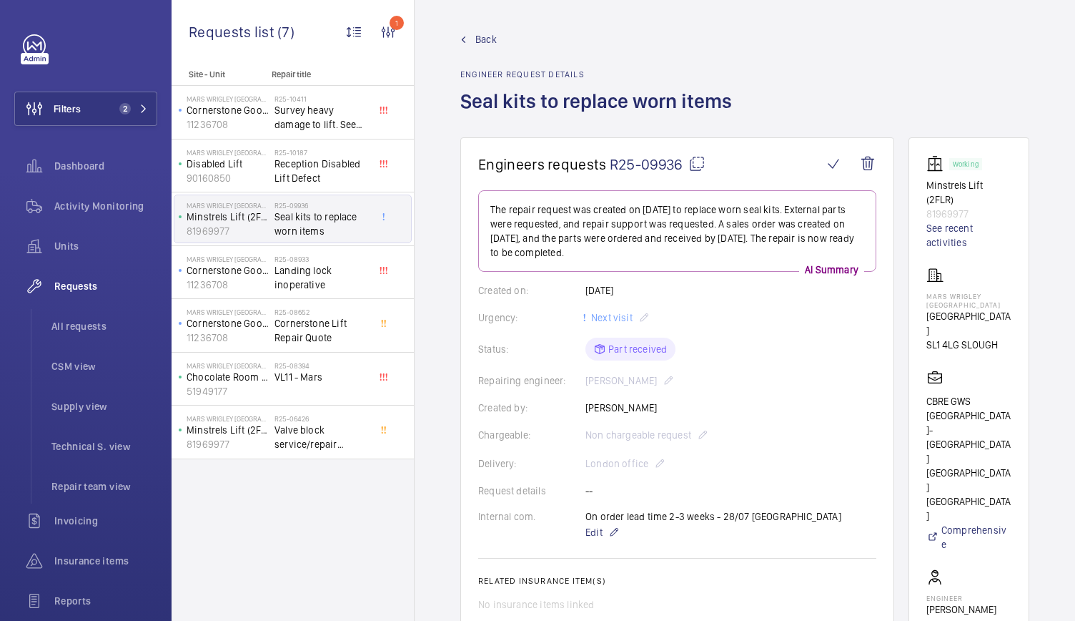
click at [663, 163] on span "R25-09936" at bounding box center [658, 164] width 96 height 18
type textarea "R25-09936"
click at [354, 593] on div "Site - Unit Repair title Mars Wrigley UK Cornerstone Goods Lift 11236708 R25-10…" at bounding box center [293, 344] width 242 height 551
click at [133, 107] on span "2" at bounding box center [131, 108] width 34 height 11
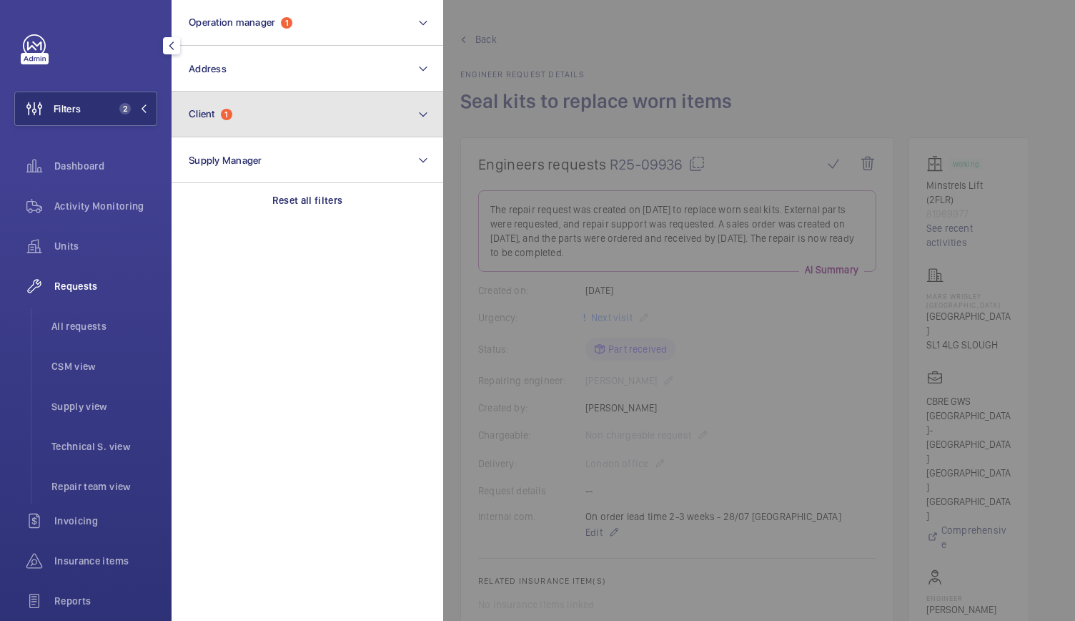
click at [235, 107] on button "Client 1" at bounding box center [308, 115] width 272 height 46
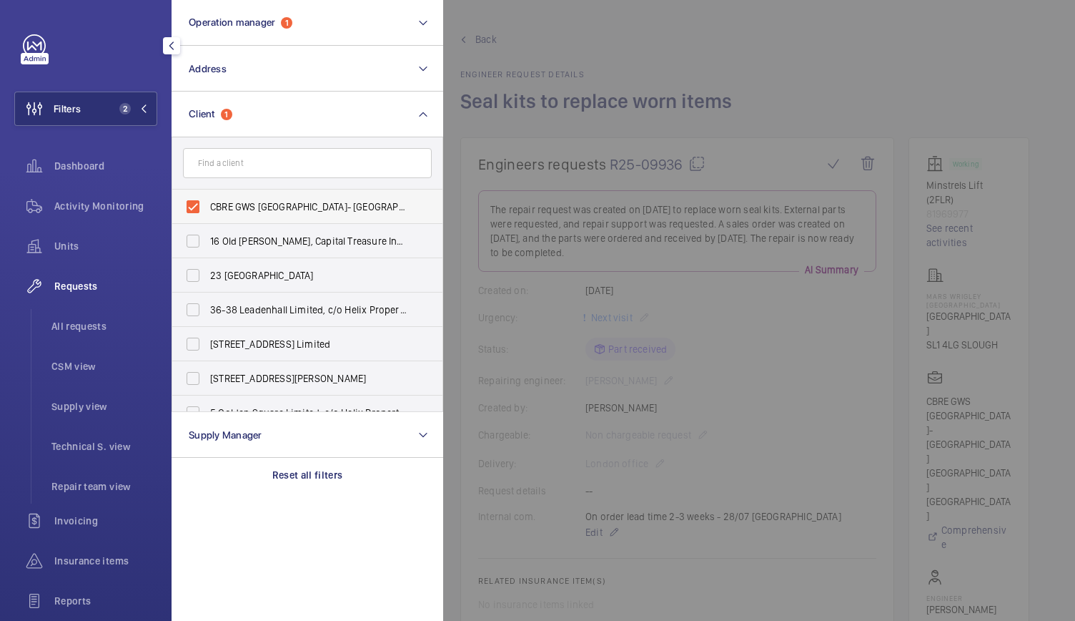
click at [193, 204] on label "CBRE GWS UK- Mars Wrigley UK" at bounding box center [296, 206] width 249 height 34
click at [193, 204] on input "CBRE GWS UK- Mars Wrigley UK" at bounding box center [193, 206] width 29 height 29
checkbox input "false"
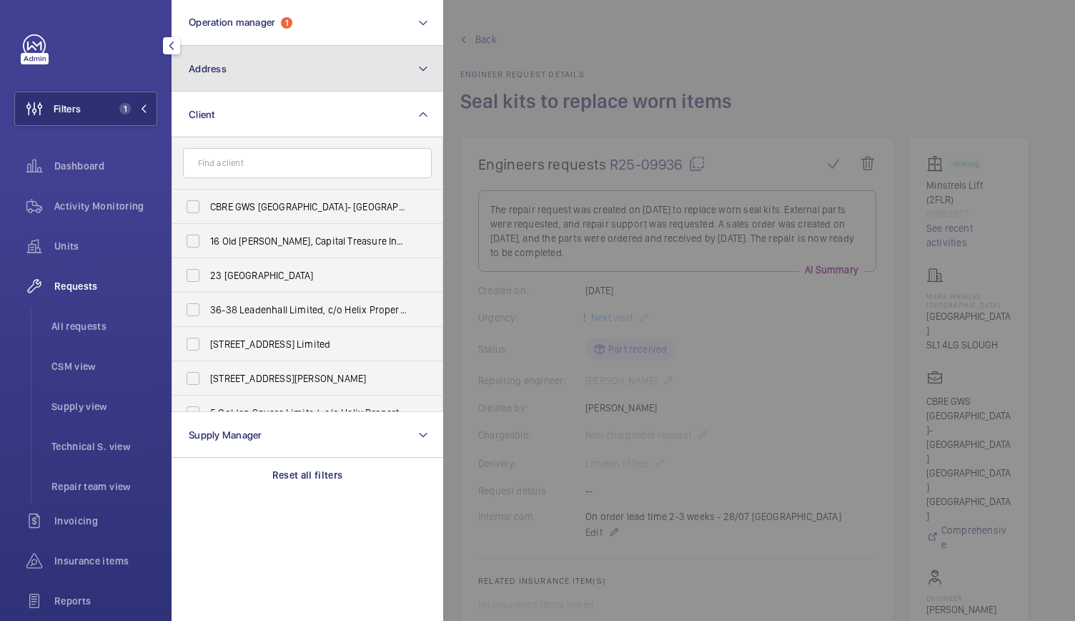
click at [247, 86] on button "Address" at bounding box center [308, 69] width 272 height 46
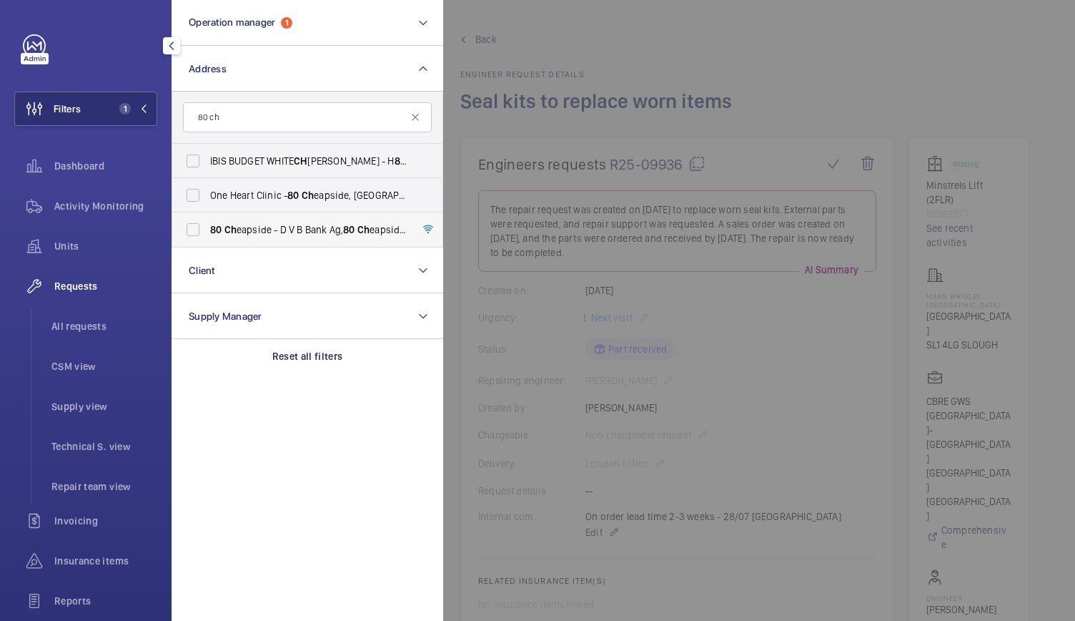
type input "80 ch"
click at [257, 231] on span "80 Ch eapside - D V B Bank Ag, 80 Ch eapside, LONDON EC2V 6EE" at bounding box center [308, 229] width 197 height 14
click at [207, 231] on input "80 Ch eapside - D V B Bank Ag, 80 Ch eapside, LONDON EC2V 6EE" at bounding box center [193, 229] width 29 height 29
checkbox input "true"
click at [761, 86] on div at bounding box center [980, 310] width 1075 height 621
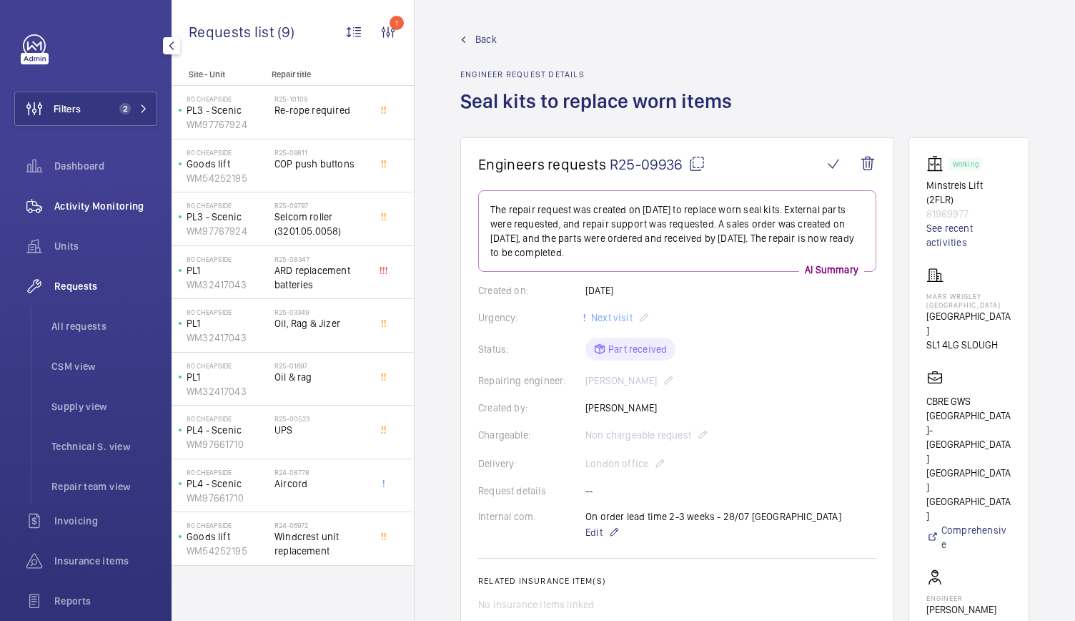
click at [93, 212] on span "Activity Monitoring" at bounding box center [105, 206] width 103 height 14
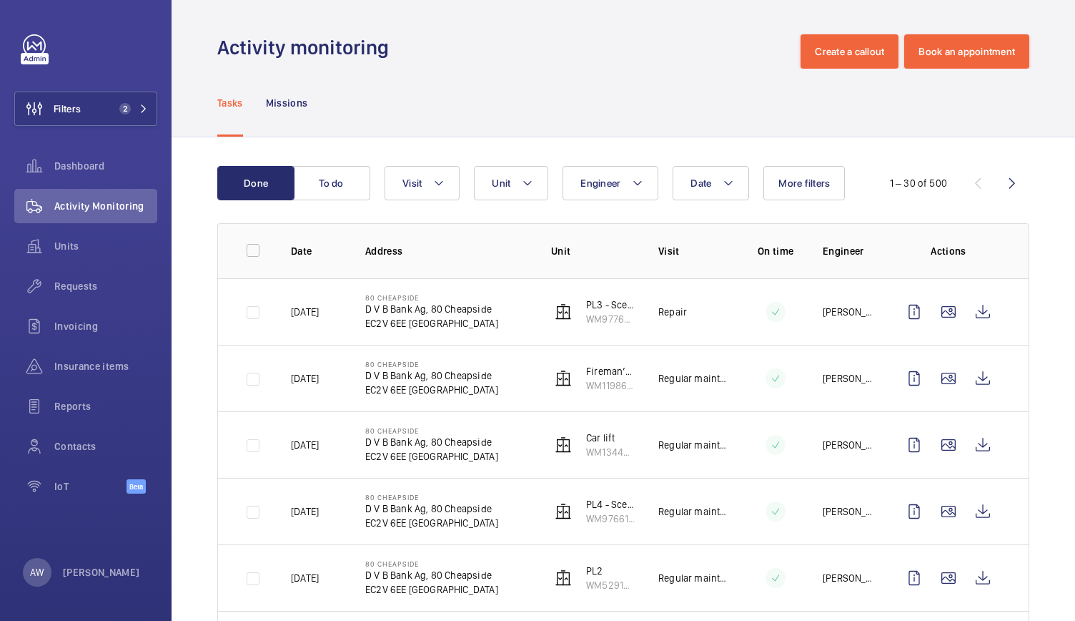
drag, startPoint x: 352, startPoint y: 303, endPoint x: 631, endPoint y: 372, distance: 287.3
click at [0, 0] on tbody "07/08/2025 80 Cheapside D V B Bank Ag, 80 Cheapside EC2V 6EE LONDON PL3 - Sceni…" at bounding box center [0, 0] width 0 height 0
click at [772, 325] on td at bounding box center [763, 311] width 71 height 66
click at [978, 315] on wm-front-icon-button at bounding box center [983, 312] width 34 height 34
click at [137, 112] on span "2" at bounding box center [131, 108] width 34 height 11
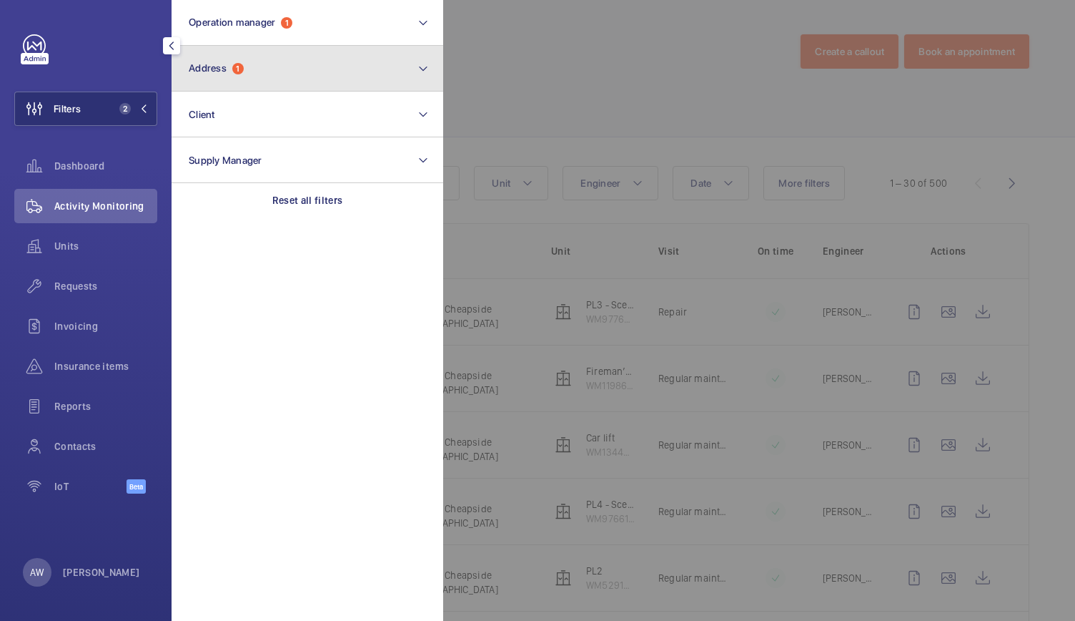
click at [238, 74] on span "1" at bounding box center [237, 68] width 11 height 11
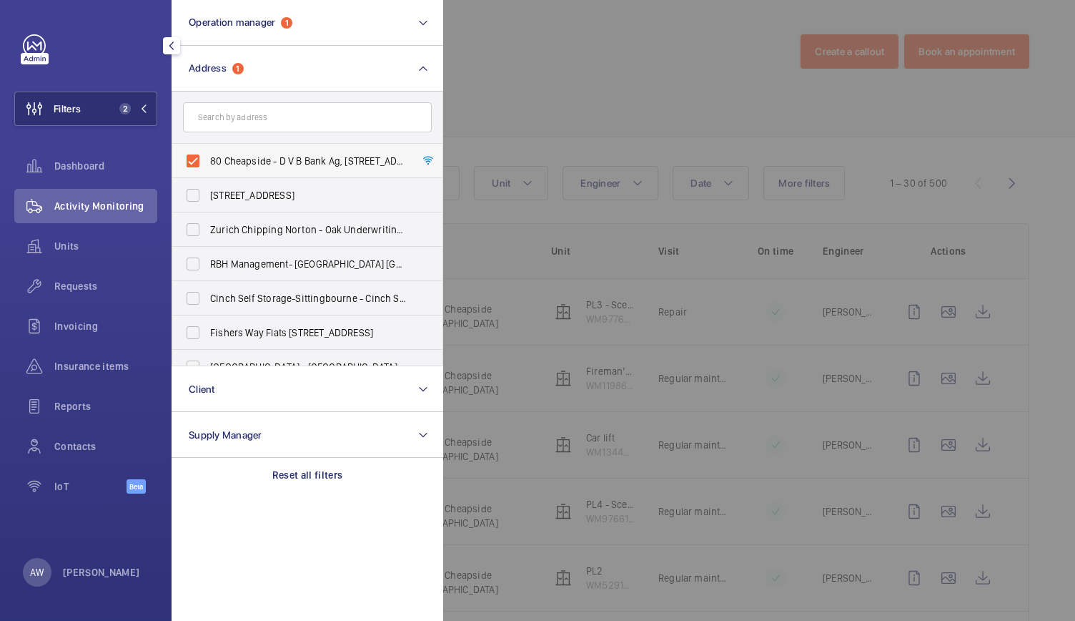
click at [203, 153] on label "80 Cheapside - D V B Bank Ag, 80 Cheapside, LONDON EC2V 6EE" at bounding box center [296, 161] width 249 height 34
click at [203, 153] on input "80 Cheapside - D V B Bank Ag, 80 Cheapside, LONDON EC2V 6EE" at bounding box center [193, 161] width 29 height 29
checkbox input "false"
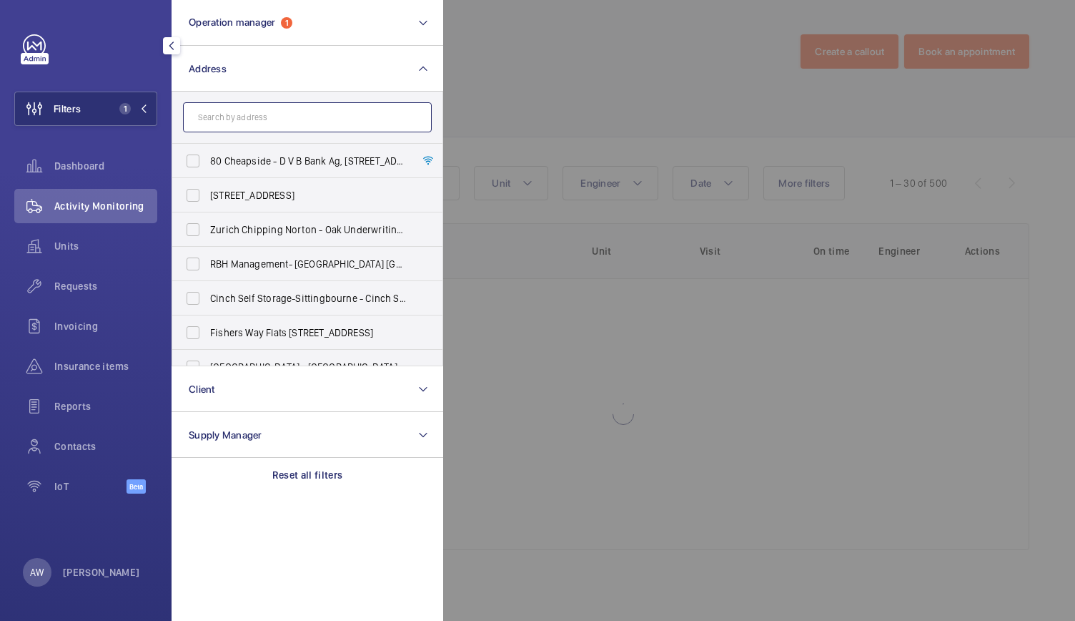
click at [228, 110] on input "text" at bounding box center [307, 117] width 249 height 30
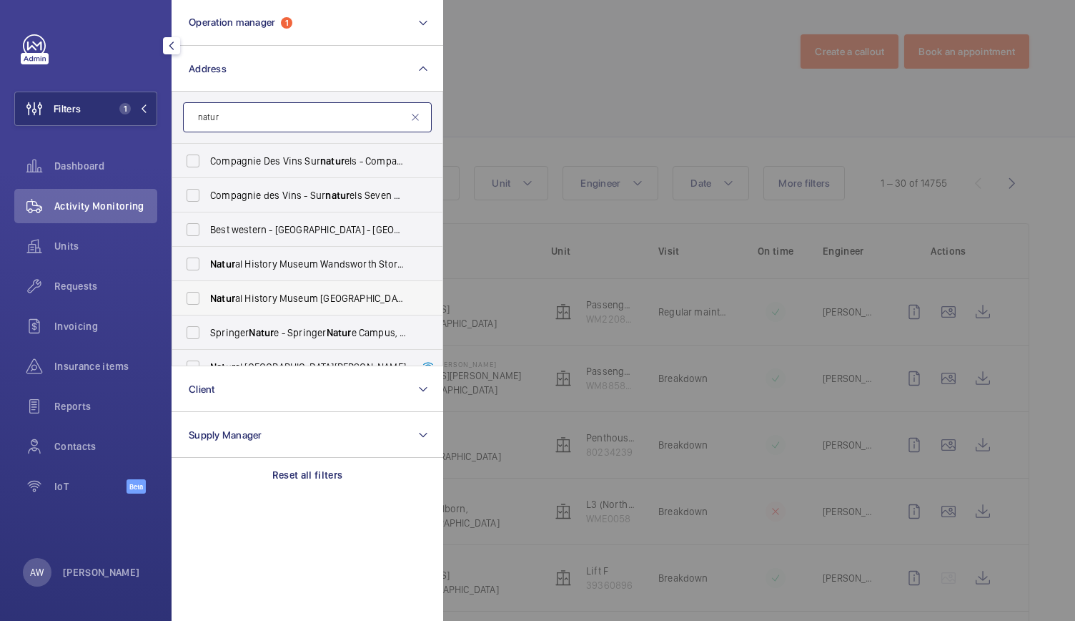
drag, startPoint x: 228, startPoint y: 110, endPoint x: 300, endPoint y: 312, distance: 214.8
click at [300, 312] on div "natur Compagnie Des Vins Sur natur els - Compagnie des Vins Sur natur els Seven…" at bounding box center [308, 229] width 272 height 275
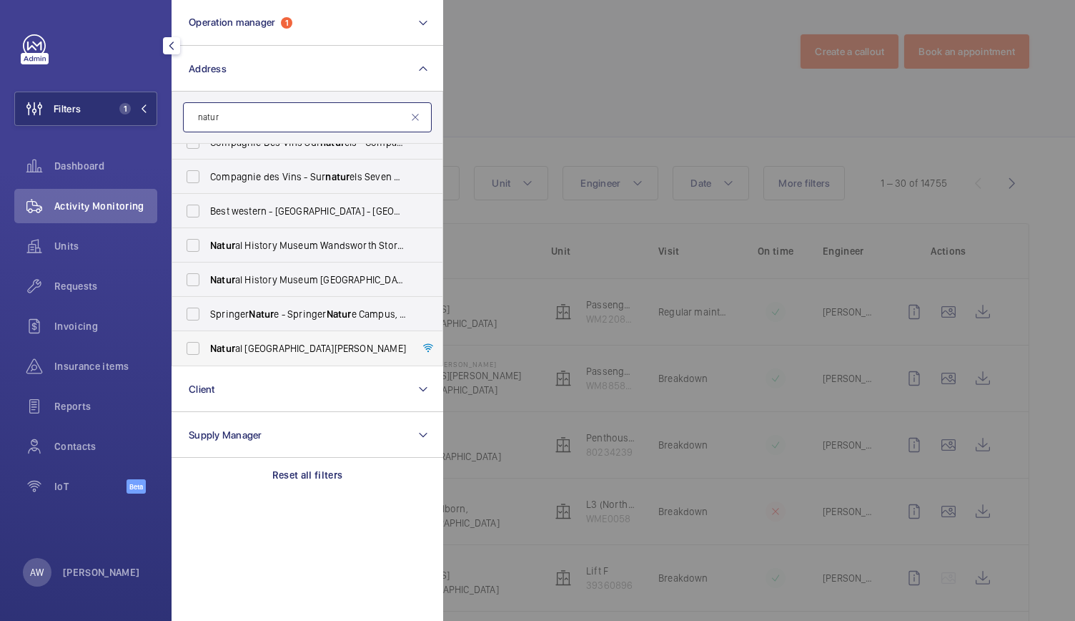
type input "natur"
click at [296, 352] on span "Natur al History Museum - Cromwell Road, LONDON SW7 5BD" at bounding box center [308, 348] width 197 height 14
click at [207, 352] on input "Natur al History Museum - Cromwell Road, LONDON SW7 5BD" at bounding box center [193, 348] width 29 height 29
checkbox input "true"
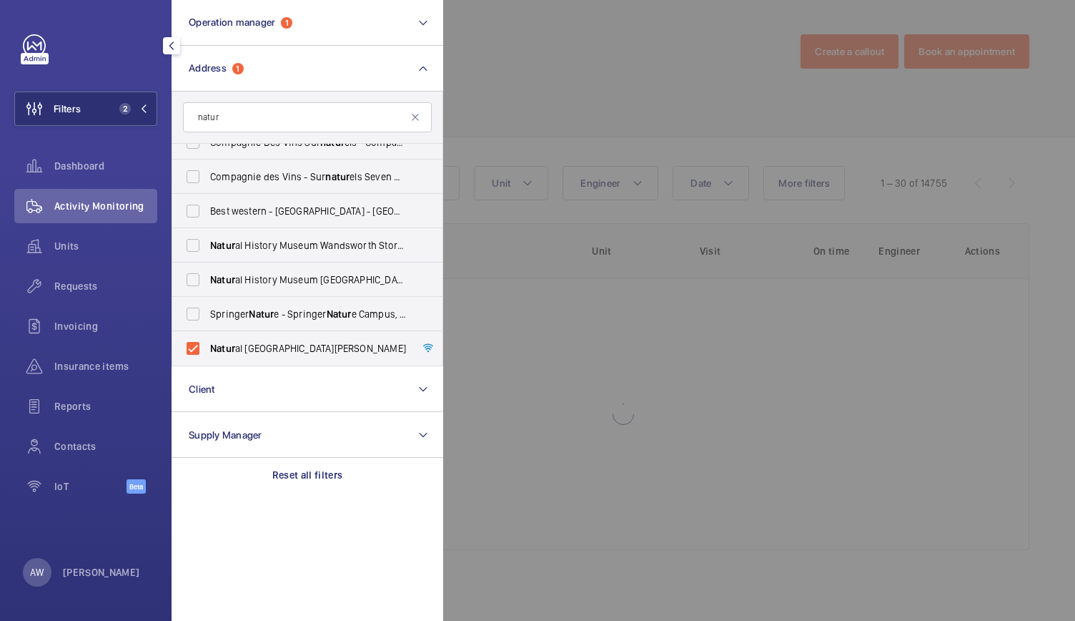
click at [587, 135] on div at bounding box center [980, 310] width 1075 height 621
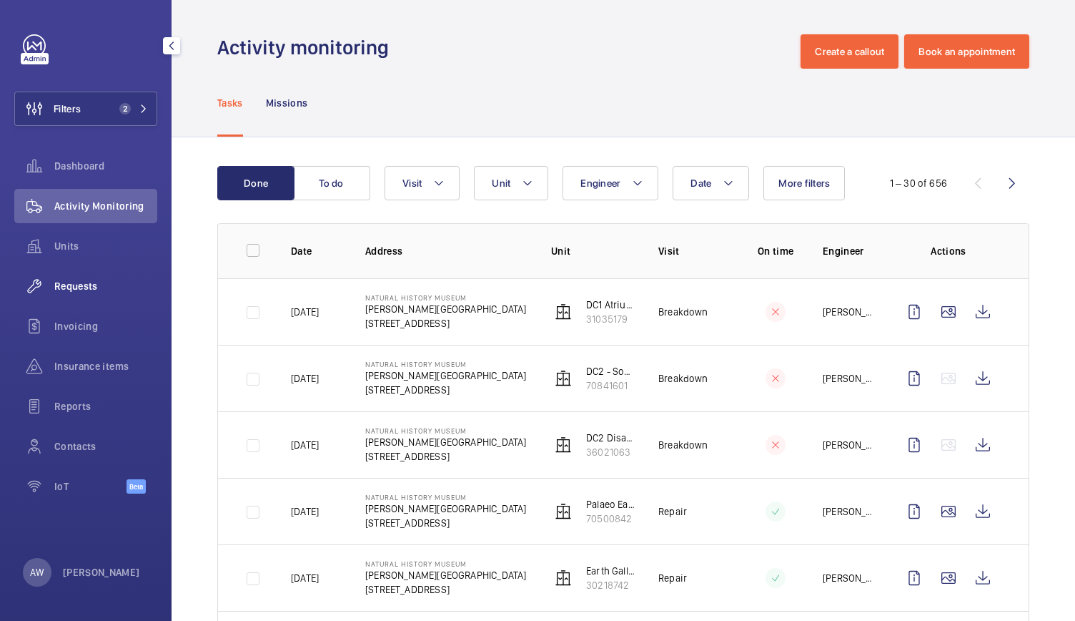
click at [94, 290] on span "Requests" at bounding box center [105, 286] width 103 height 14
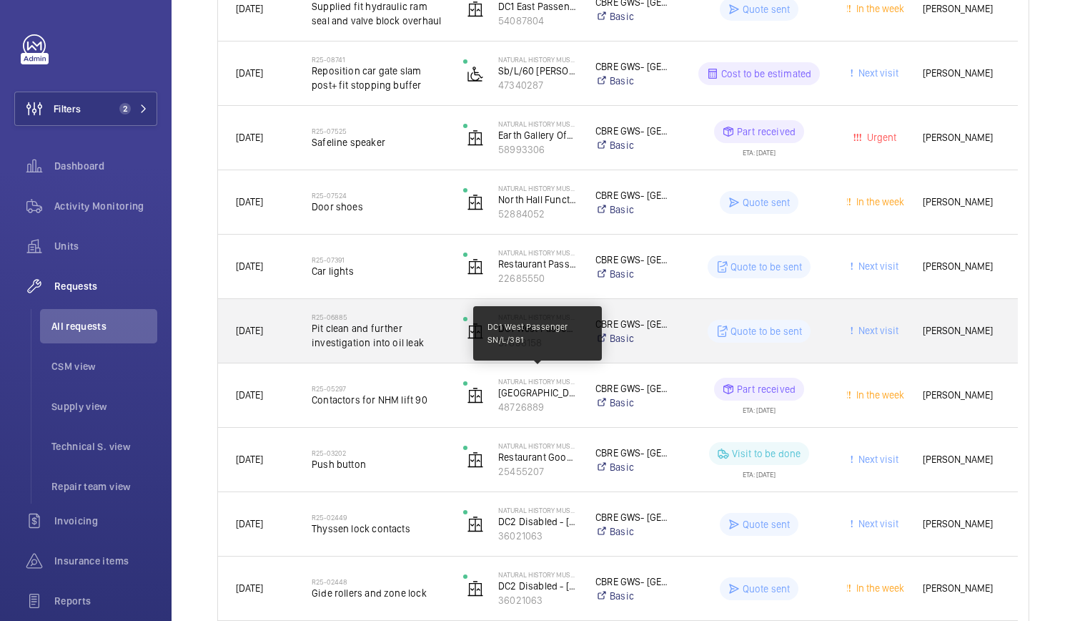
scroll to position [641, 0]
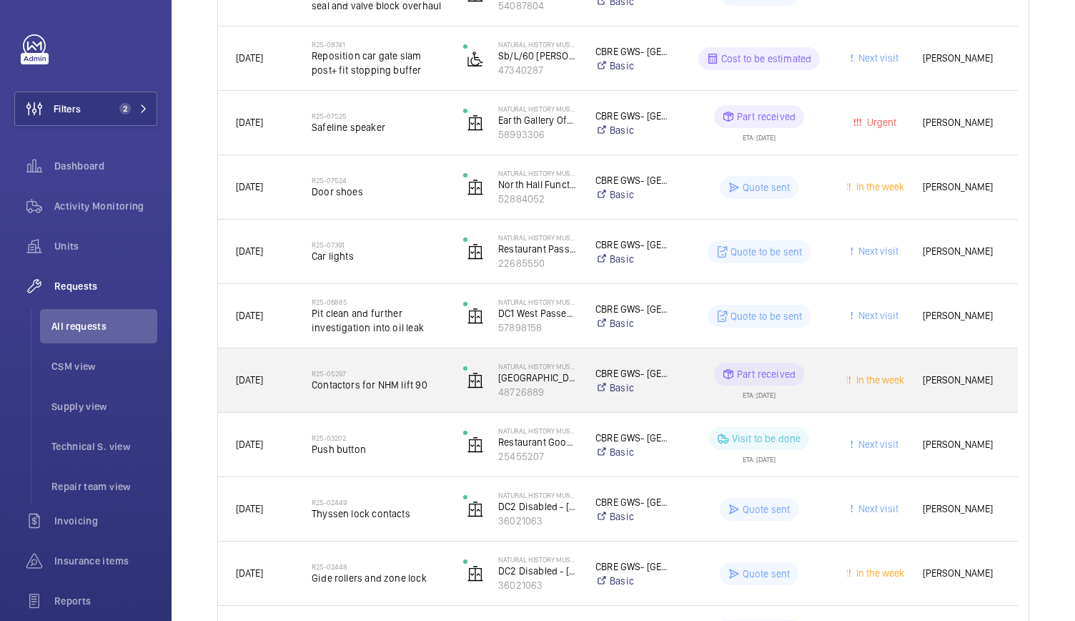
click at [443, 394] on div "R25-05297 Contactors for NHM lift 90" at bounding box center [378, 380] width 133 height 41
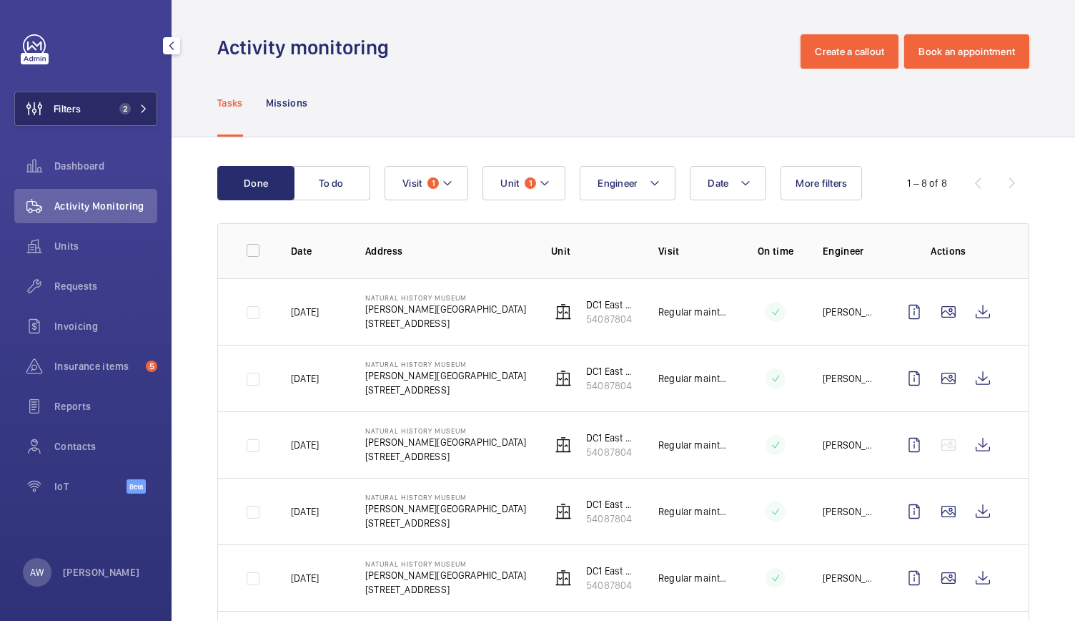
scroll to position [33, 0]
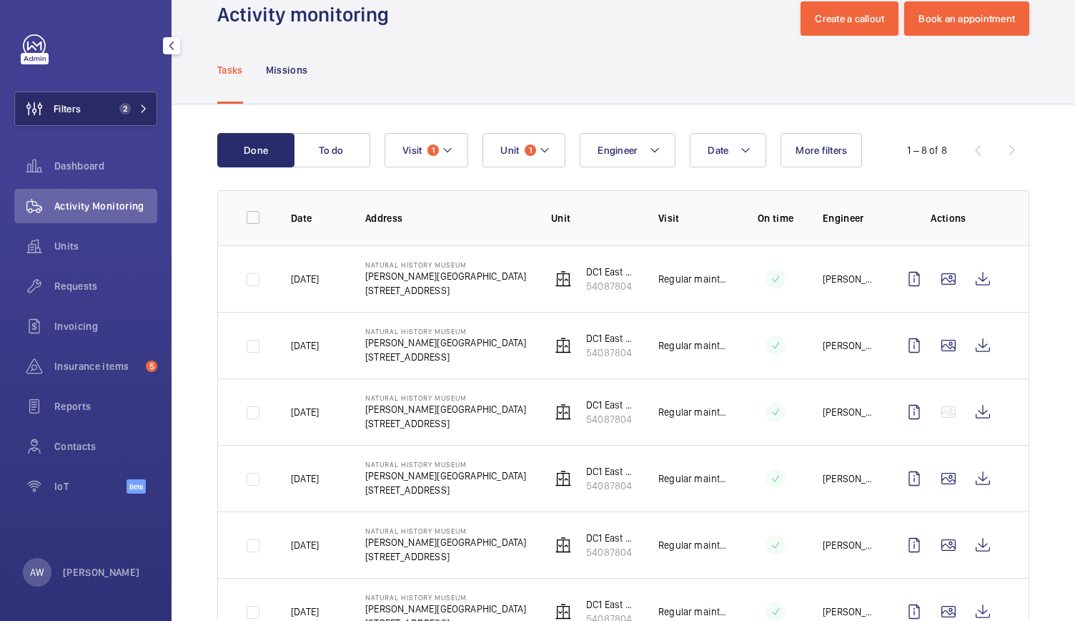
click at [87, 121] on button "Filters 2" at bounding box center [85, 109] width 143 height 34
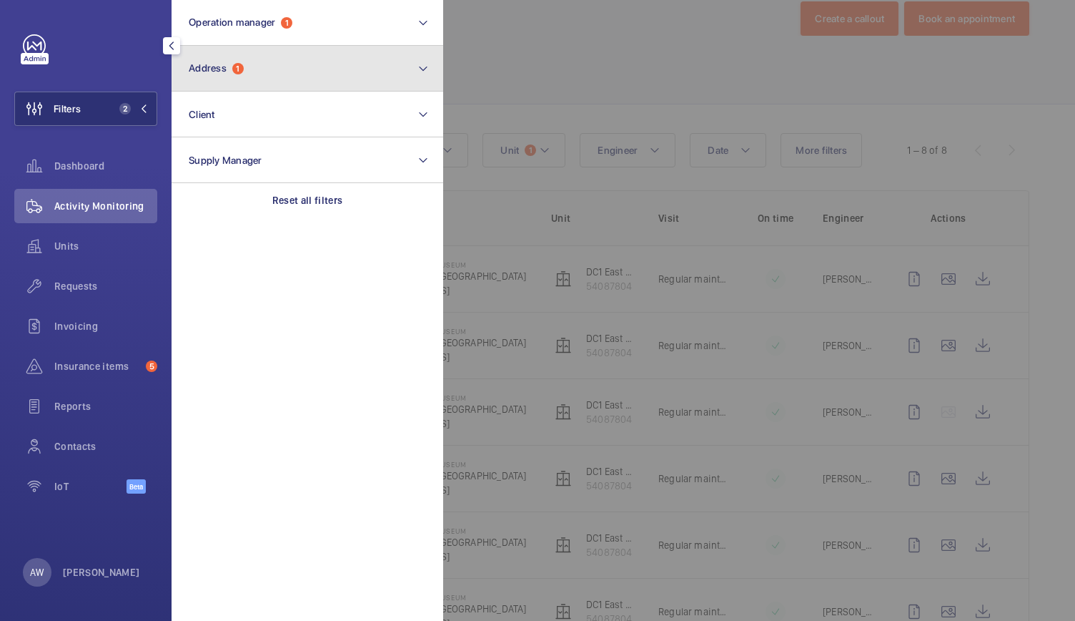
click at [232, 74] on button "Address 1" at bounding box center [308, 69] width 272 height 46
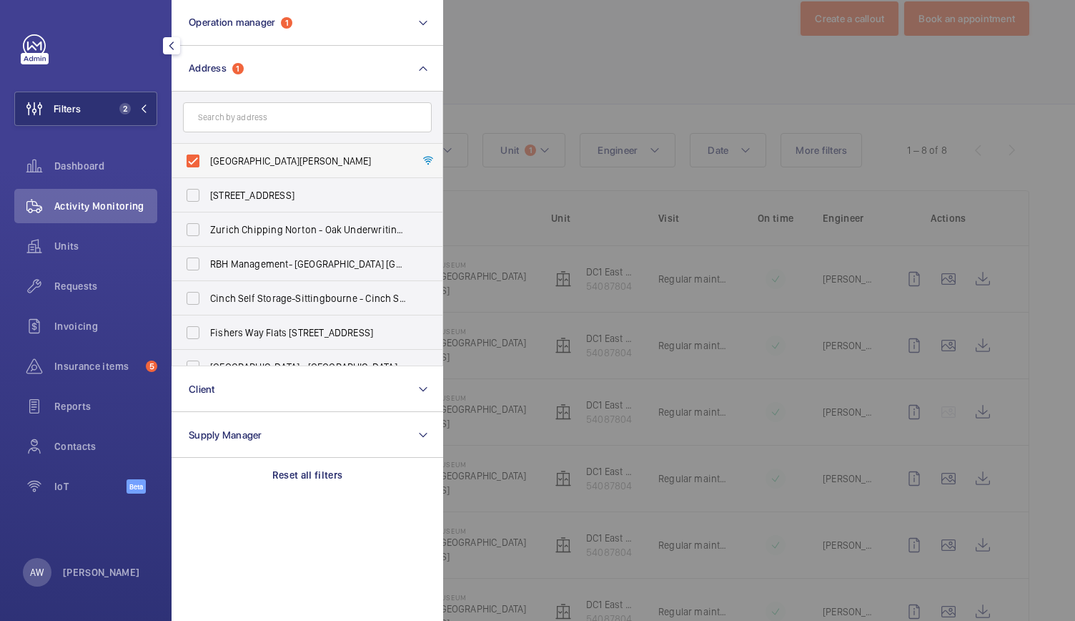
click at [193, 161] on label "Natural History Museum - Cromwell Road, LONDON SW7 5BD" at bounding box center [296, 161] width 249 height 34
click at [193, 161] on input "Natural History Museum - Cromwell Road, LONDON SW7 5BD" at bounding box center [193, 161] width 29 height 29
checkbox input "false"
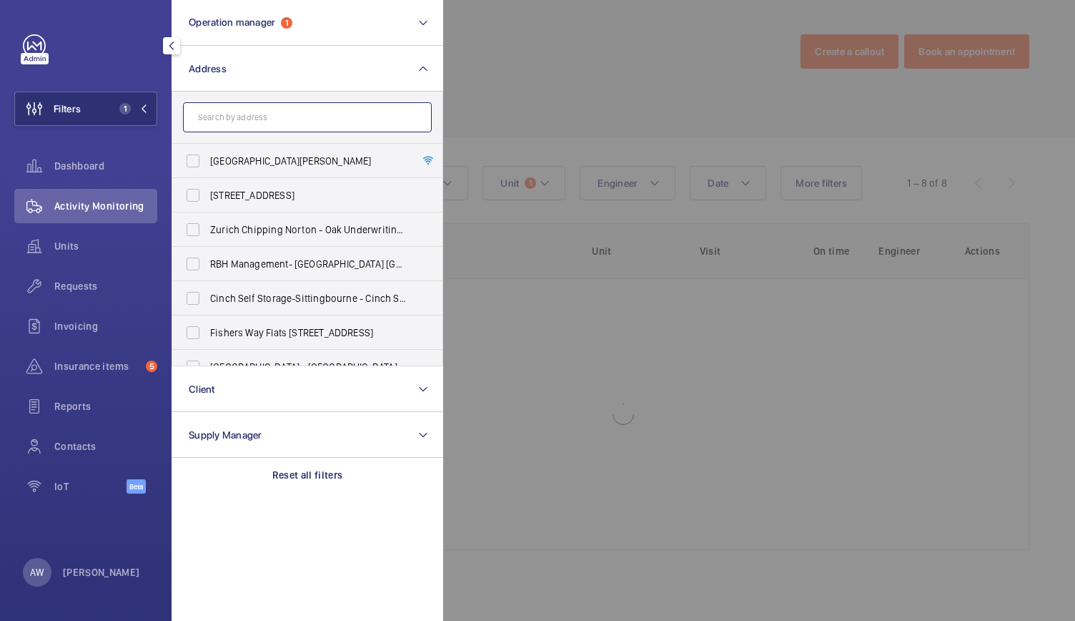
click at [227, 119] on input "text" at bounding box center [307, 117] width 249 height 30
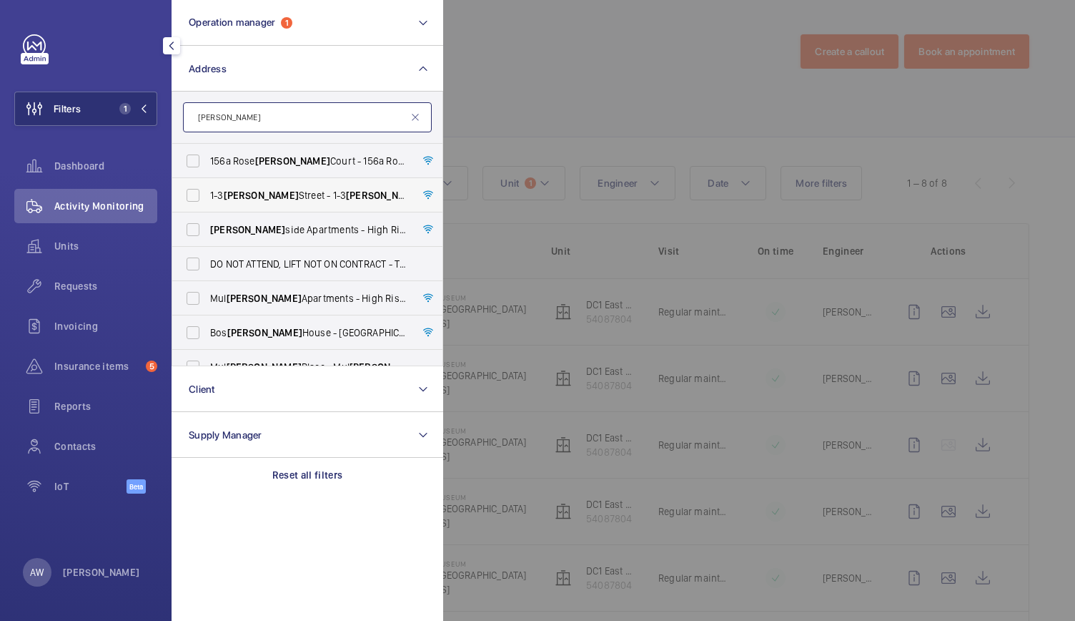
type input "berry"
click at [217, 195] on span "1-3 Berry Street - 1-3 Berry St, LONDON EC1V 0AA" at bounding box center [308, 195] width 197 height 14
click at [207, 195] on input "1-3 Berry Street - 1-3 Berry St, LONDON EC1V 0AA" at bounding box center [193, 195] width 29 height 29
checkbox input "true"
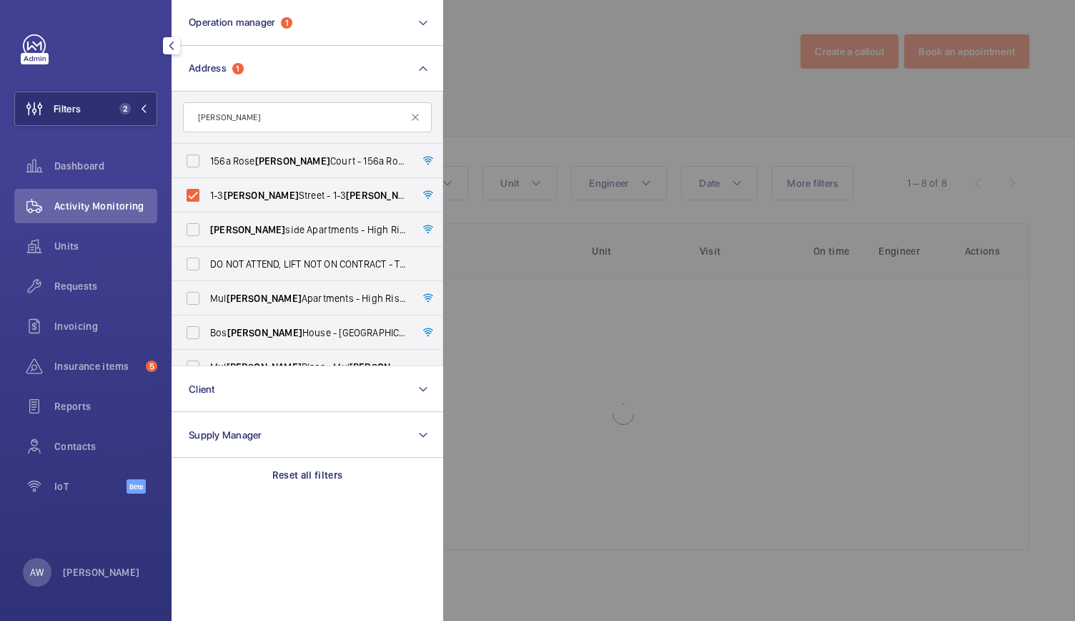
click at [532, 104] on div at bounding box center [980, 310] width 1075 height 621
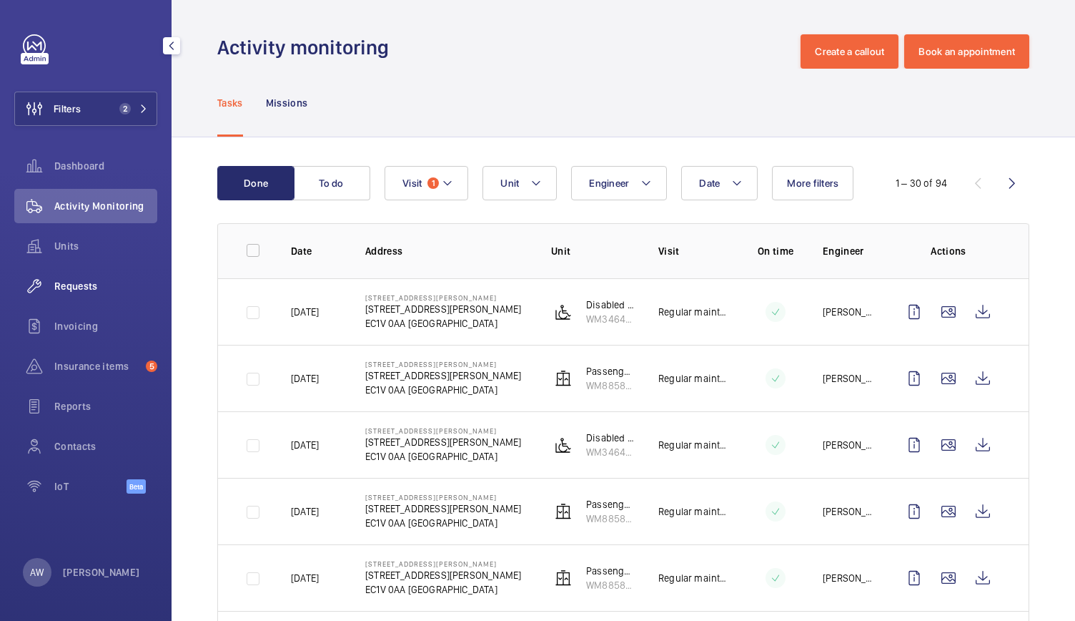
click at [62, 302] on div "Requests" at bounding box center [85, 286] width 143 height 34
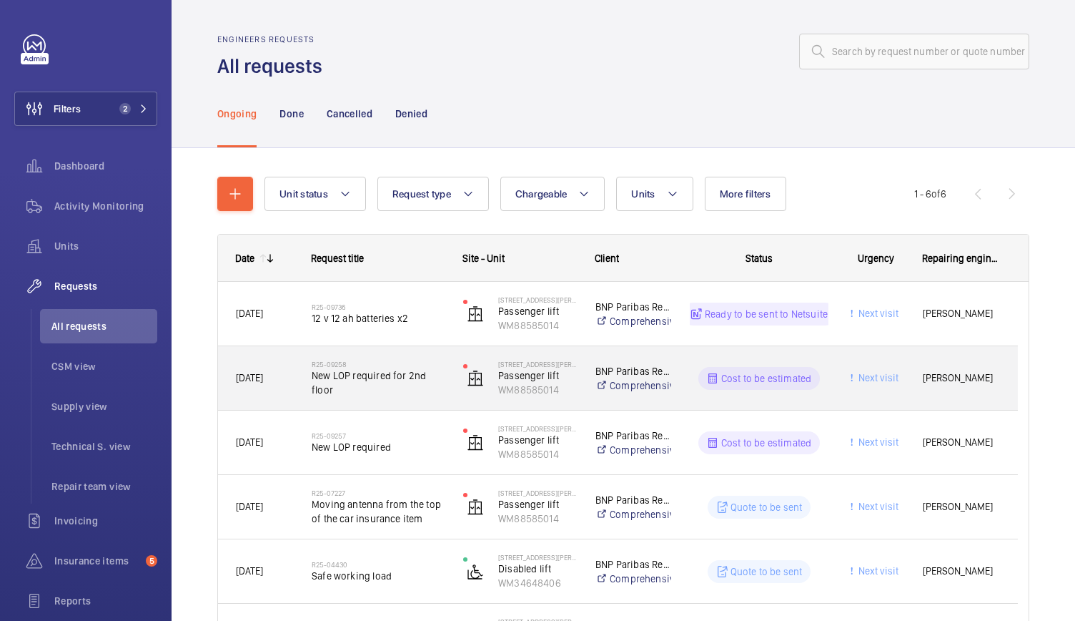
click at [280, 393] on div "08/07/2025" at bounding box center [256, 377] width 74 height 45
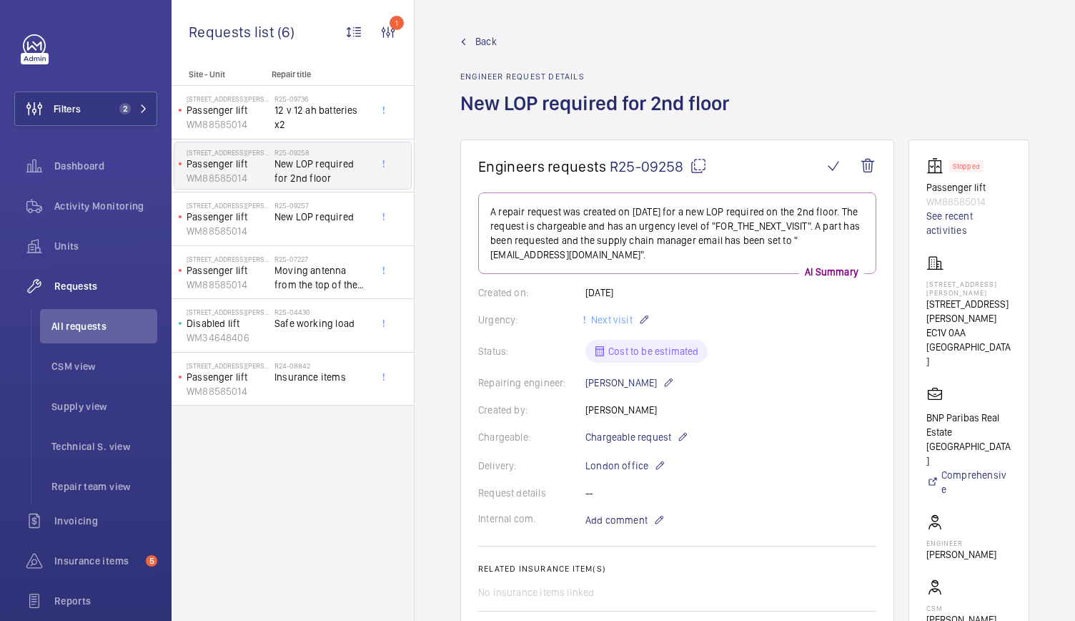
click at [475, 43] on span "Back" at bounding box center [485, 41] width 21 height 14
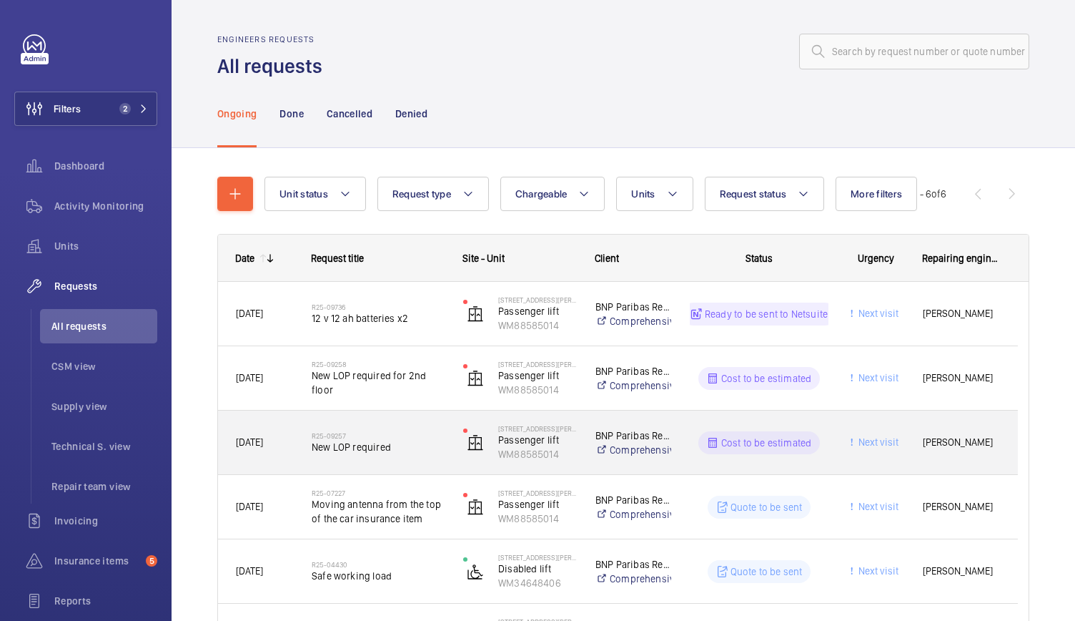
click at [409, 432] on h2 "R25-09257" at bounding box center [378, 435] width 133 height 9
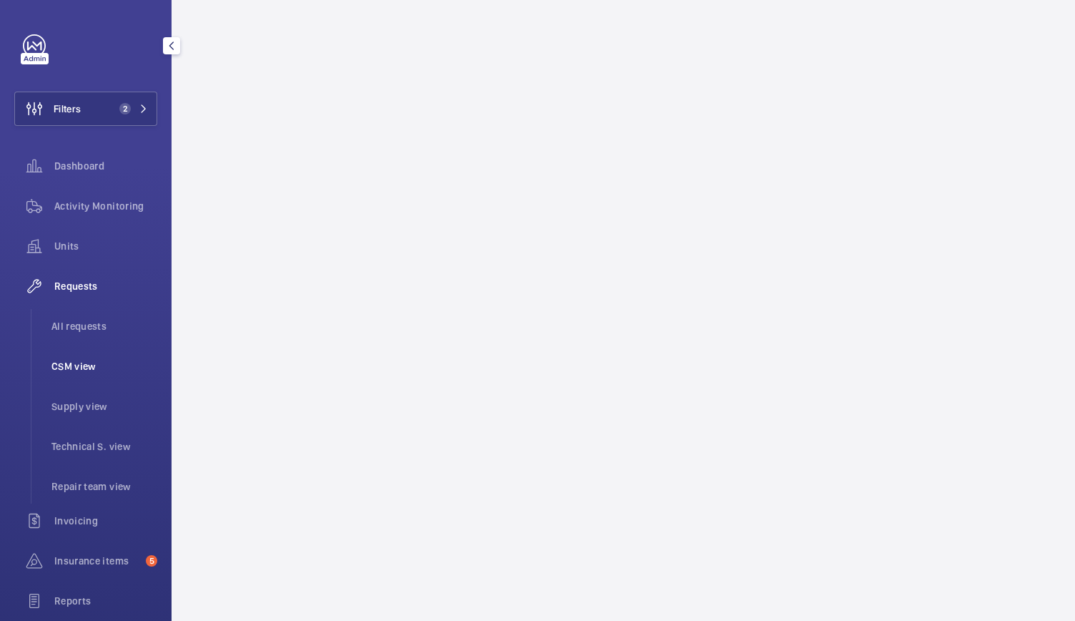
click at [74, 364] on span "CSM view" at bounding box center [104, 366] width 106 height 14
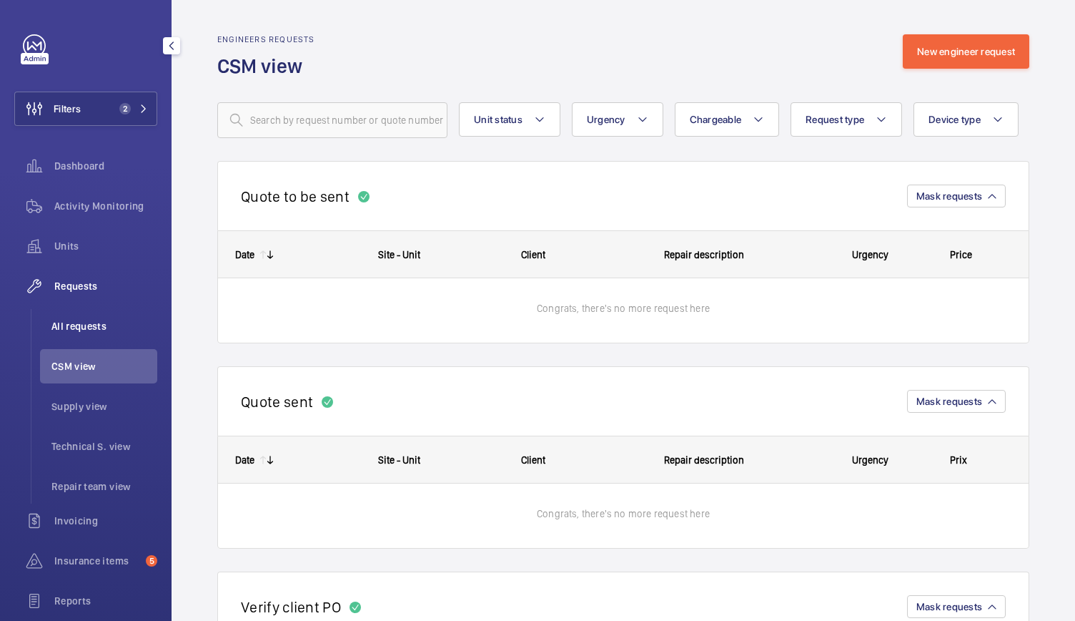
click at [86, 329] on span "All requests" at bounding box center [104, 326] width 106 height 14
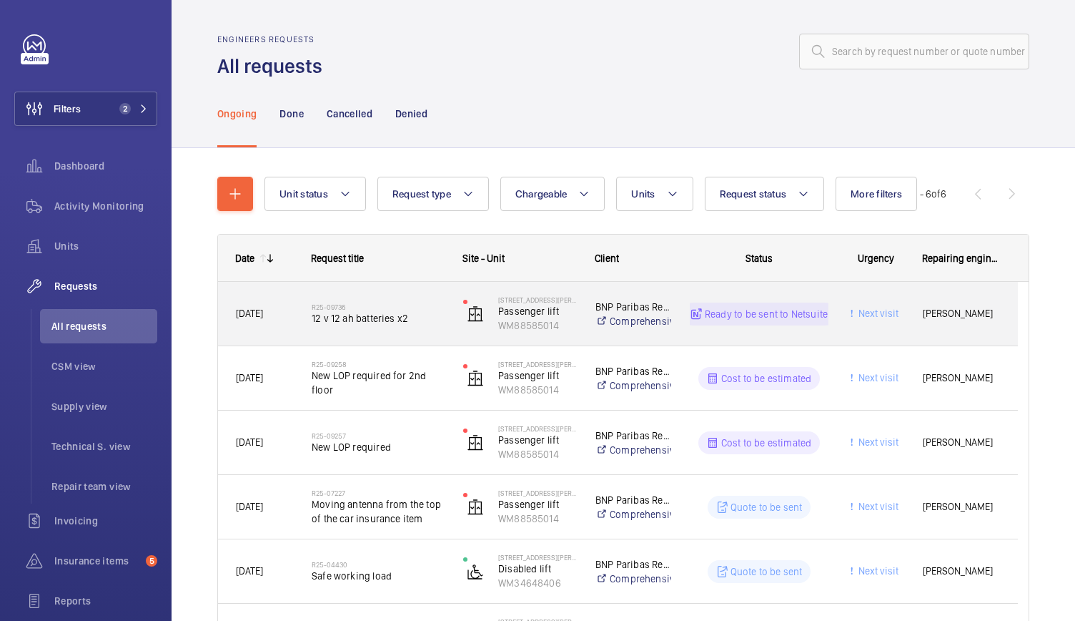
scroll to position [97, 0]
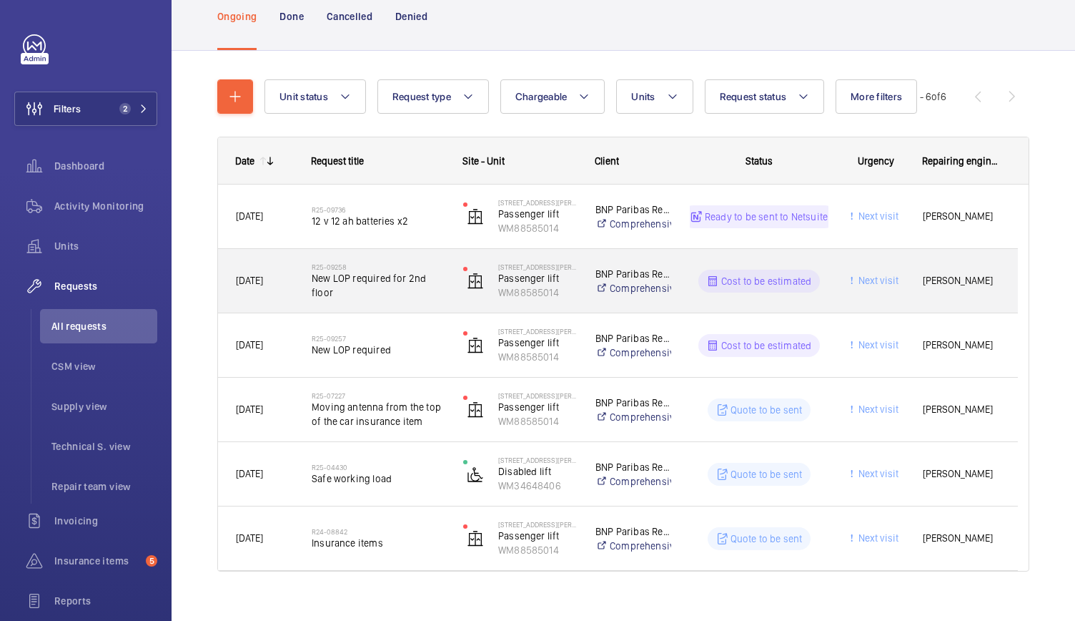
click at [412, 297] on span "New LOP required for 2nd floor" at bounding box center [378, 285] width 133 height 29
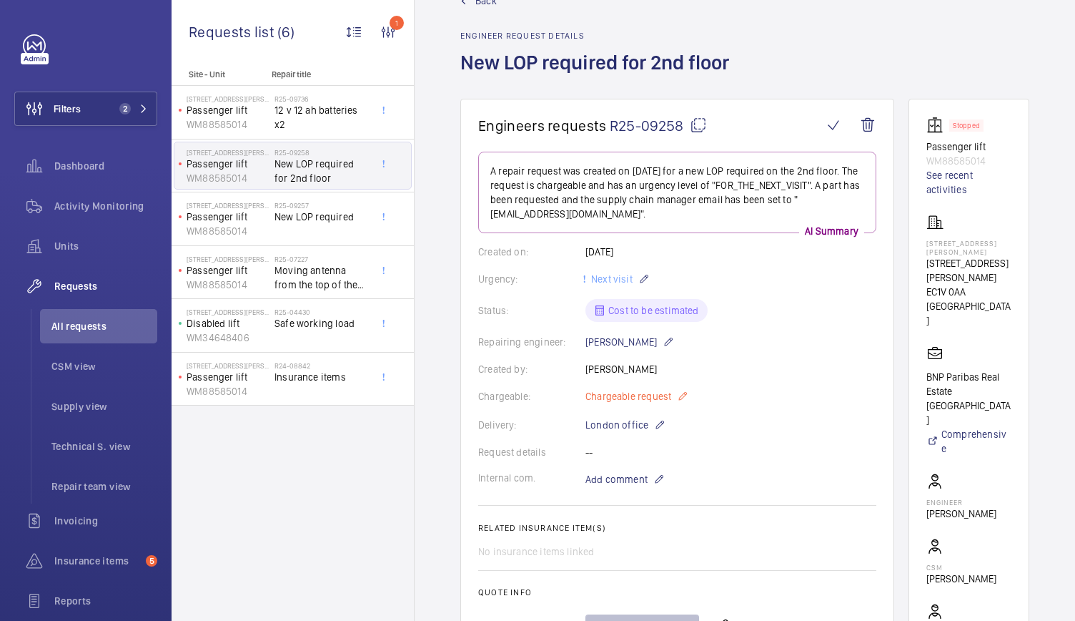
scroll to position [41, 0]
click at [678, 396] on mat-icon at bounding box center [682, 395] width 11 height 17
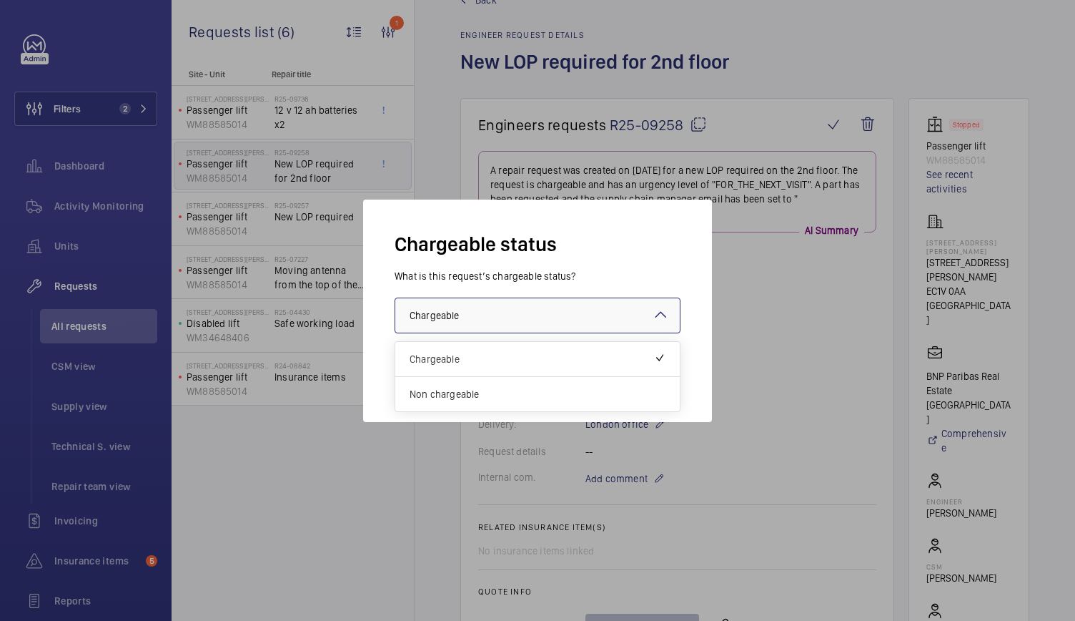
click at [575, 331] on div at bounding box center [537, 315] width 285 height 34
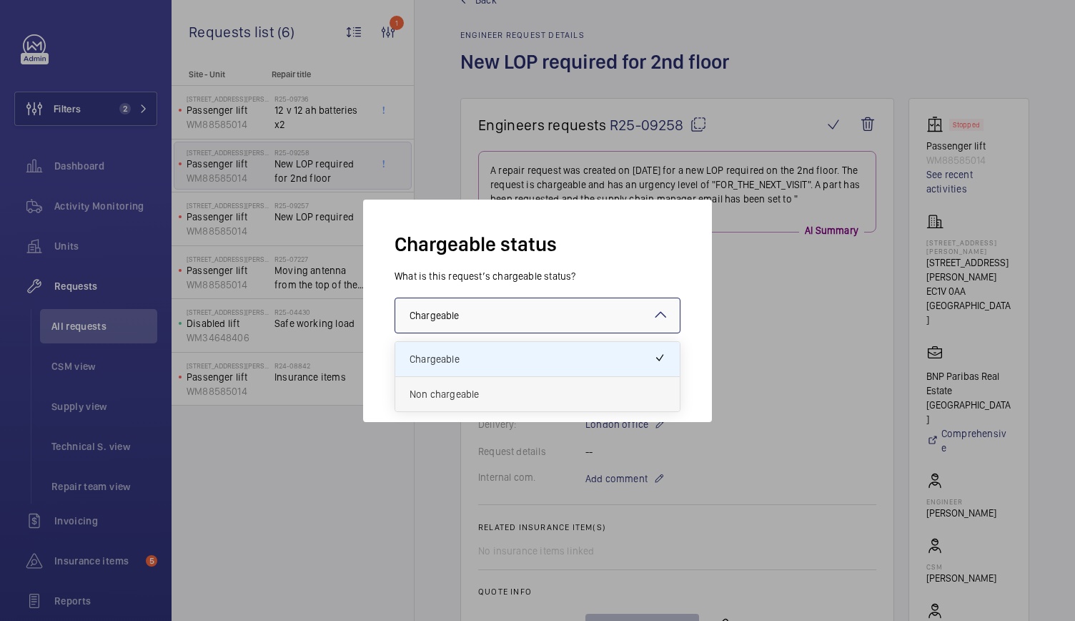
click at [513, 392] on span "Non chargeable" at bounding box center [538, 394] width 256 height 14
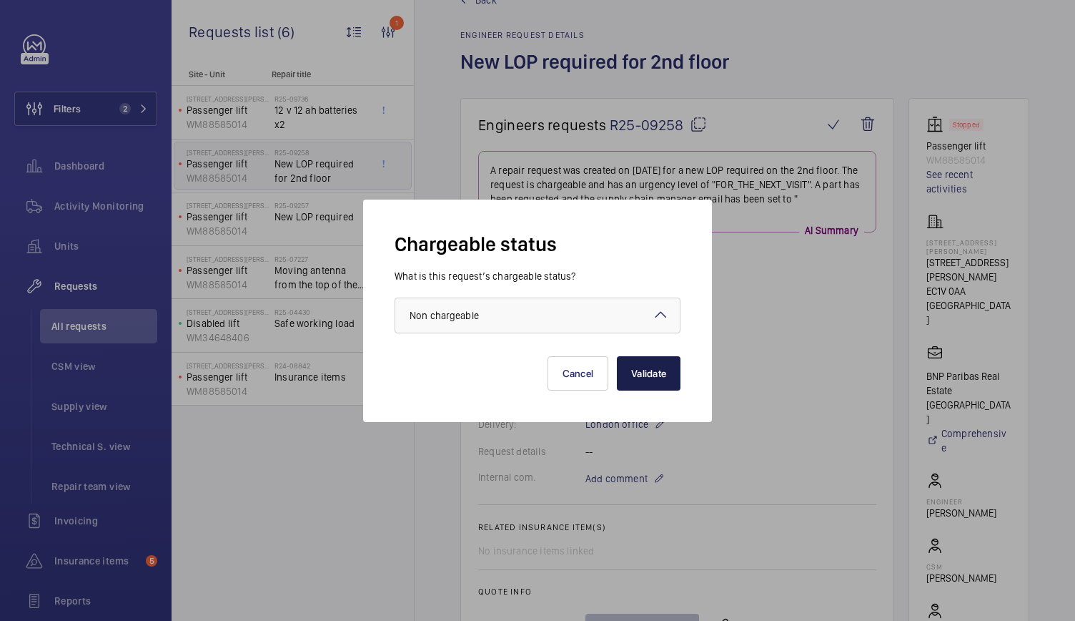
click at [636, 381] on button "Validate" at bounding box center [649, 373] width 64 height 34
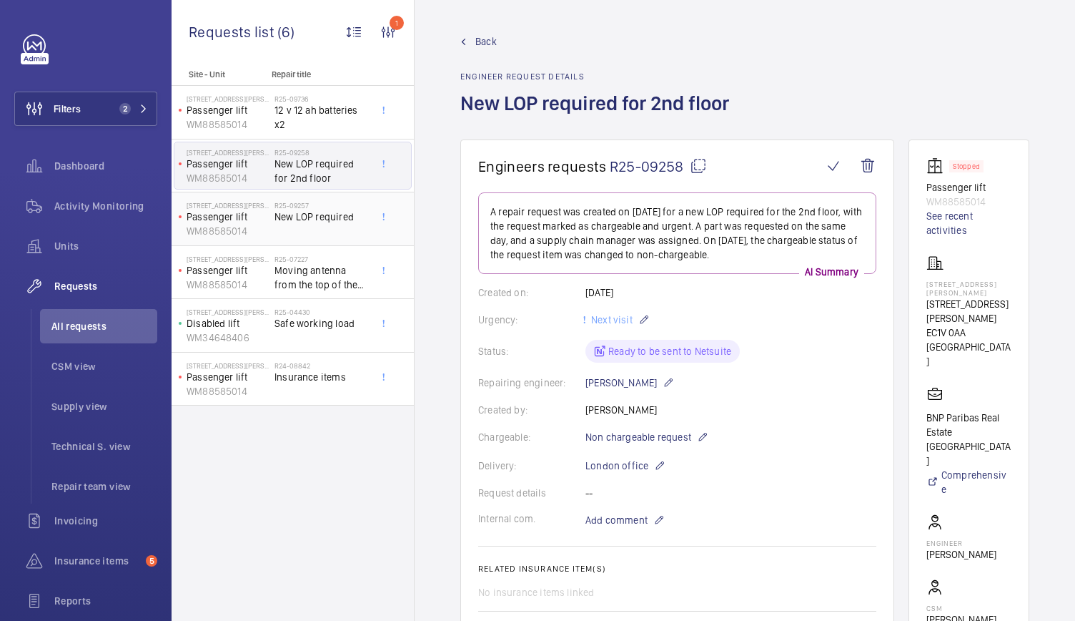
click at [294, 230] on div "R25-09257 New LOP required" at bounding box center [322, 221] width 94 height 41
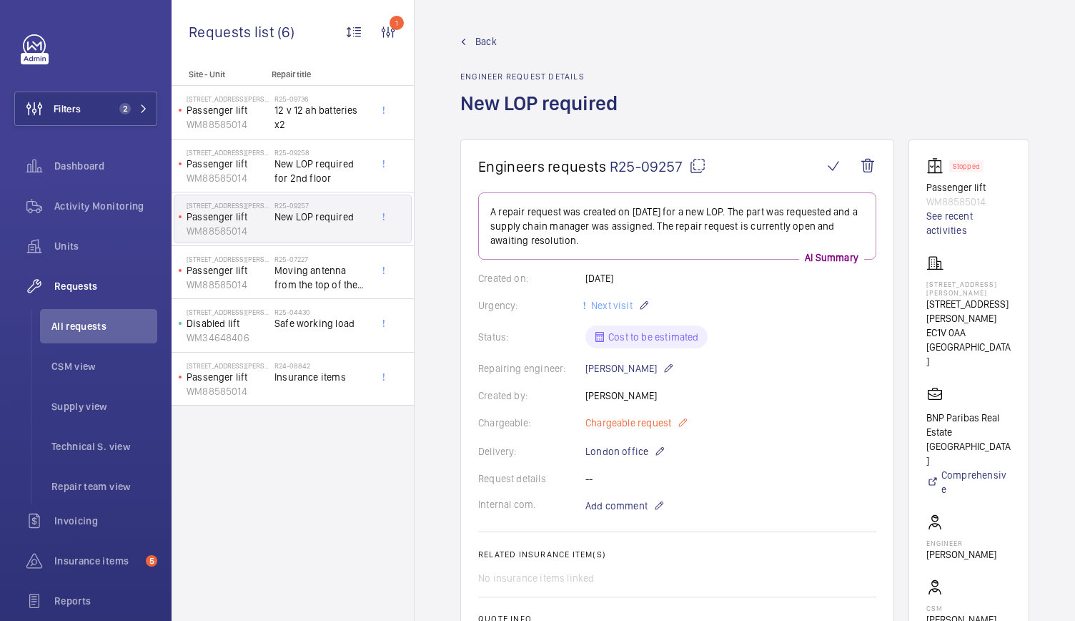
click at [637, 430] on p "Chargeable request" at bounding box center [636, 422] width 103 height 17
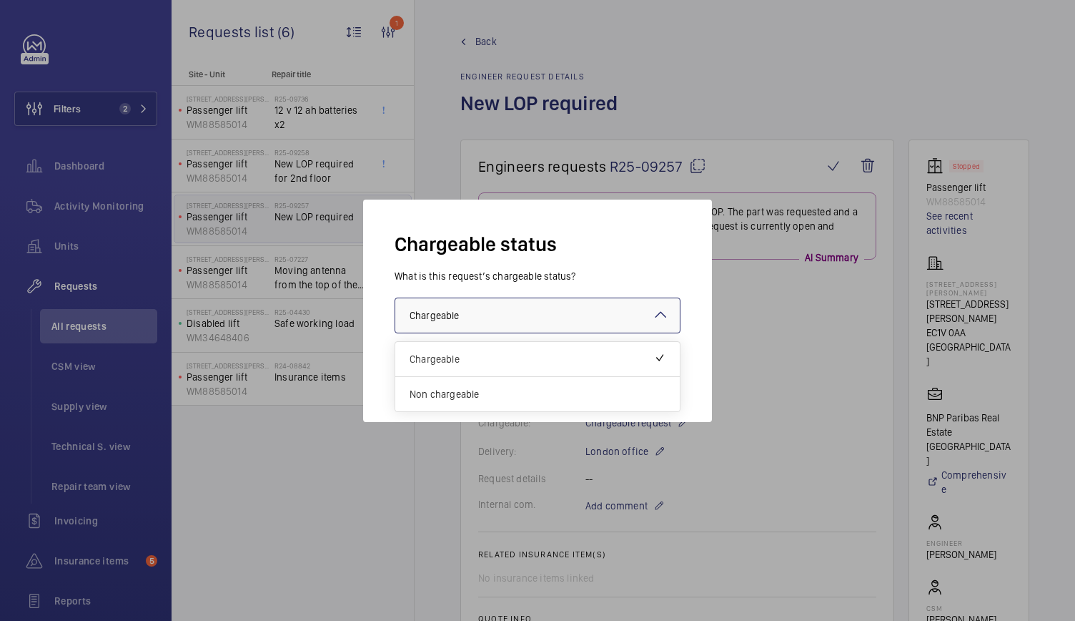
click at [619, 319] on div at bounding box center [537, 315] width 285 height 34
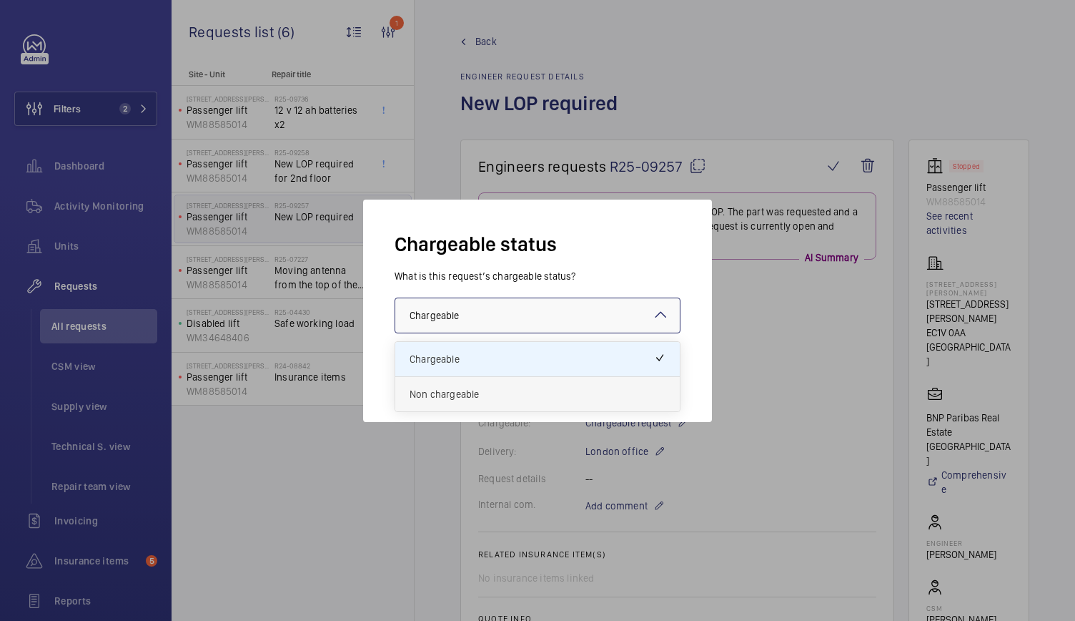
click at [520, 392] on span "Non chargeable" at bounding box center [538, 394] width 256 height 14
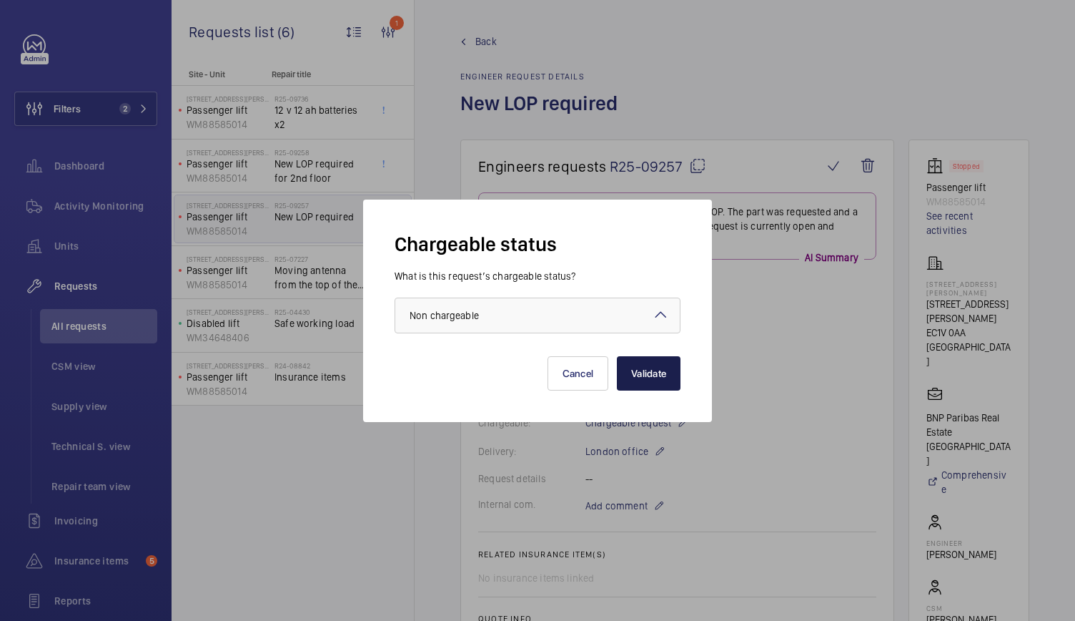
click at [638, 380] on button "Validate" at bounding box center [649, 373] width 64 height 34
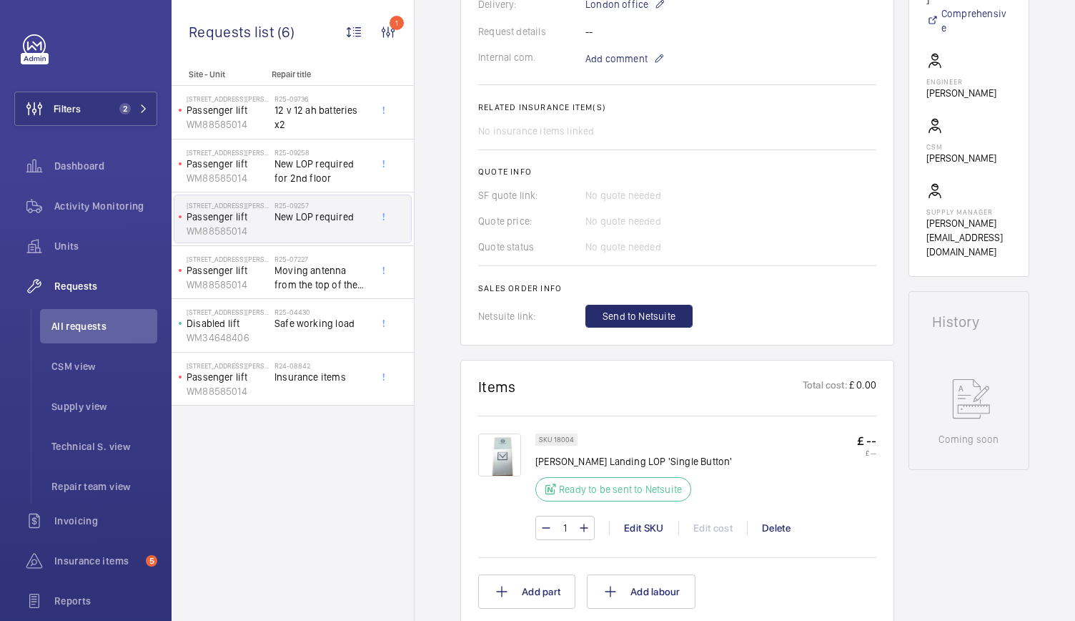
scroll to position [462, 0]
click at [505, 457] on img at bounding box center [499, 454] width 43 height 43
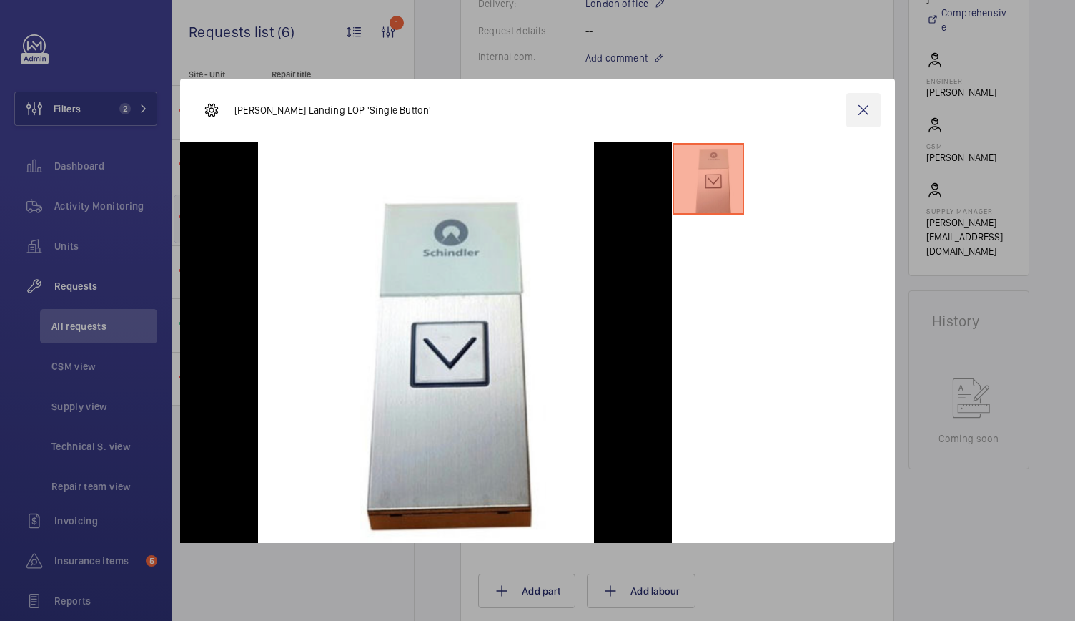
click at [868, 109] on wm-front-icon-button at bounding box center [863, 110] width 34 height 34
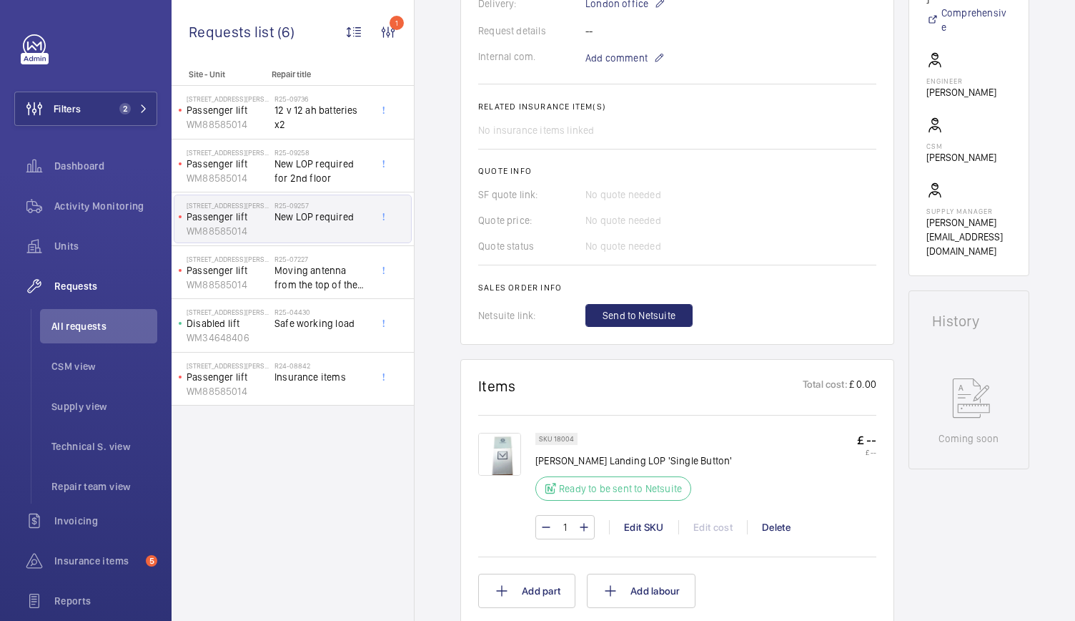
click at [685, 412] on wm-front-card-body "SKU 18004 Schindler Landing LOP 'Single Button' Ready to be sent to Netsuite £ …" at bounding box center [677, 510] width 398 height 196
click at [287, 198] on div "Requests list (6) 1 Unit status Request type Chargeable Units Request status 12…" at bounding box center [624, 310] width 904 height 621
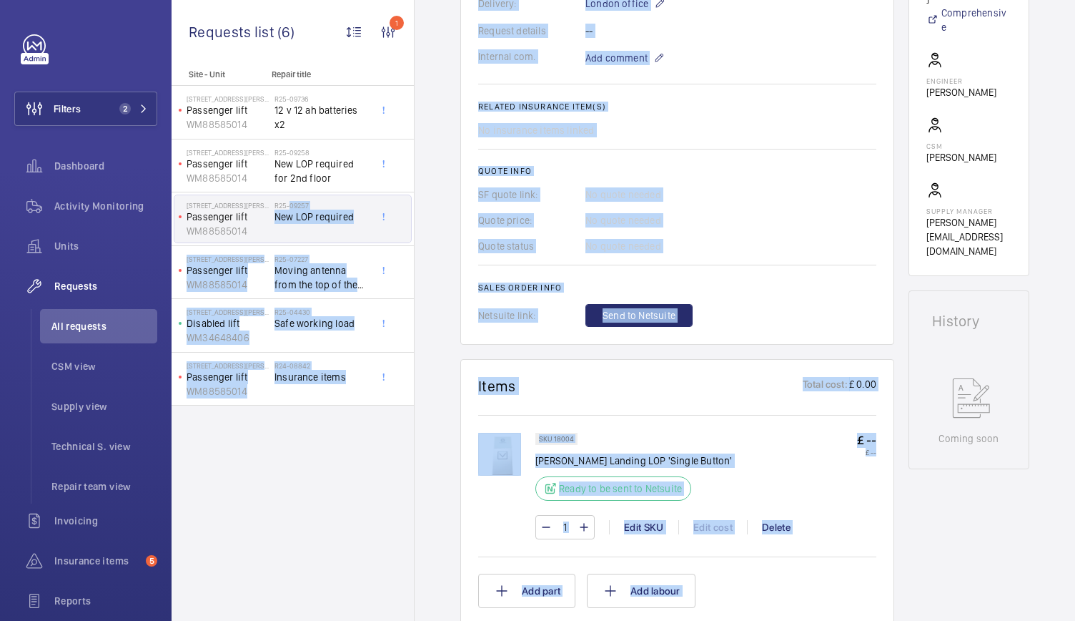
scroll to position [1040, 0]
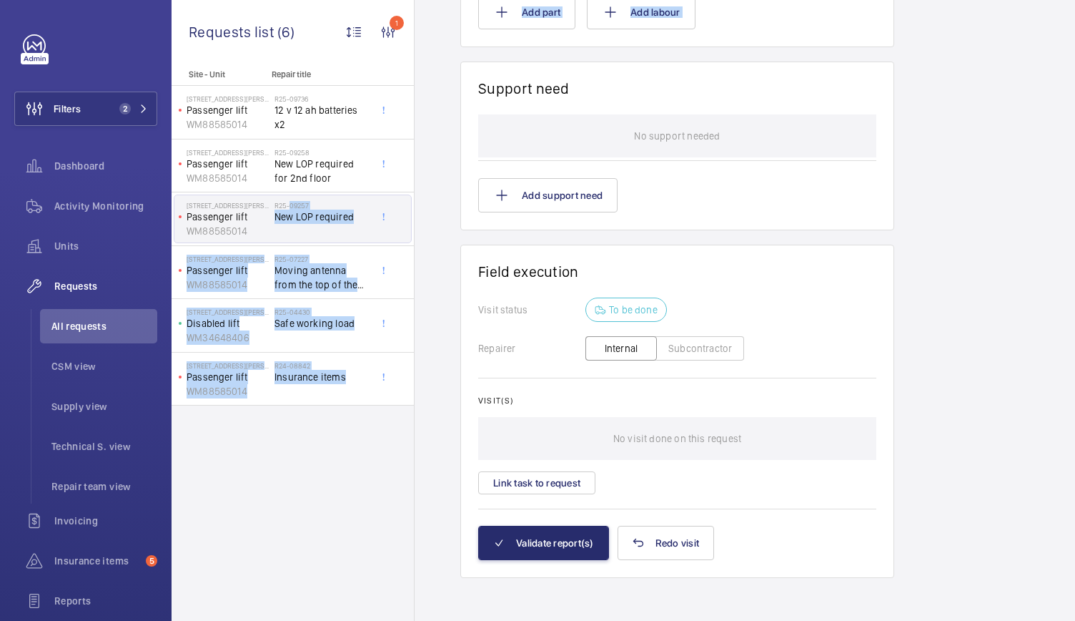
click at [275, 226] on div "R25-09257 New LOP required" at bounding box center [322, 221] width 94 height 41
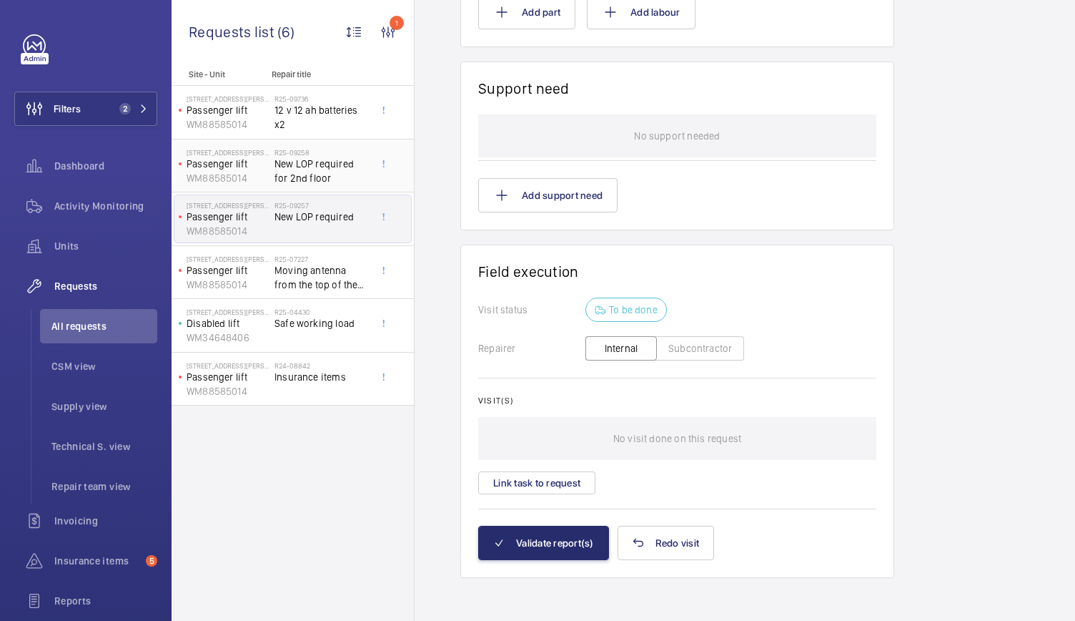
click at [312, 184] on div "R25-09258 New LOP required for 2nd floor" at bounding box center [322, 168] width 94 height 41
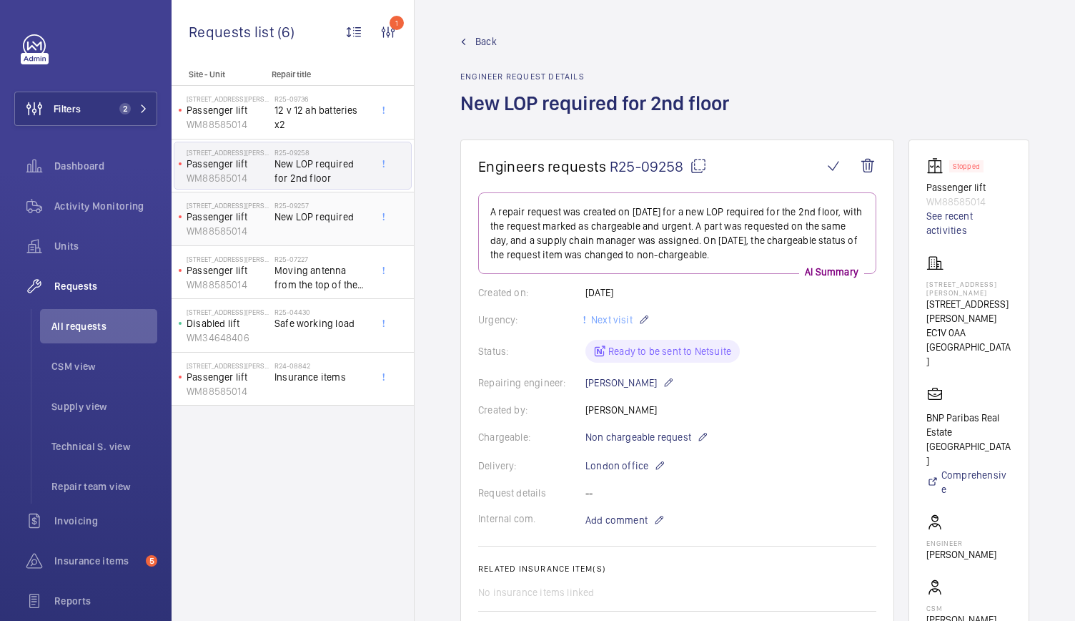
click at [315, 234] on div "R25-09257 New LOP required" at bounding box center [322, 221] width 94 height 41
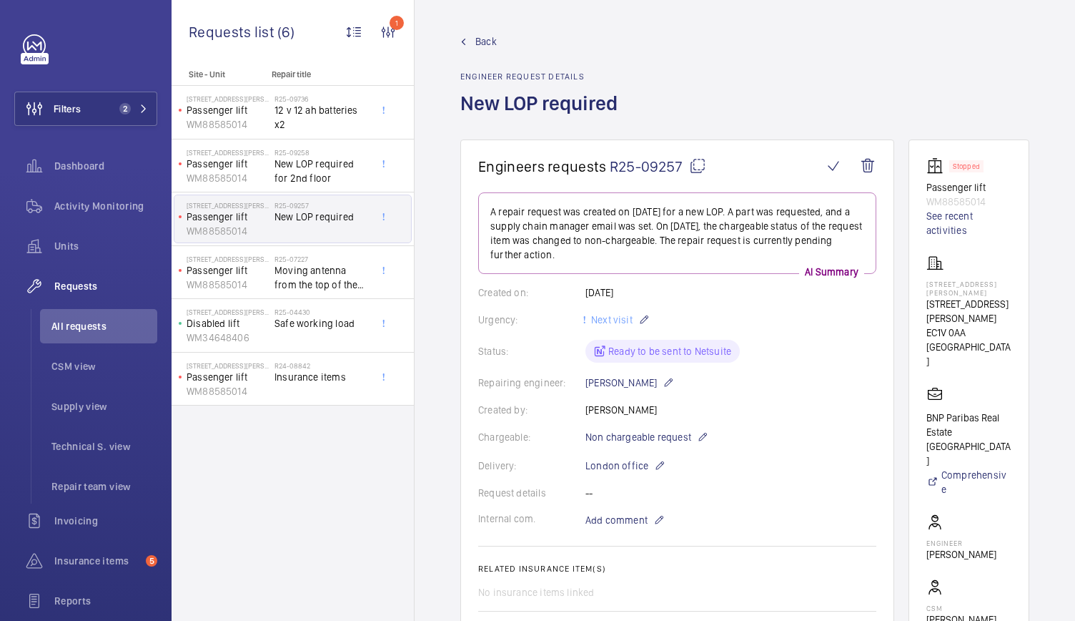
click at [639, 168] on span "R25-09257" at bounding box center [658, 166] width 97 height 18
click at [898, 109] on div "Back Engineer request details New LOP required" at bounding box center [744, 86] width 569 height 105
click at [293, 179] on span "New LOP required for 2nd floor" at bounding box center [322, 171] width 94 height 29
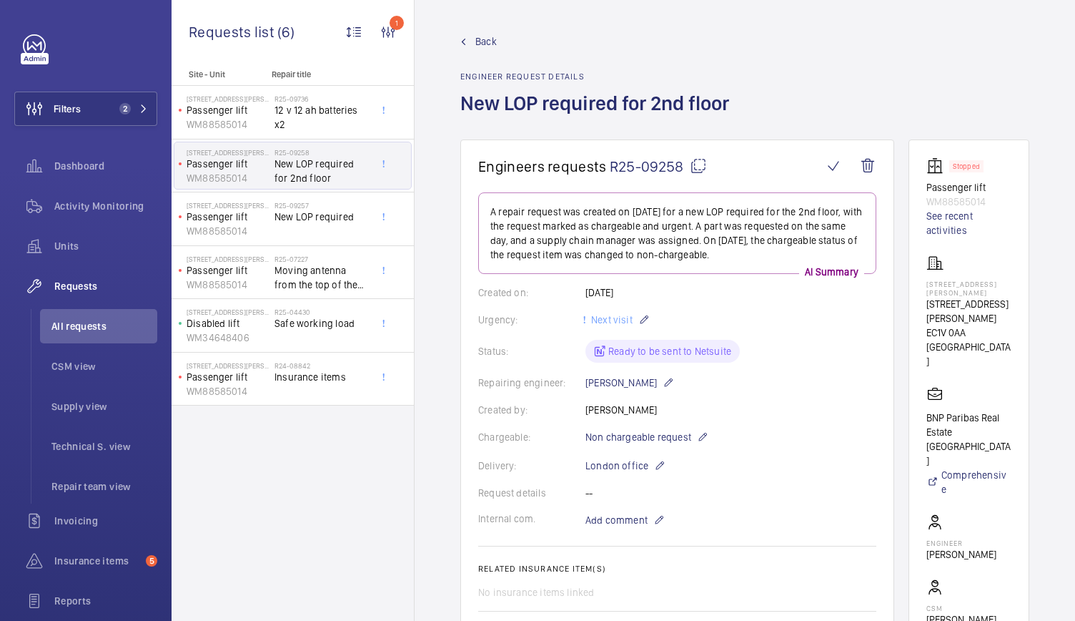
click at [637, 164] on span "R25-09258" at bounding box center [658, 166] width 97 height 18
type textarea "R25-09258"
click at [877, 447] on wm-front-card "Engineers requests R25-09258 A repair request was created on 2025-07-08 for a n…" at bounding box center [677, 472] width 434 height 667
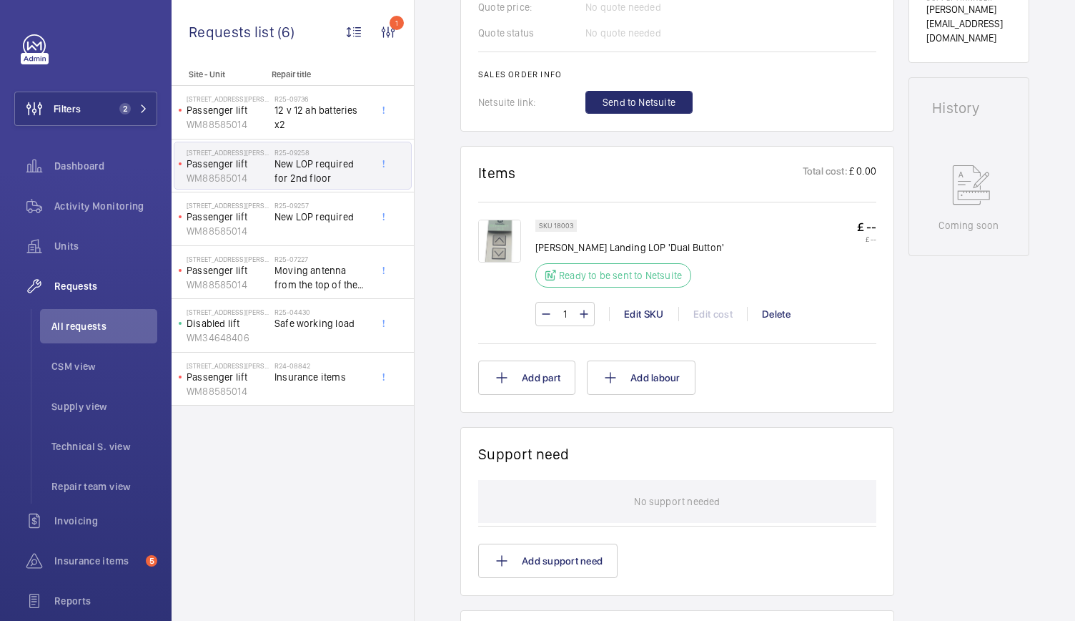
scroll to position [686, 0]
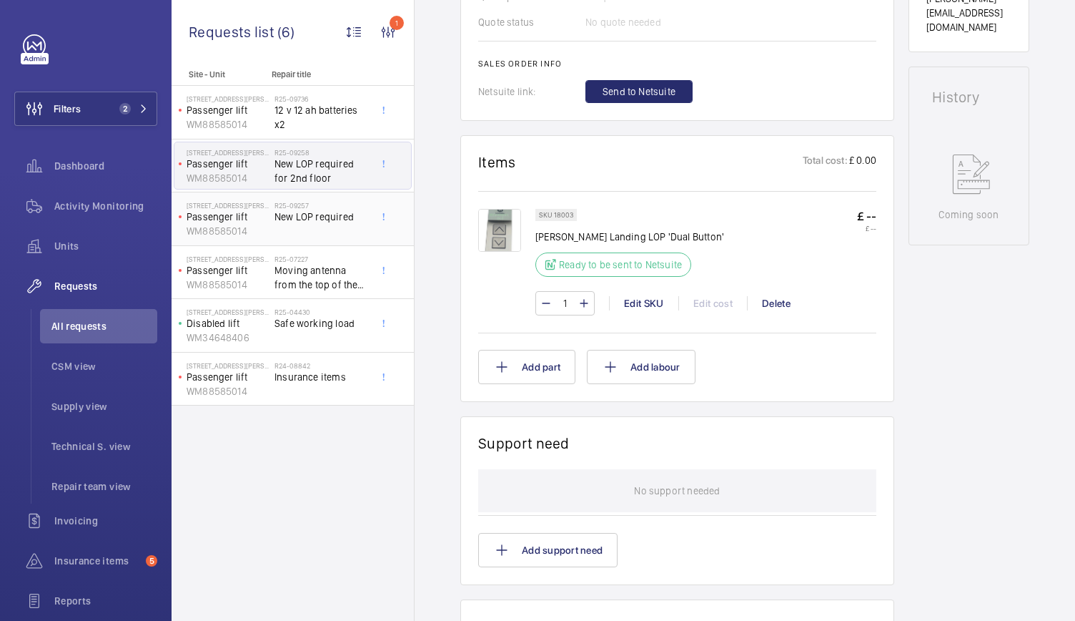
click at [260, 218] on p "Passenger lift" at bounding box center [228, 216] width 82 height 14
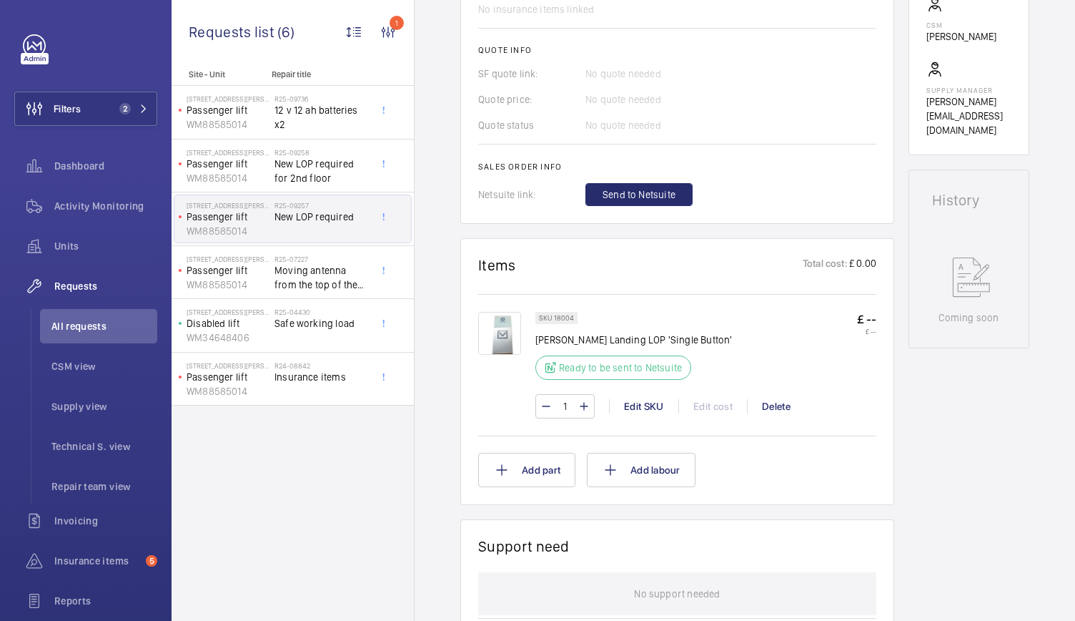
scroll to position [583, 0]
click at [310, 169] on span "New LOP required for 2nd floor" at bounding box center [322, 171] width 94 height 29
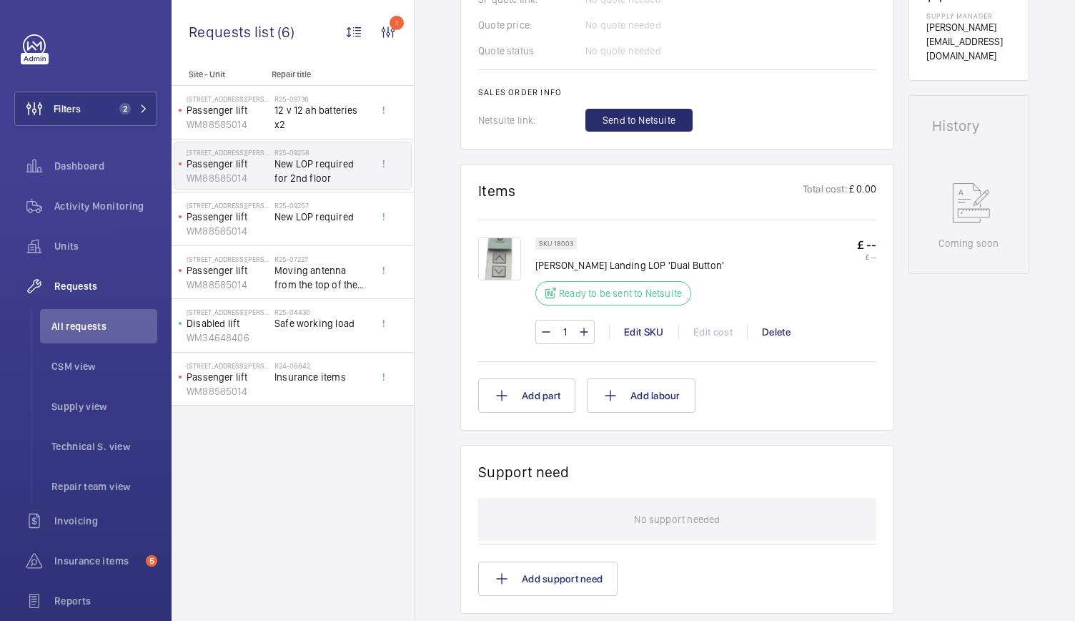
scroll to position [656, 0]
click at [924, 309] on div "Stopped Passenger lift WM88585014 See recent activities 1-3 Berry Street 1-3 Be…" at bounding box center [969, 222] width 121 height 1478
click at [116, 211] on span "Activity Monitoring" at bounding box center [105, 206] width 103 height 14
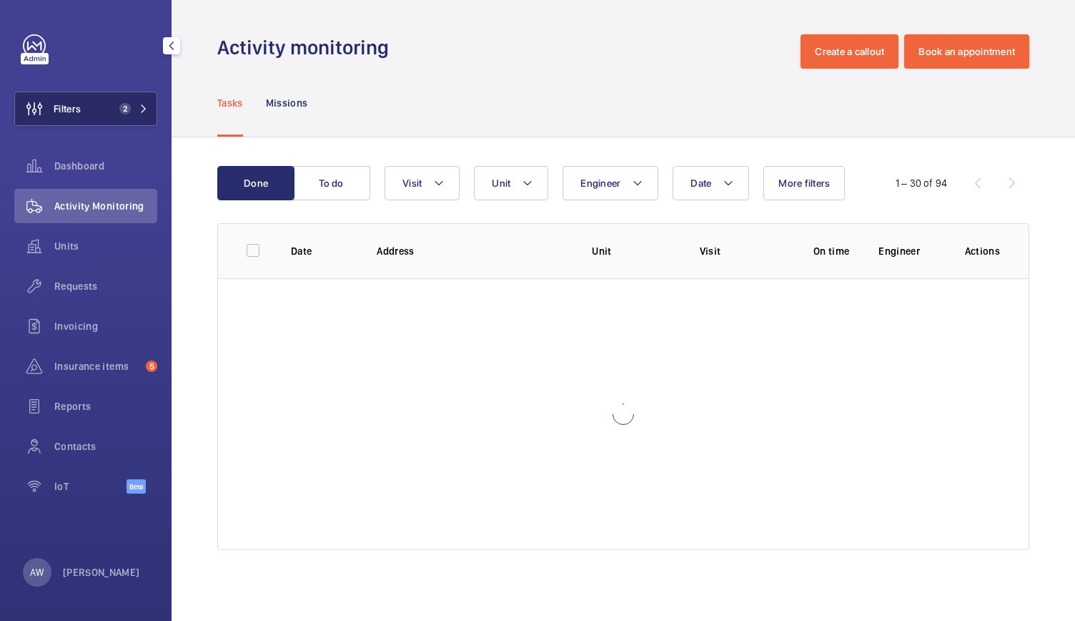
click at [136, 111] on span "2" at bounding box center [131, 108] width 34 height 11
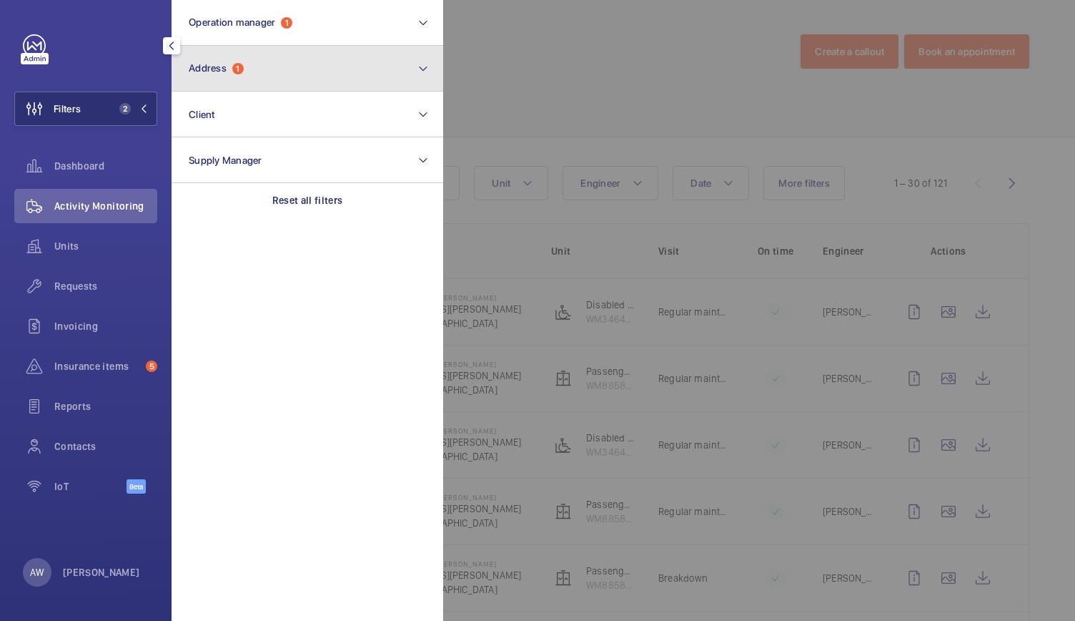
click at [244, 71] on span "1" at bounding box center [237, 68] width 11 height 11
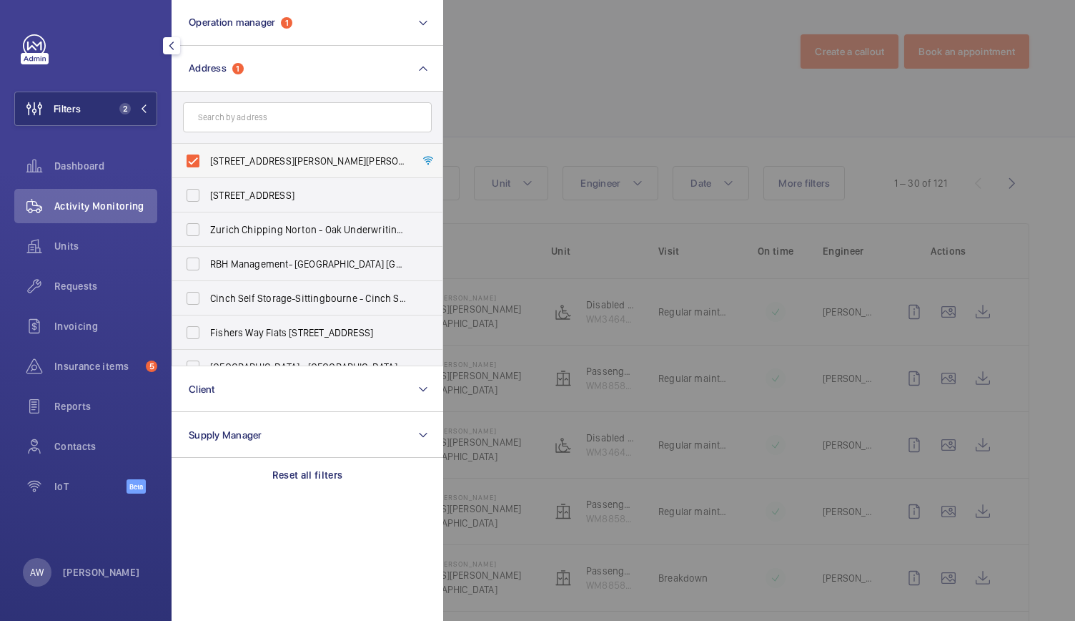
click at [193, 159] on label "1-3 Berry Street - 1-3 Berry St, LONDON EC1V 0AA" at bounding box center [296, 161] width 249 height 34
click at [193, 159] on input "1-3 Berry Street - 1-3 Berry St, LONDON EC1V 0AA" at bounding box center [193, 161] width 29 height 29
checkbox input "false"
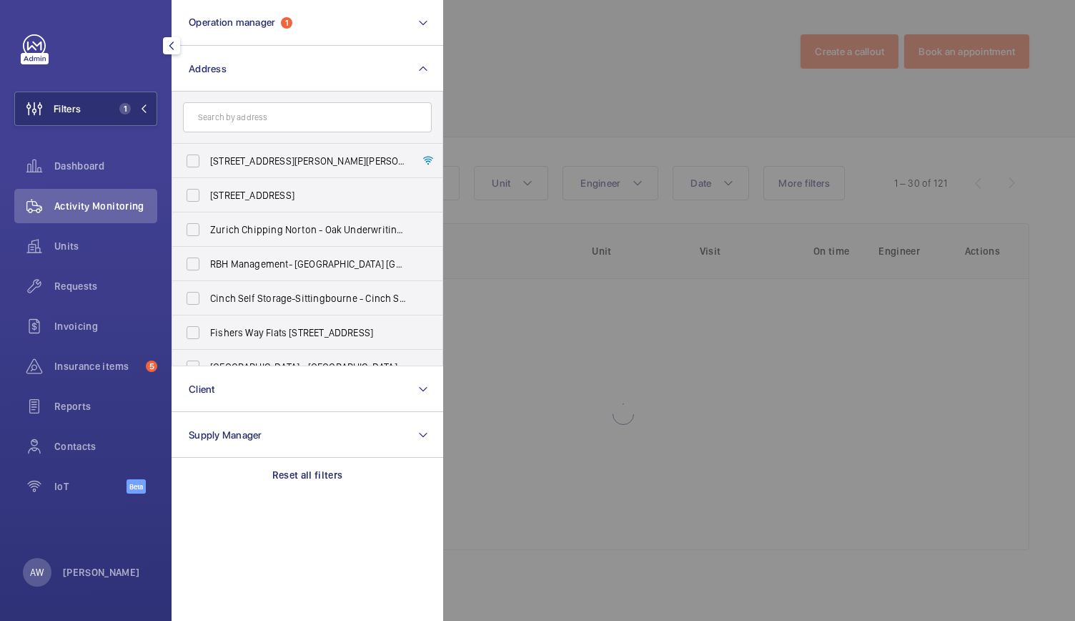
click at [477, 54] on div at bounding box center [980, 310] width 1075 height 621
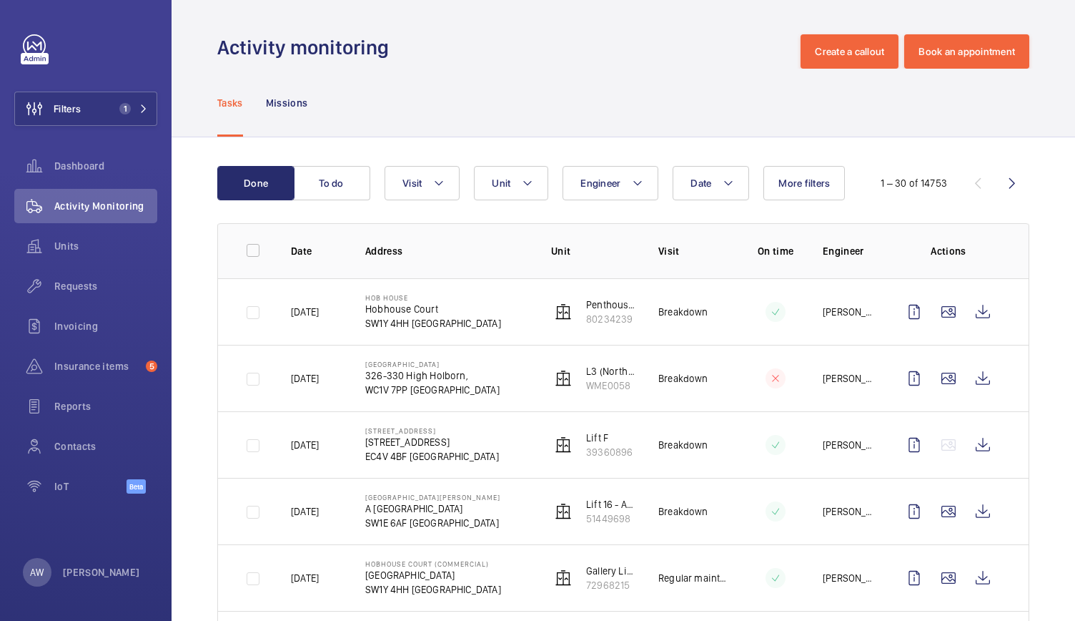
click at [865, 128] on div "Tasks Missions" at bounding box center [623, 103] width 812 height 68
click at [124, 255] on div "Units" at bounding box center [85, 246] width 143 height 34
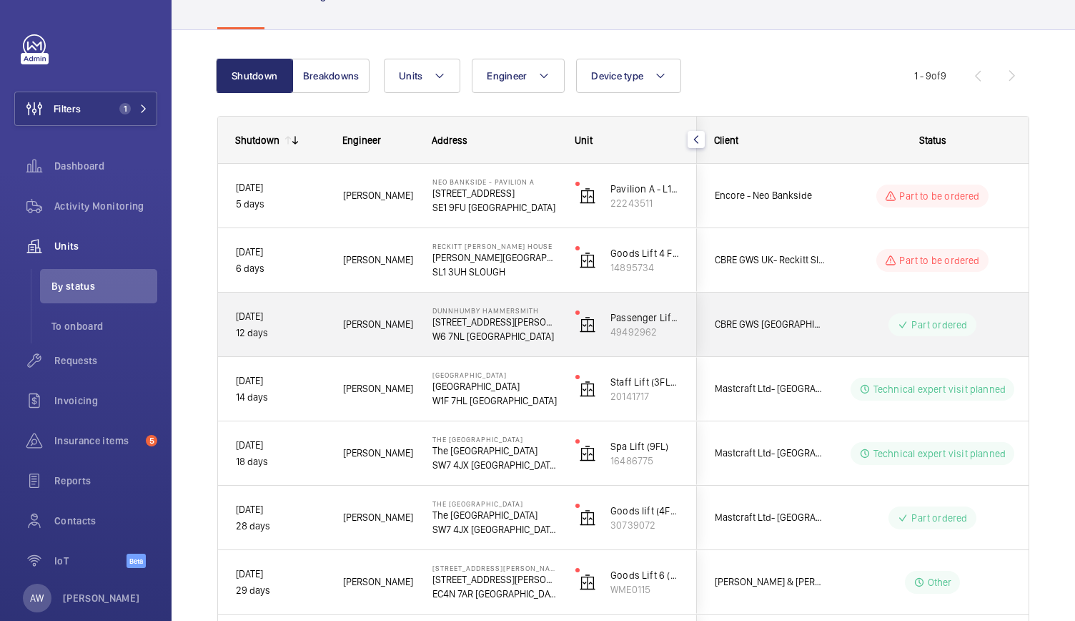
scroll to position [102, 0]
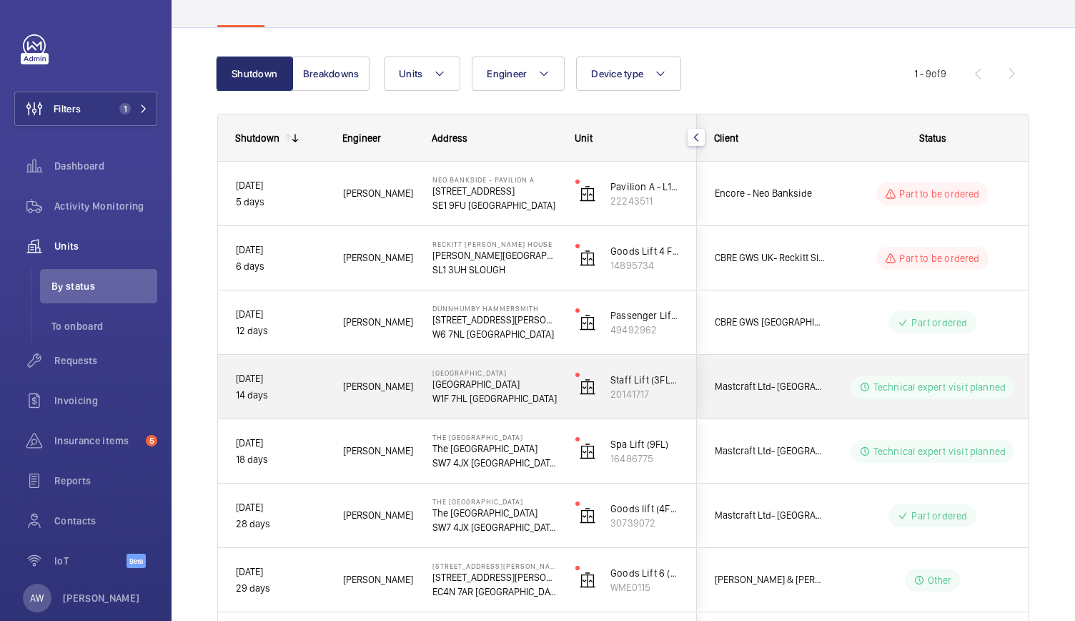
click at [525, 392] on p "W1F 7HL [GEOGRAPHIC_DATA]" at bounding box center [495, 398] width 124 height 14
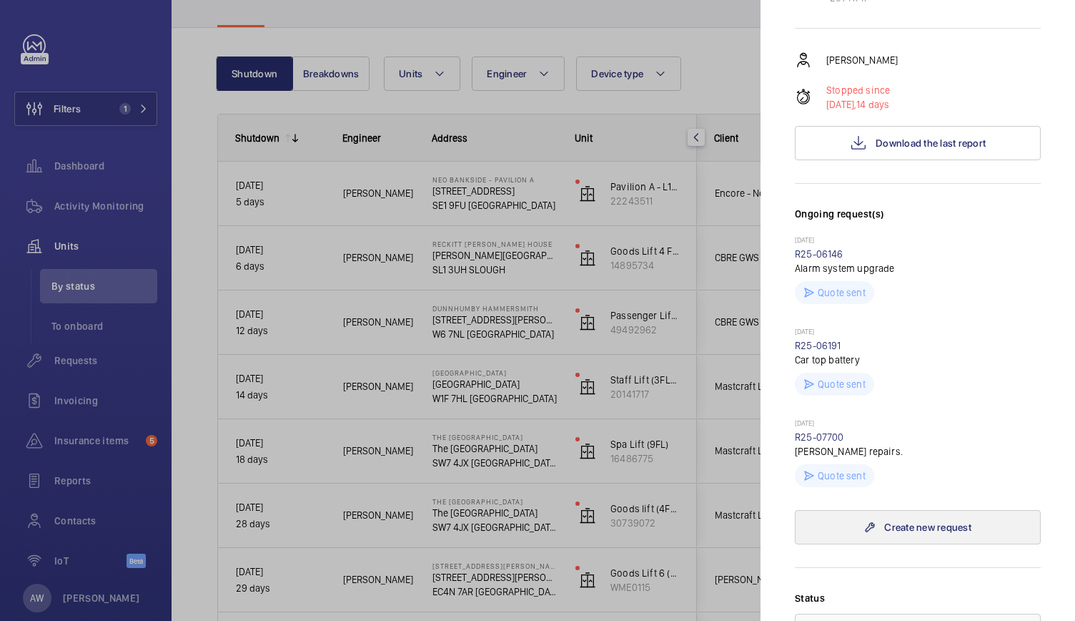
scroll to position [231, 0]
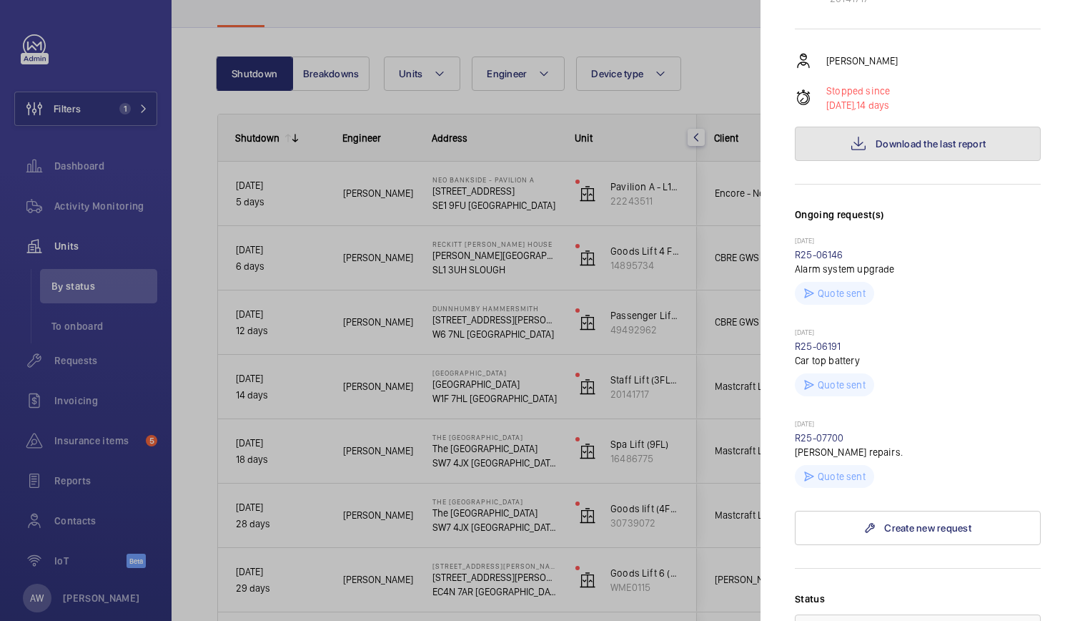
click at [909, 149] on span "Download the last report" at bounding box center [931, 143] width 110 height 11
click at [671, 364] on div at bounding box center [537, 310] width 1075 height 621
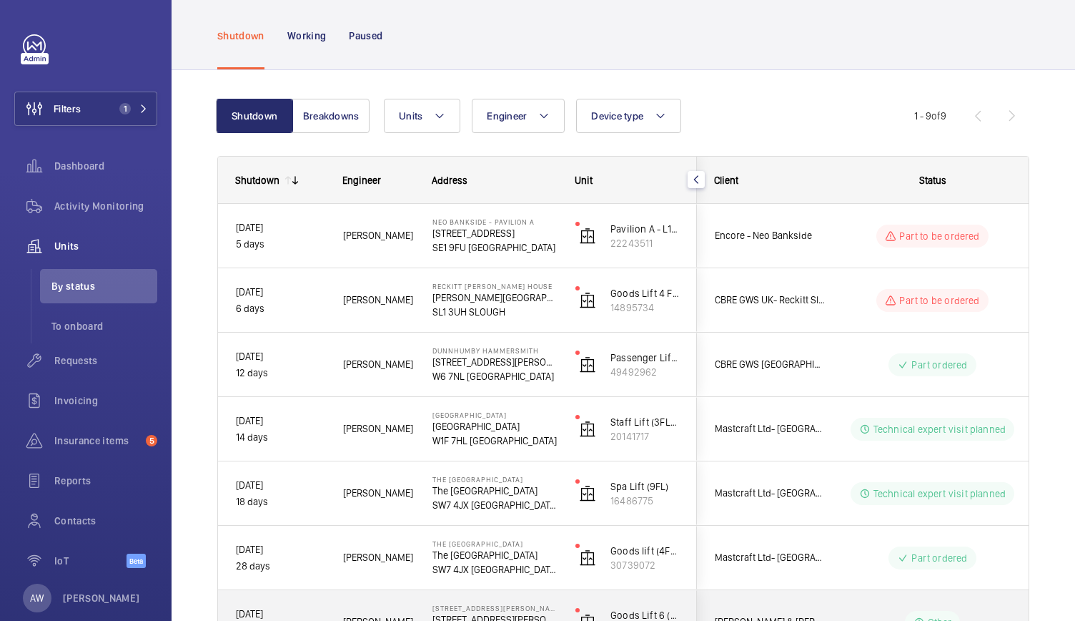
scroll to position [56, 0]
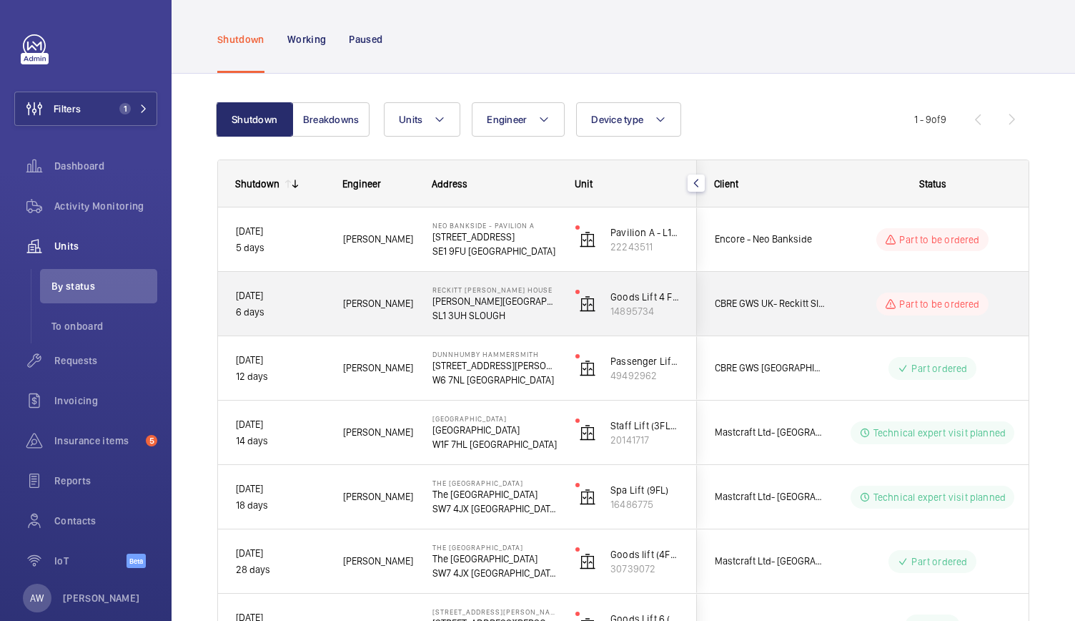
click at [388, 300] on span "[PERSON_NAME]" at bounding box center [378, 303] width 71 height 16
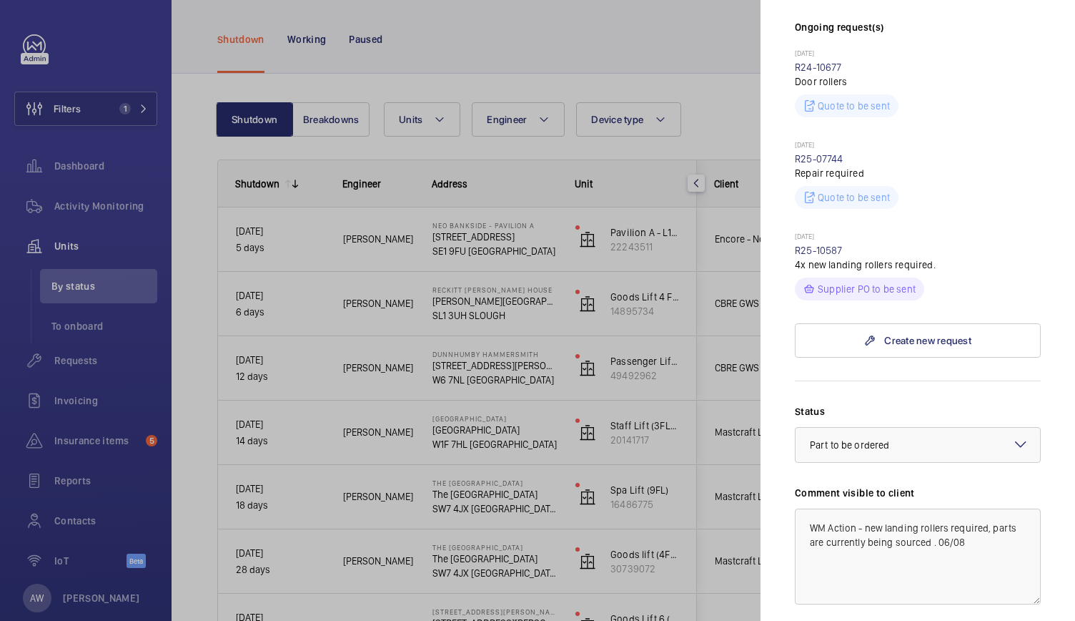
scroll to position [510, 0]
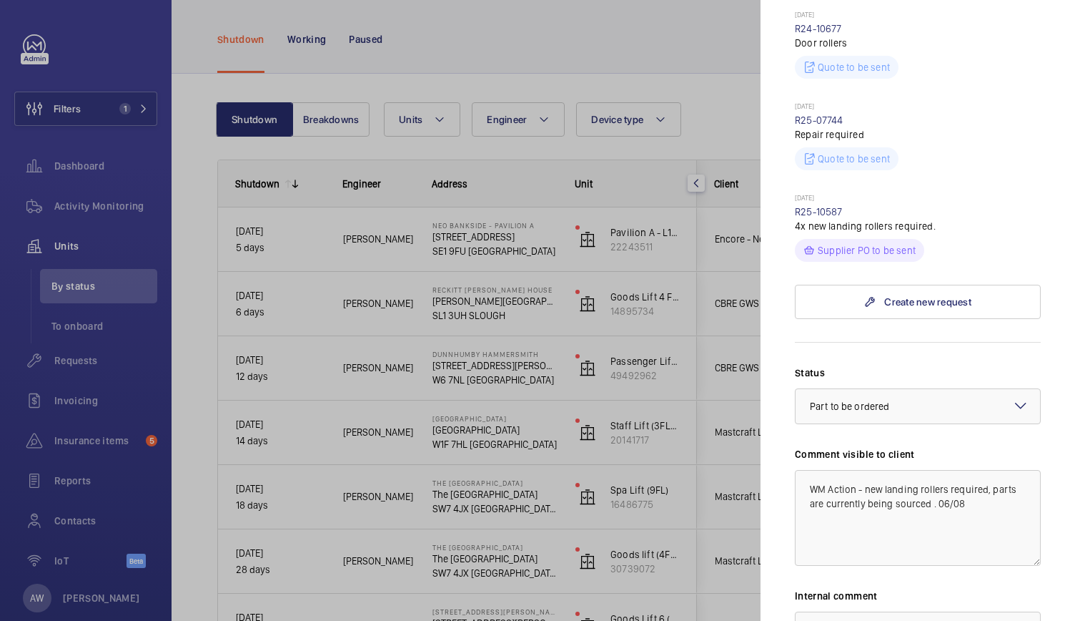
click at [548, 429] on div at bounding box center [537, 310] width 1075 height 621
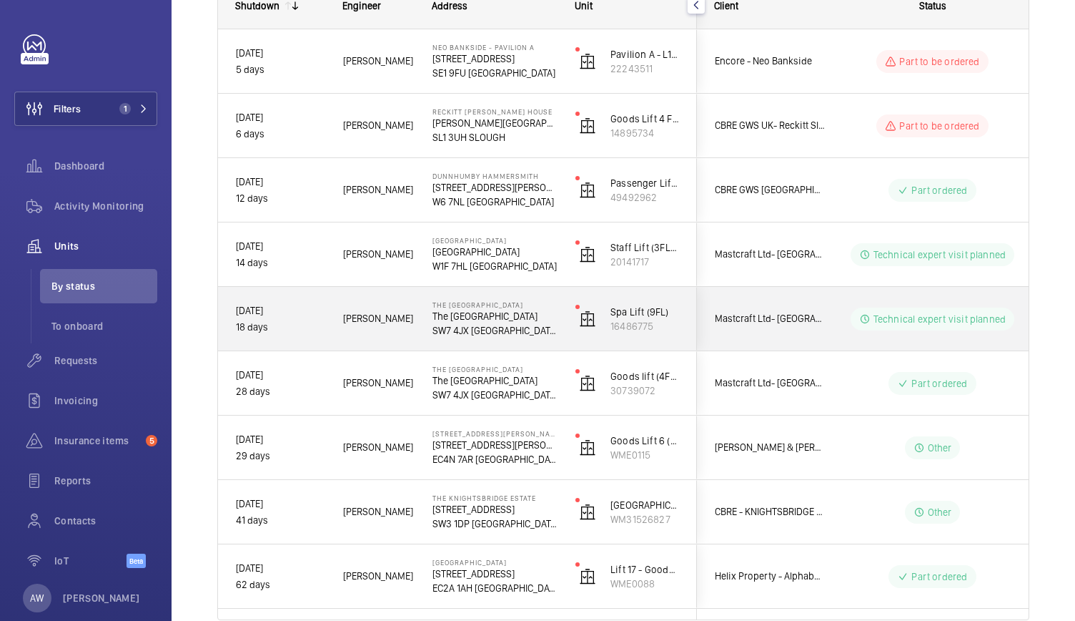
scroll to position [245, 0]
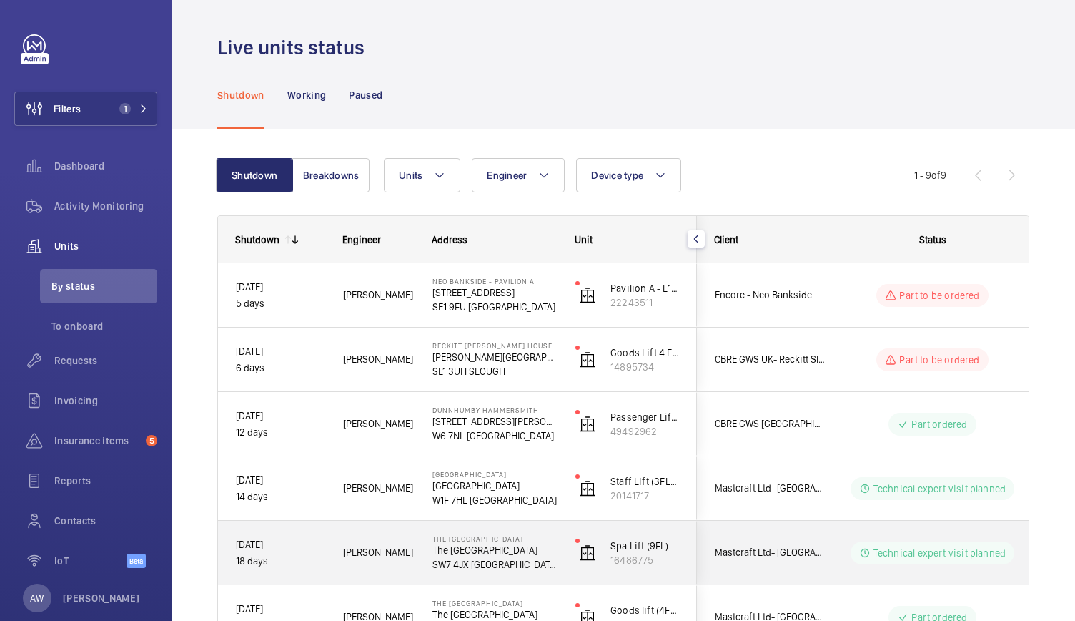
scroll to position [245, 0]
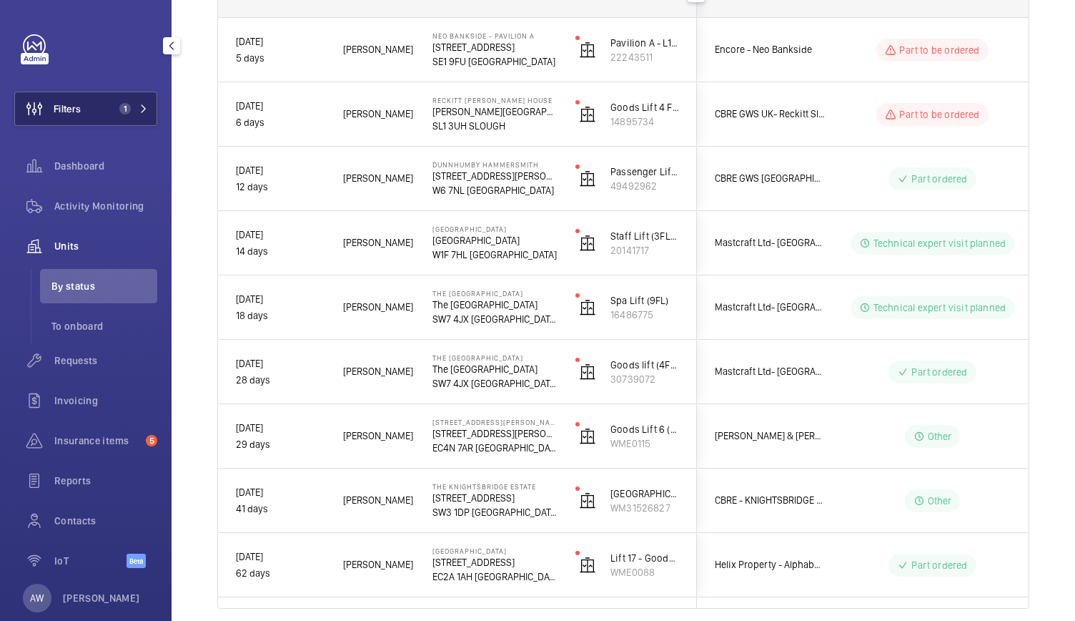
click at [127, 122] on button "Filters 1" at bounding box center [85, 109] width 143 height 34
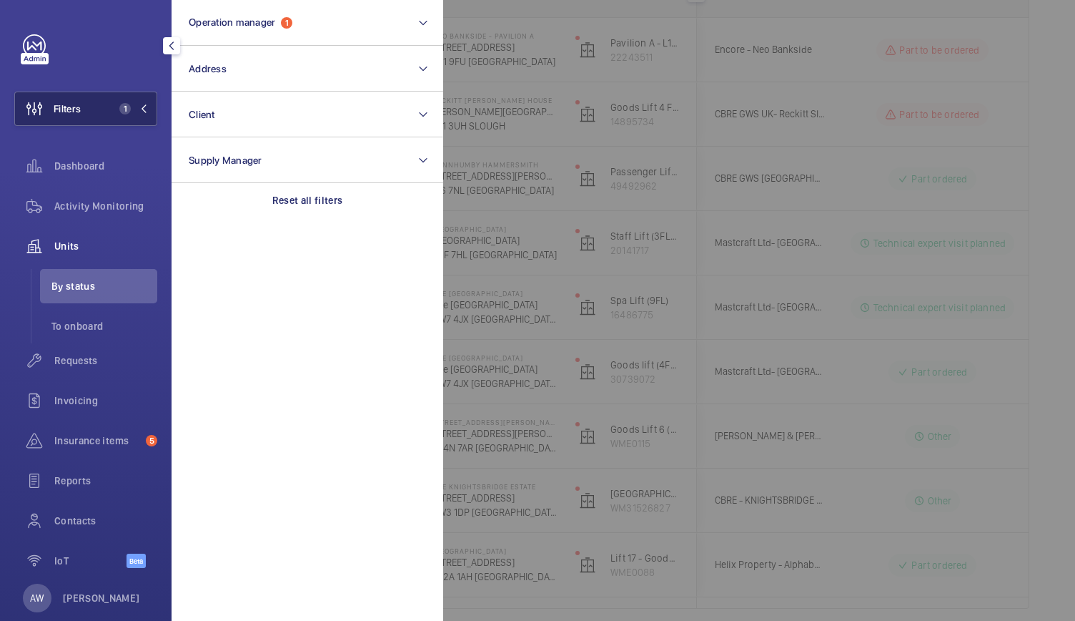
click at [127, 122] on button "Filters 1" at bounding box center [85, 109] width 143 height 34
